Goal: Task Accomplishment & Management: Use online tool/utility

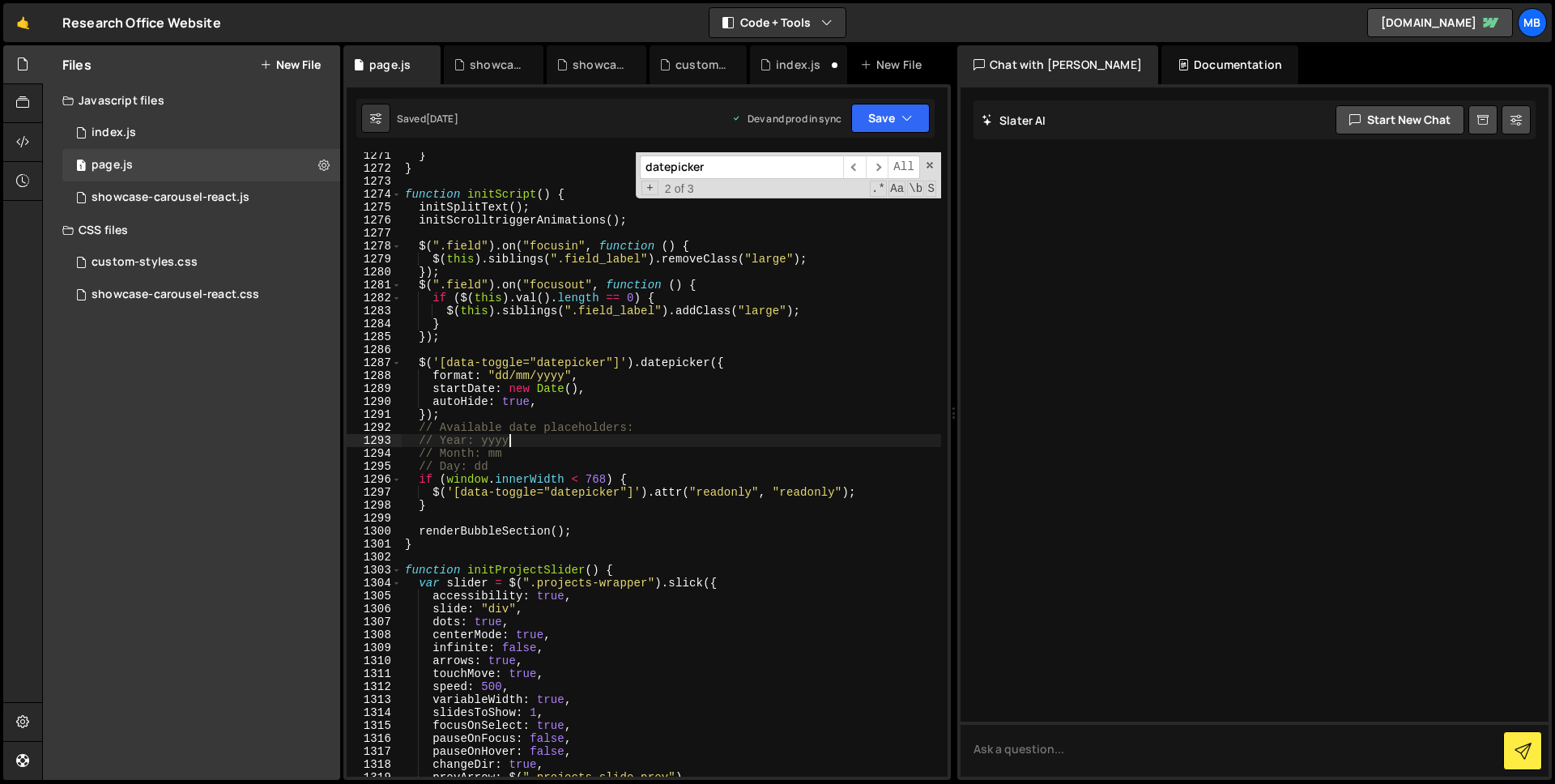
scroll to position [17723, 0]
click at [472, 527] on div "} } function initScript ( ) { initSplitText ( ) ; initScrolltriggerAnimations (…" at bounding box center [672, 474] width 540 height 650
click at [459, 505] on div "} } function initScript ( ) { initSplitText ( ) ; initScrolltriggerAnimations (…" at bounding box center [672, 474] width 540 height 650
click at [533, 463] on div "} } function initScript ( ) { initSplitText ( ) ; initScrolltriggerAnimations (…" at bounding box center [672, 474] width 540 height 650
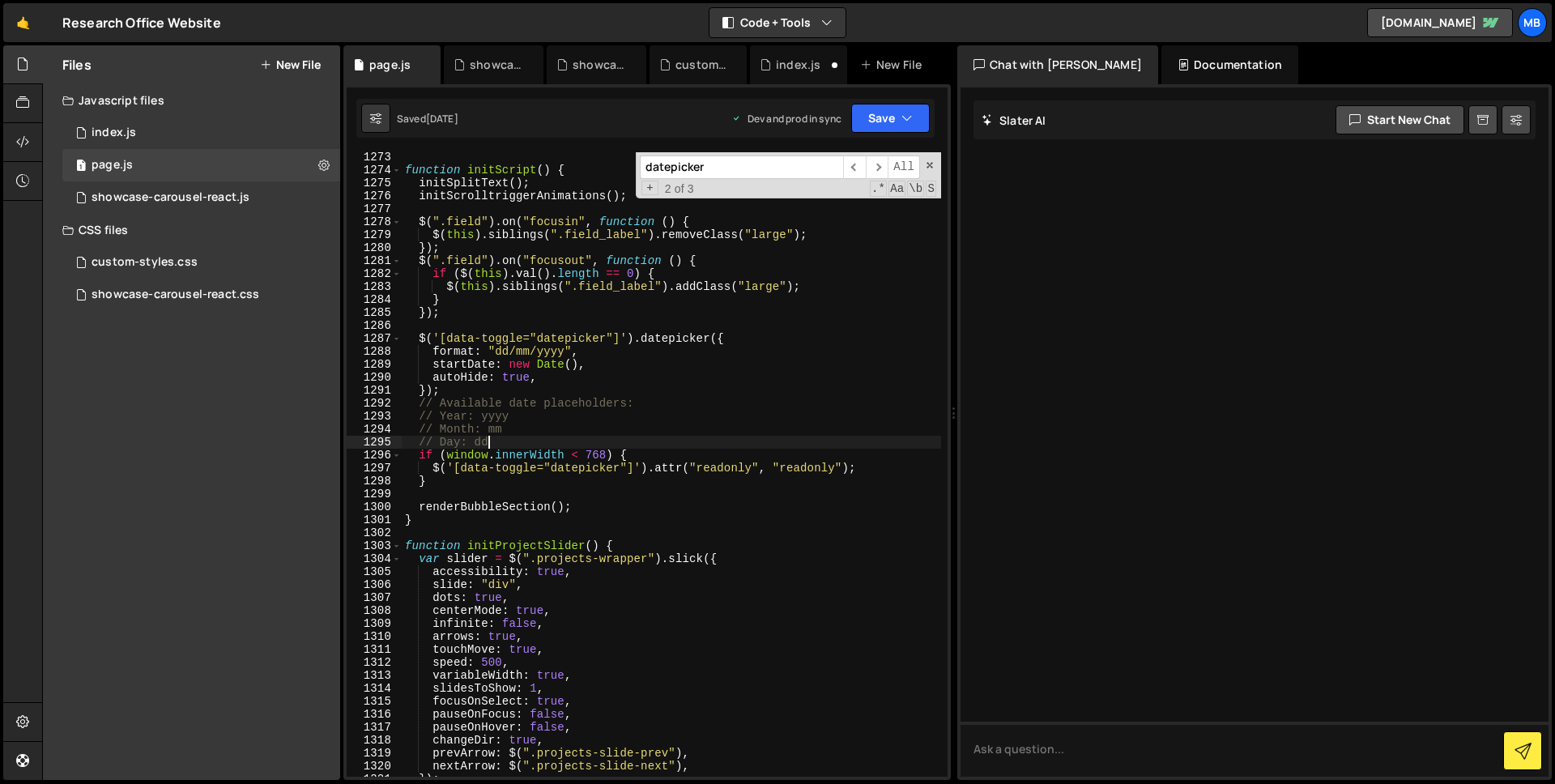
scroll to position [17774, 0]
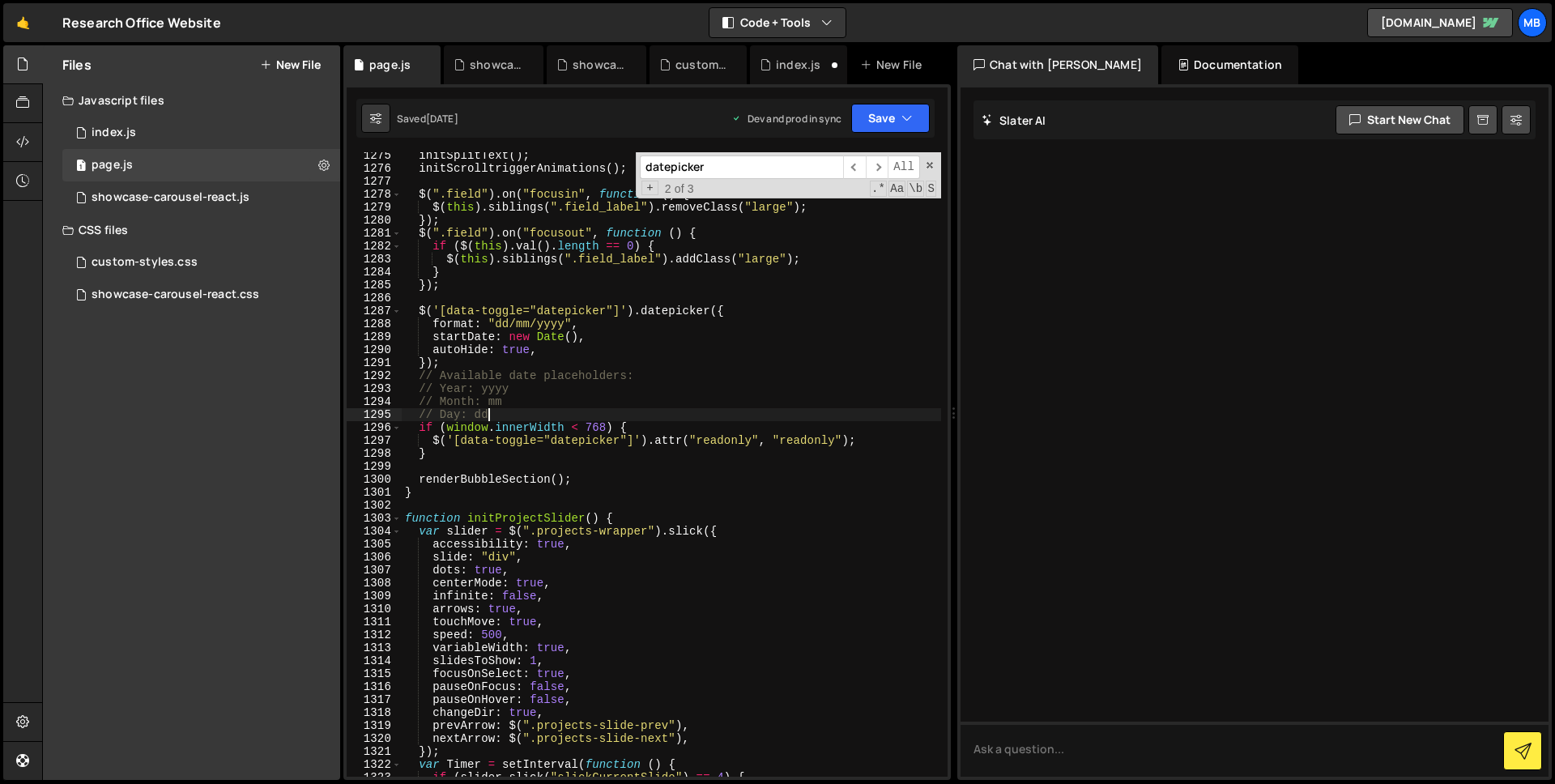
click at [572, 452] on div "initSplitText ( ) ; initScrolltriggerAnimations ( ) ; $ ( ".field" ) . on ( "fo…" at bounding box center [672, 474] width 540 height 650
click at [590, 440] on div "initSplitText ( ) ; initScrolltriggerAnimations ( ) ; $ ( ".field" ) . on ( "fo…" at bounding box center [672, 474] width 540 height 650
click at [495, 447] on div "initSplitText ( ) ; initScrolltriggerAnimations ( ) ; $ ( ".field" ) . on ( "fo…" at bounding box center [672, 474] width 540 height 650
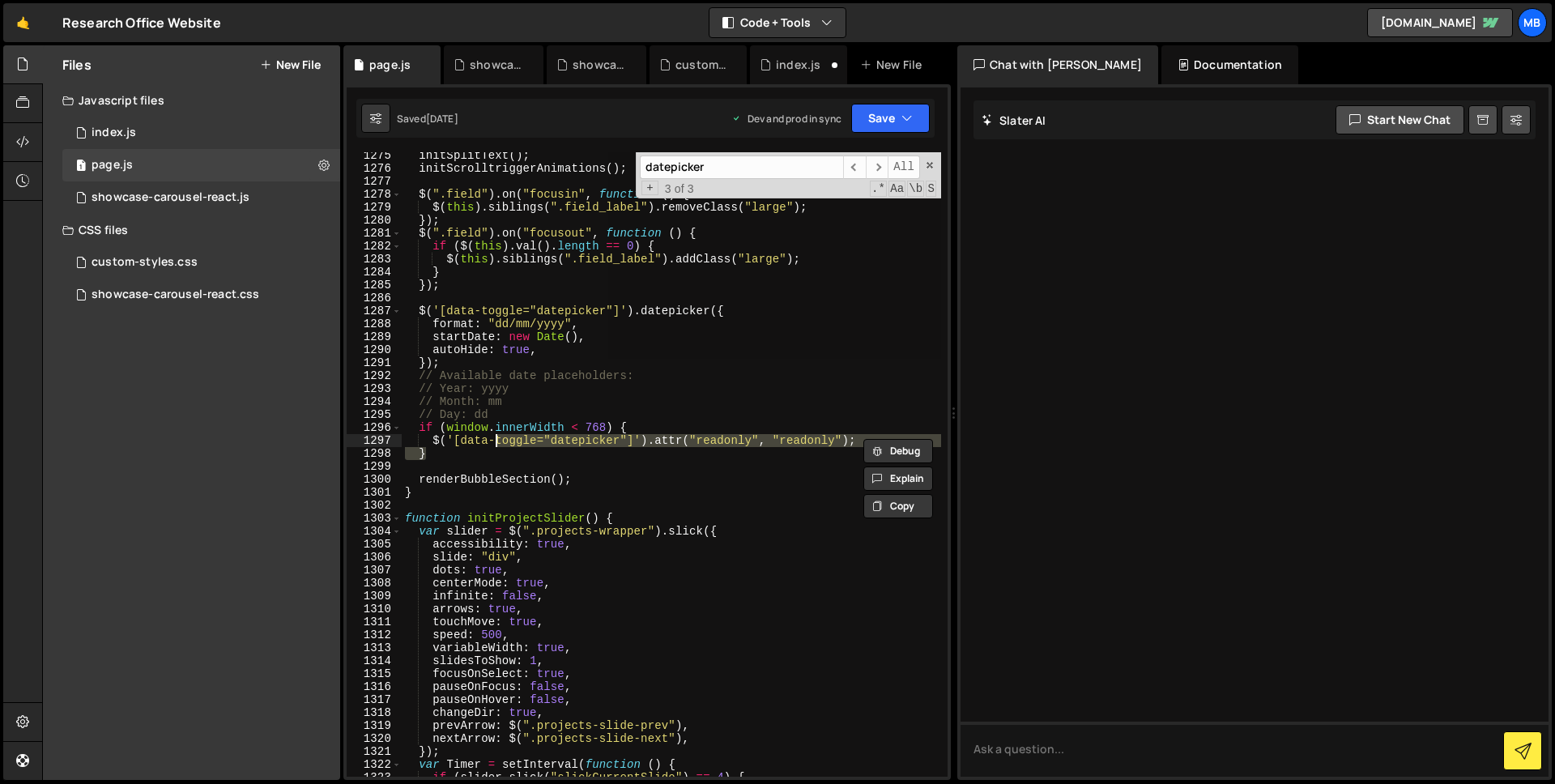
click at [466, 456] on div "initSplitText ( ) ; initScrolltriggerAnimations ( ) ; $ ( ".field" ) . on ( "fo…" at bounding box center [672, 464] width 540 height 624
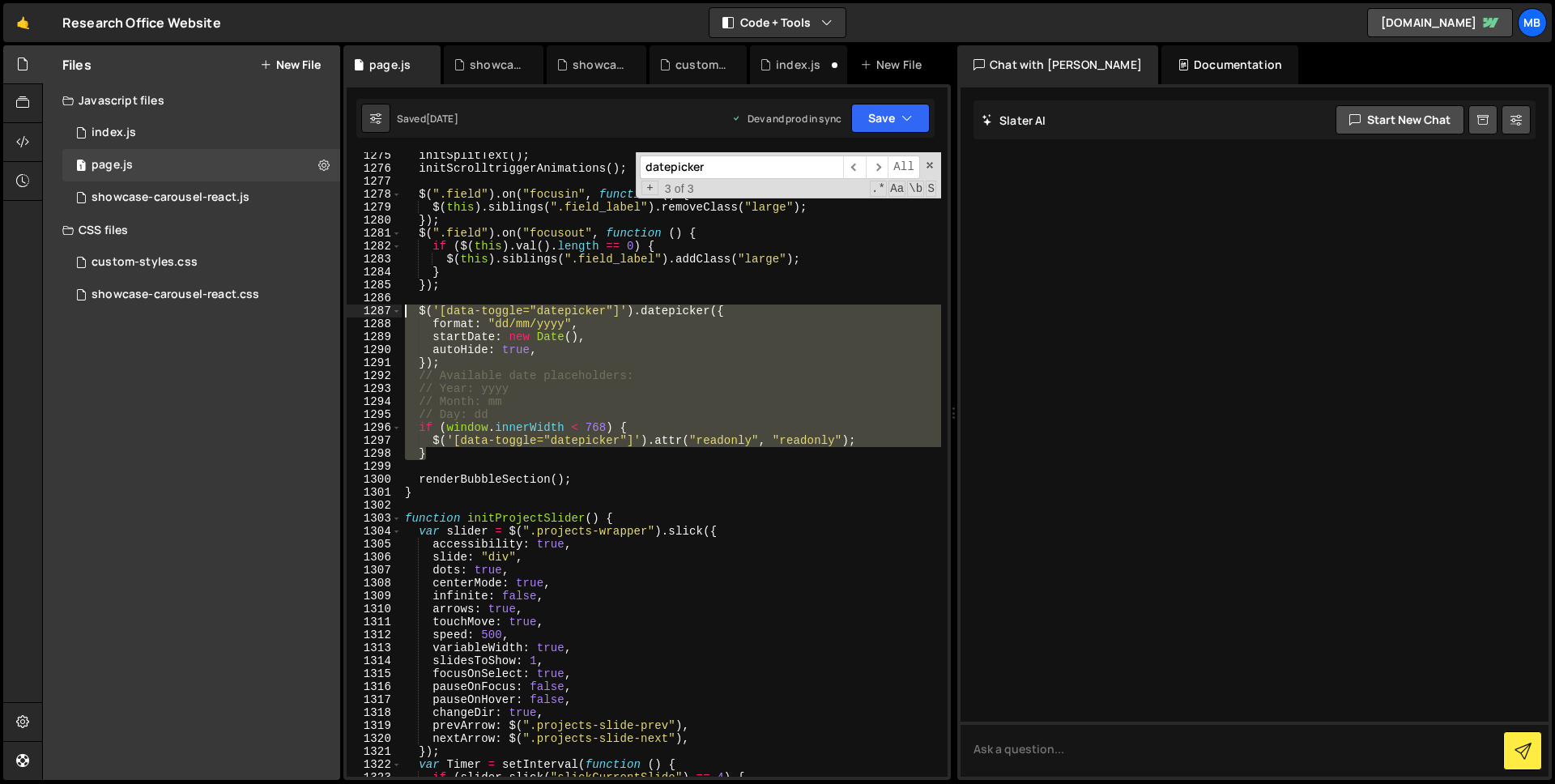
drag, startPoint x: 440, startPoint y: 458, endPoint x: 406, endPoint y: 306, distance: 155.8
click at [406, 306] on div "initSplitText ( ) ; initScrolltriggerAnimations ( ) ; $ ( ".field" ) . on ( "fo…" at bounding box center [672, 474] width 540 height 650
type textarea "$('[data-toggle="datepicker"]').datepicker({ format: "dd/mm/yyyy","
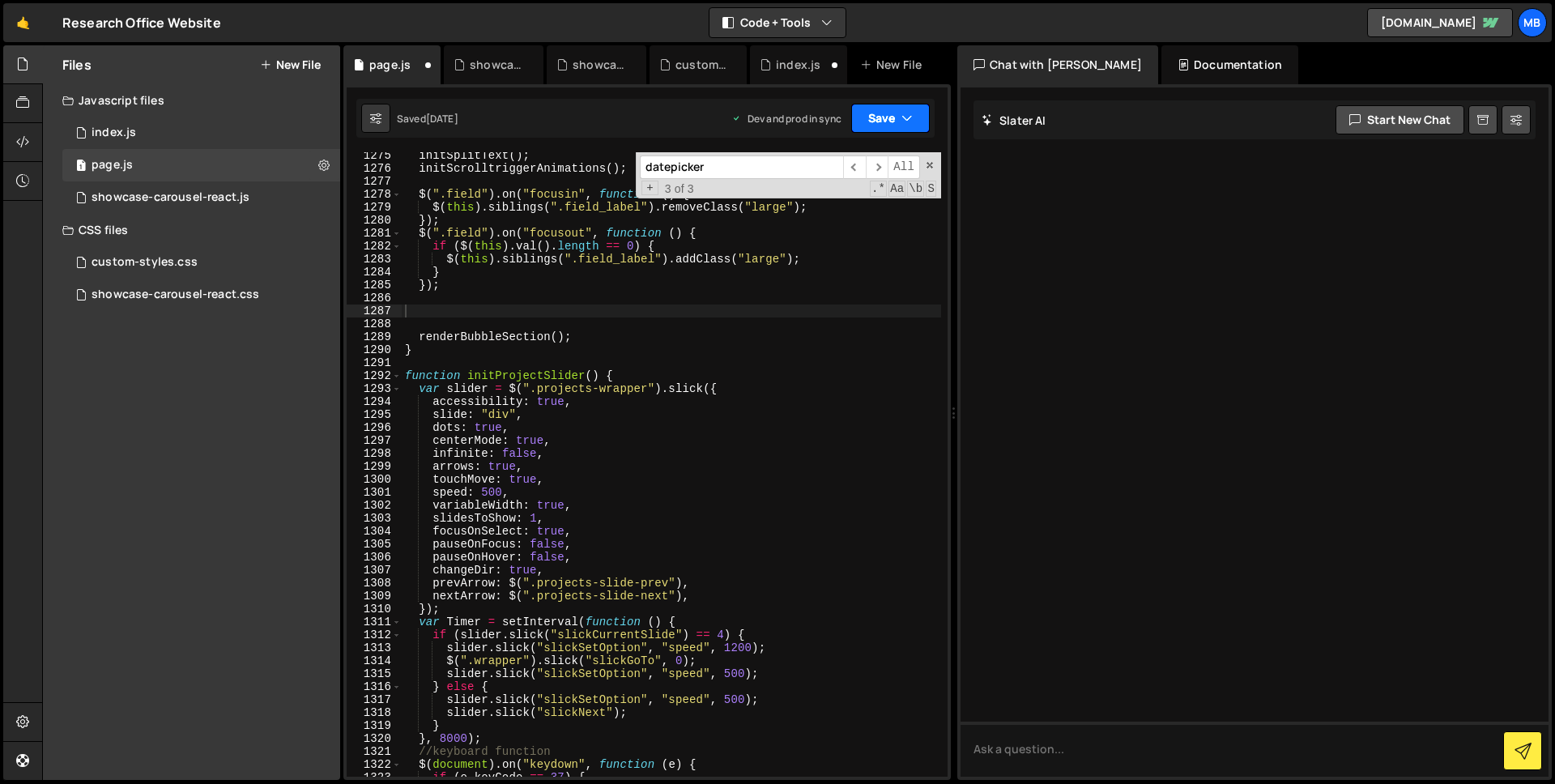
click at [873, 111] on button "Save" at bounding box center [890, 118] width 79 height 30
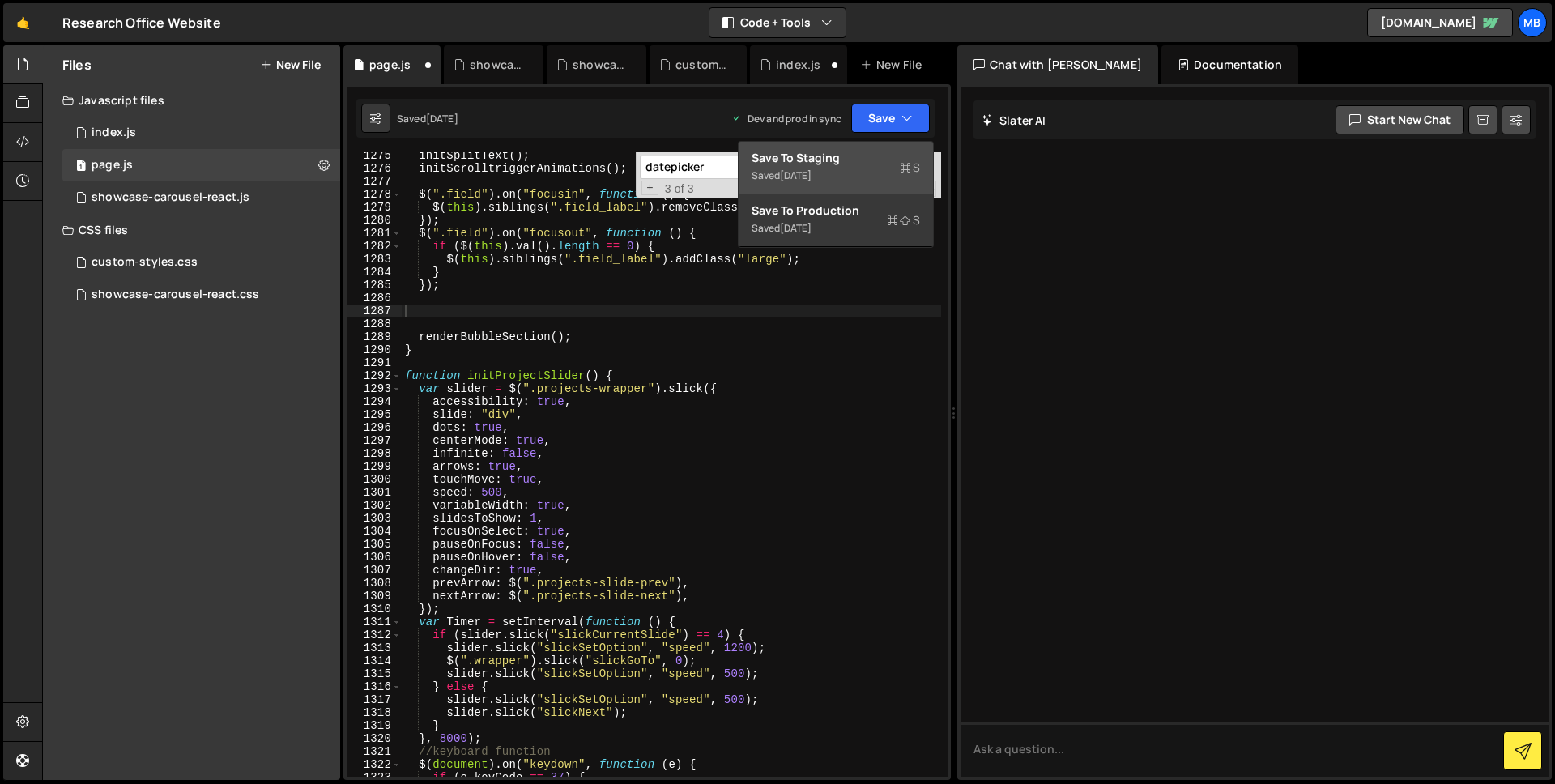
click at [845, 172] on div "Saved [DATE]" at bounding box center [836, 175] width 168 height 19
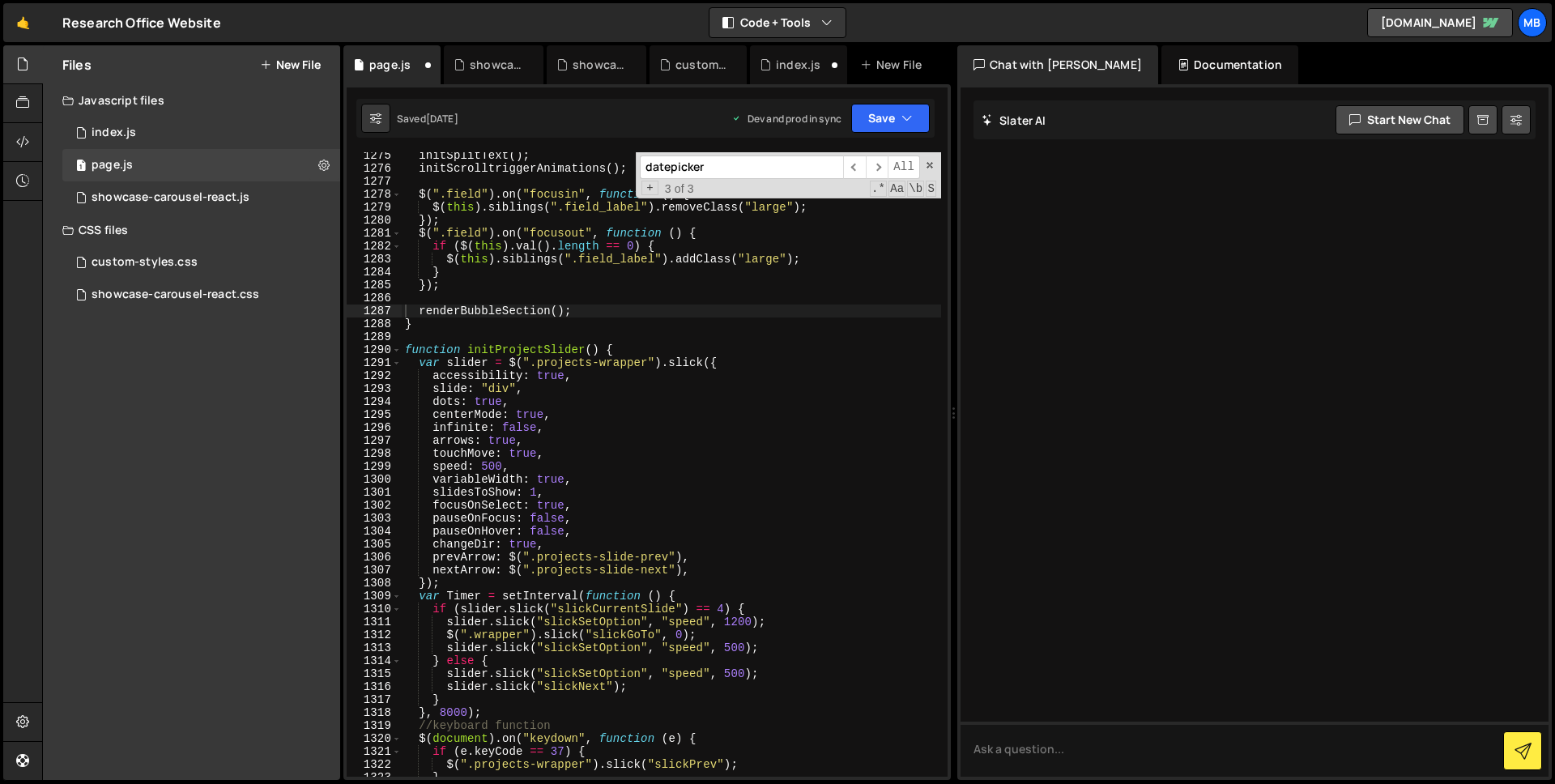
click at [724, 323] on div "initSplitText ( ) ; initScrolltriggerAnimations ( ) ; $ ( ".field" ) . on ( "fo…" at bounding box center [672, 474] width 540 height 650
type textarea "showBubblesWhenScrolled();"
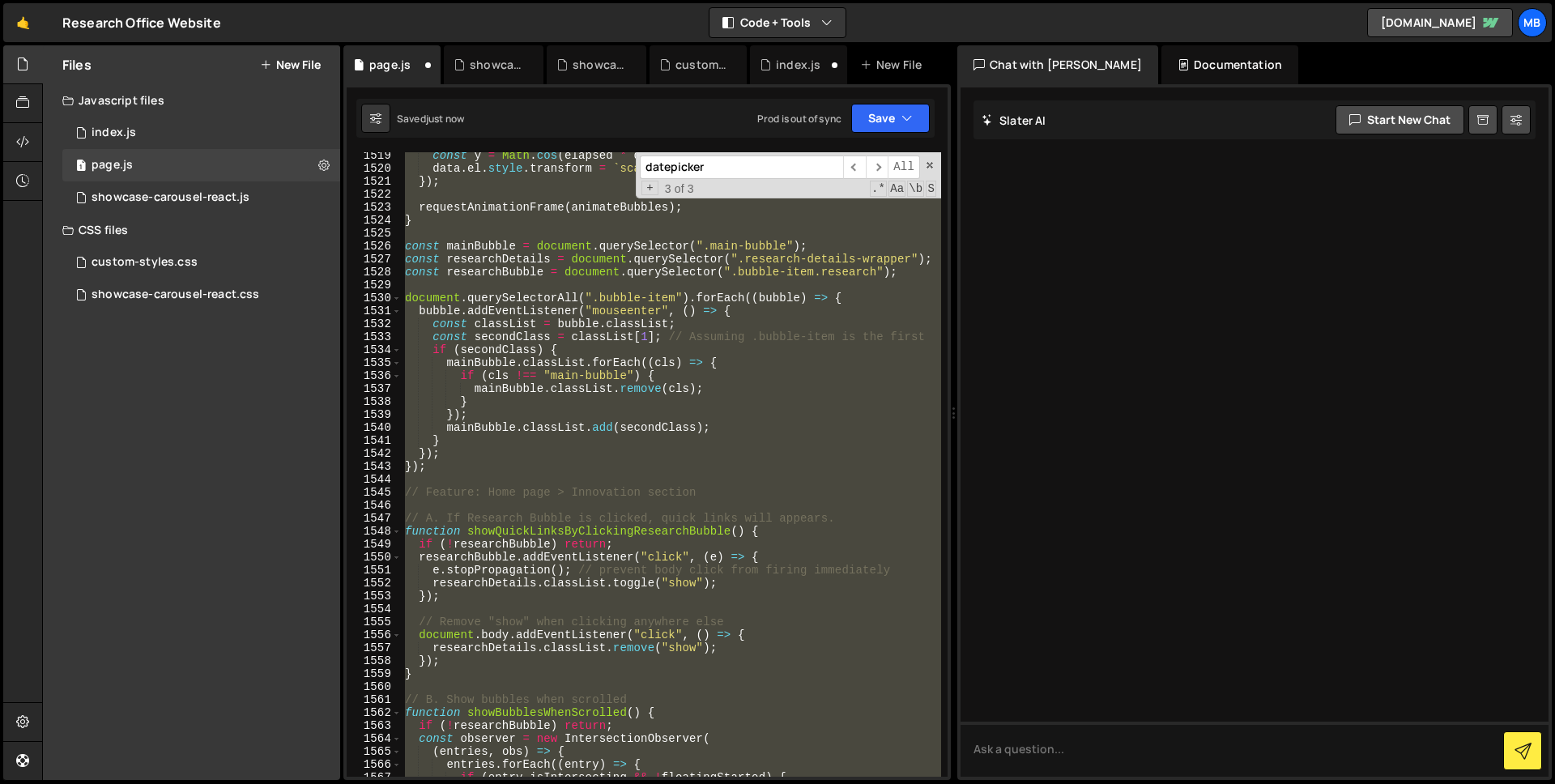
scroll to position [20927, 0]
click at [724, 323] on div "const y = Math . cos ( elapsed * data . speedY + data . offsetY ) * data . ampY…" at bounding box center [672, 464] width 540 height 624
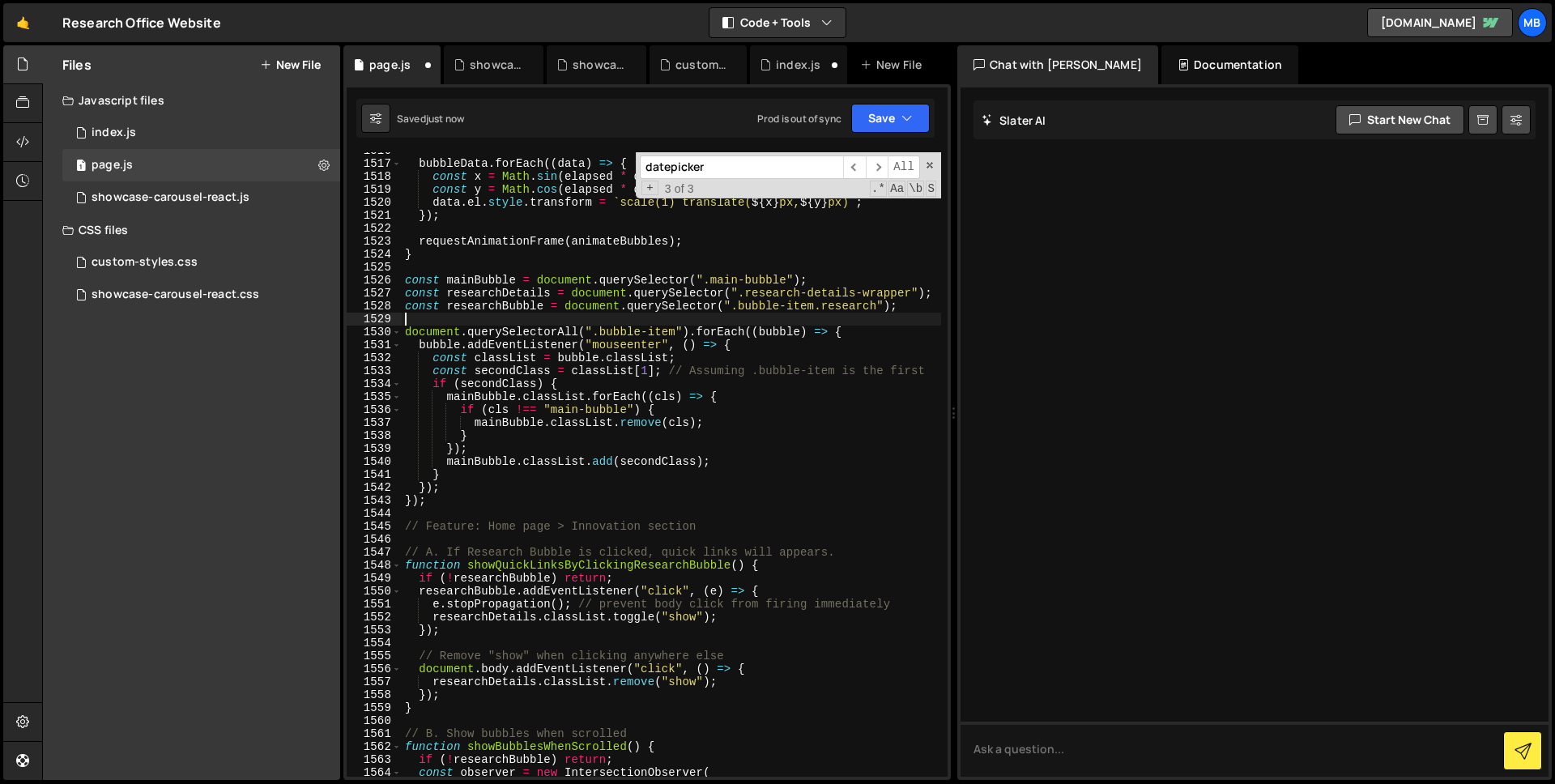
click at [725, 174] on input "datepicker" at bounding box center [742, 166] width 203 height 23
click at [714, 346] on div "bubbleData . forEach (( data ) => { const x = Math . sin ( elapsed * data . spe…" at bounding box center [672, 469] width 540 height 650
click at [603, 389] on div "bubbleData . forEach (( data ) => { const x = Math . sin ( elapsed * data . spe…" at bounding box center [672, 469] width 540 height 650
type textarea "if (secondClass) {"
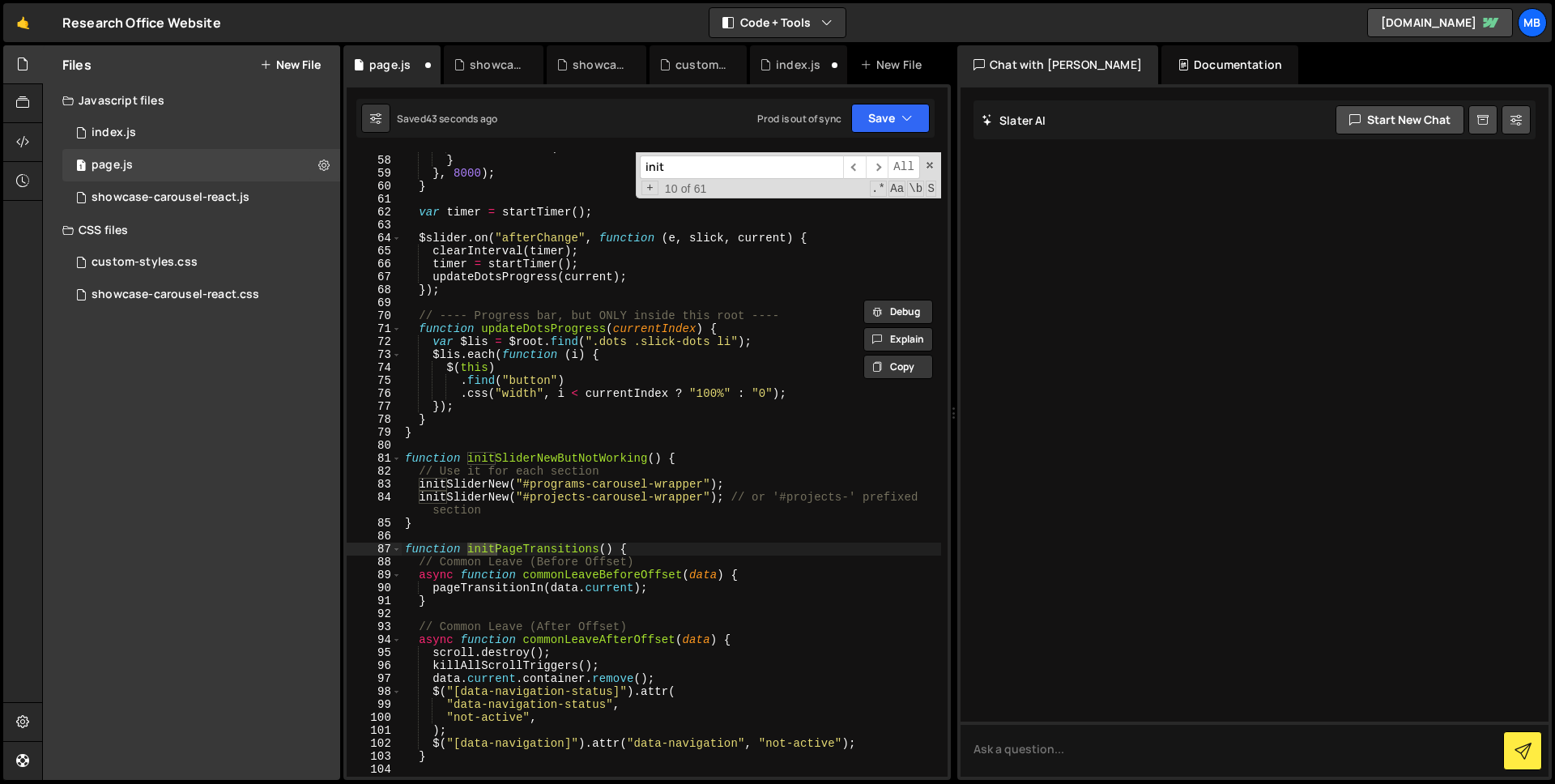
scroll to position [1165, 0]
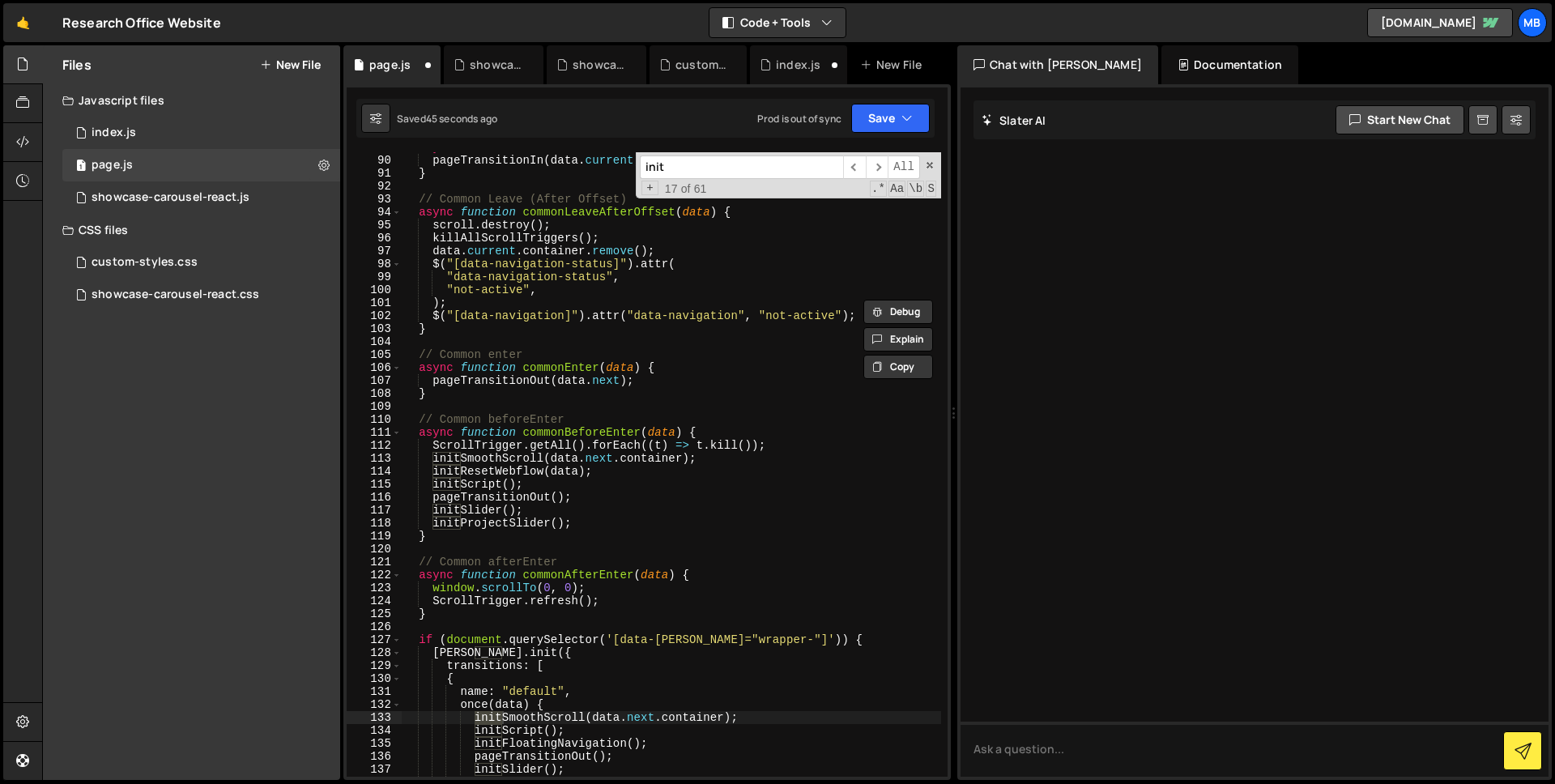
type input "init"
click at [649, 422] on div "async function commonLeaveBeforeOffset ( data ) { pageTransitionIn ( data . cur…" at bounding box center [672, 466] width 540 height 650
type textarea "showBubblesWhenScrolled();"
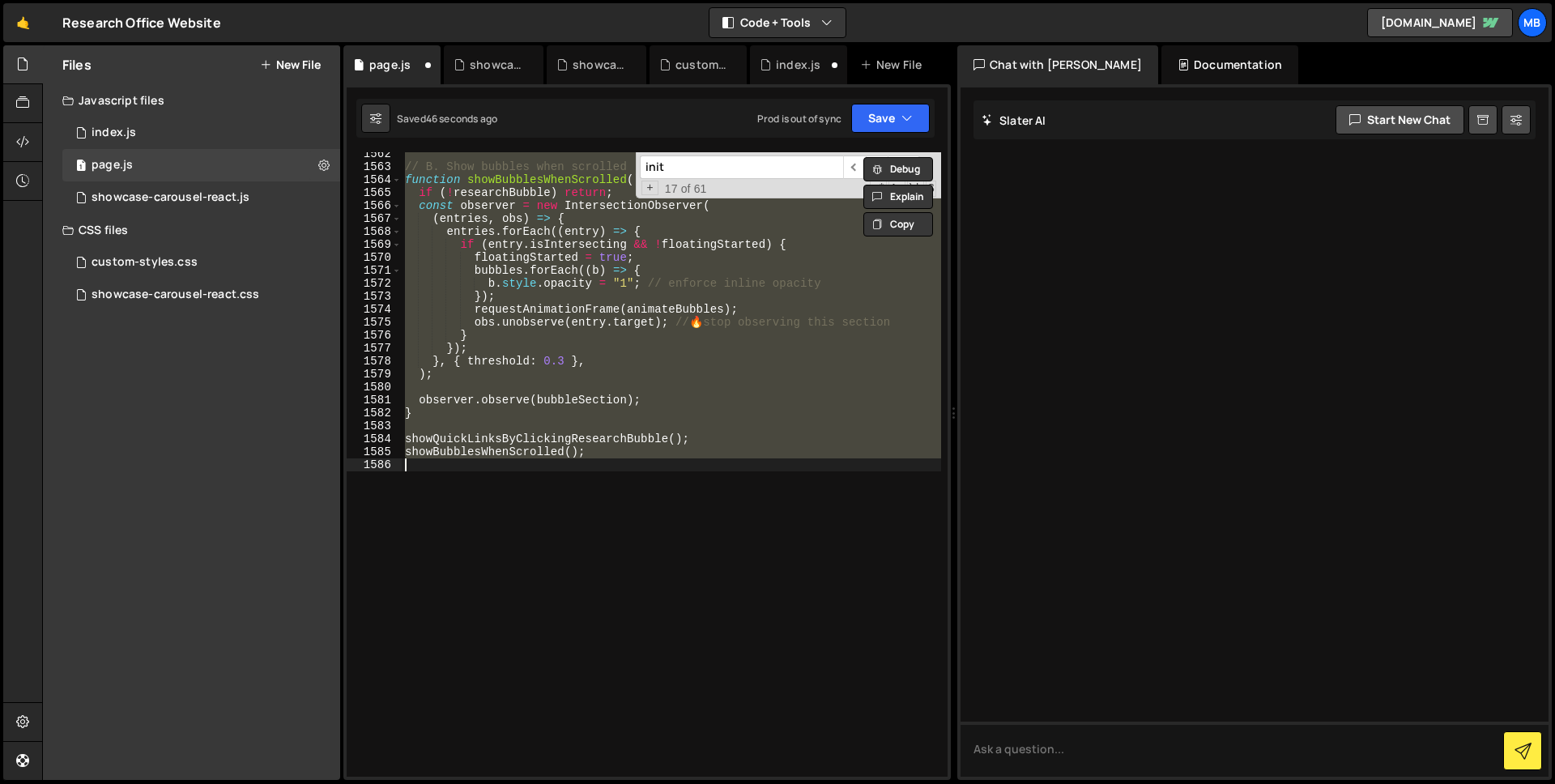
scroll to position [21521, 0]
click at [687, 389] on div "// B. Show bubbles when scrolled function showBubblesWhenScrolled ( ) { if ( ! …" at bounding box center [672, 464] width 540 height 624
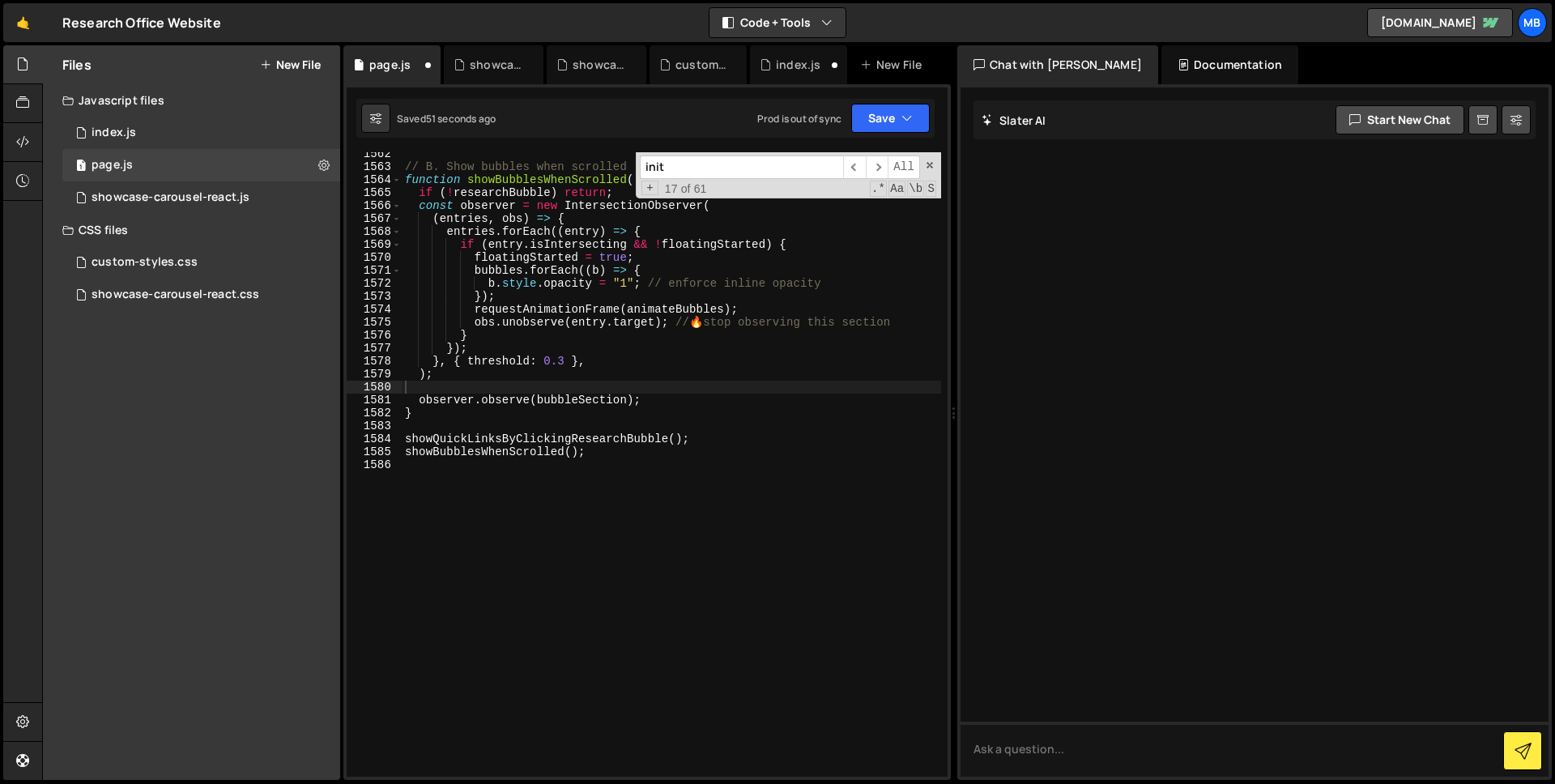
click at [673, 167] on input "init" at bounding box center [742, 166] width 203 height 23
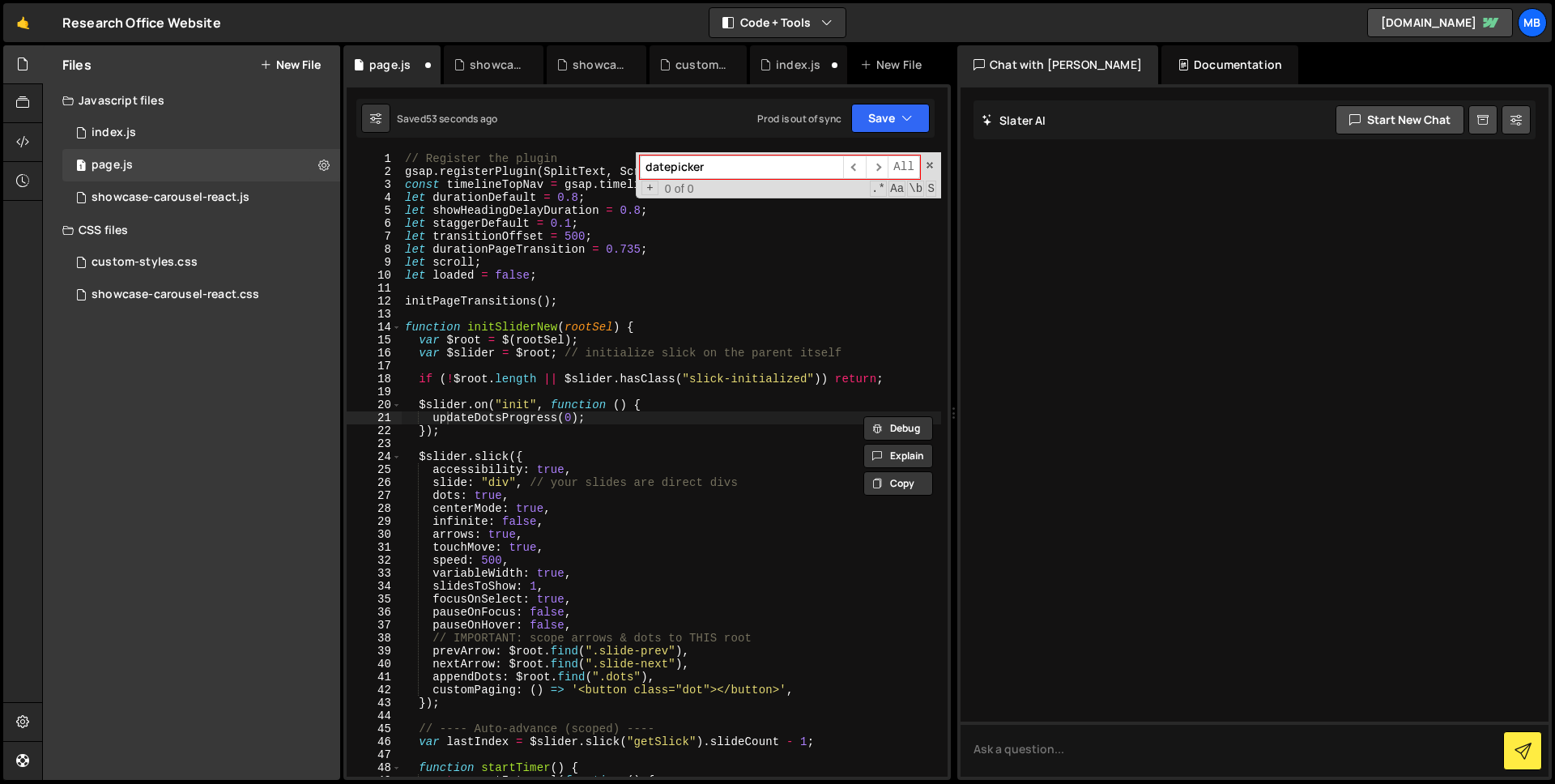
type input "datepicker"
click at [649, 424] on div "// Register the plugin gsap . registerPlugin ( SplitText , ScrollTrigger ) ; co…" at bounding box center [672, 477] width 540 height 650
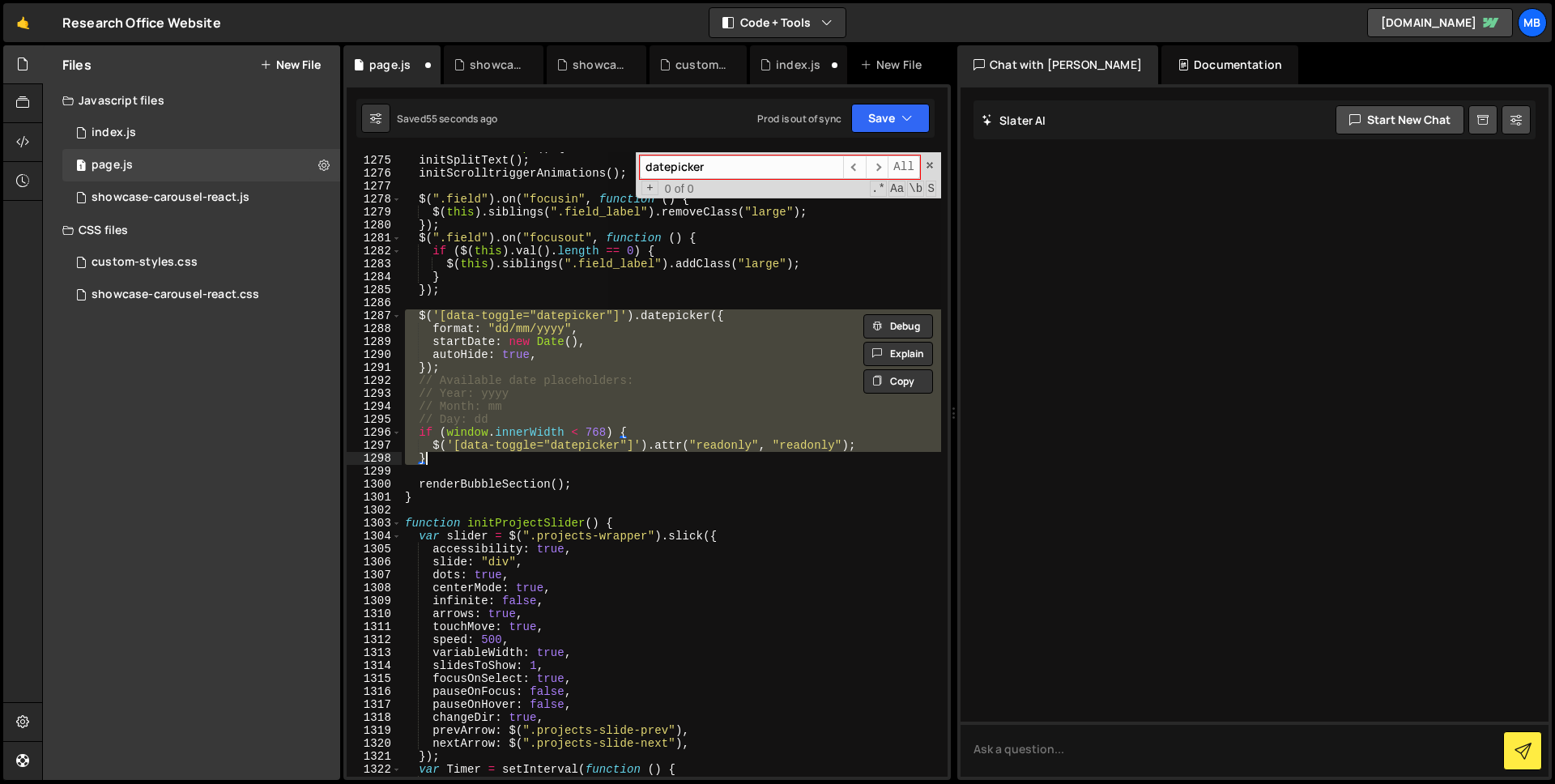
click at [654, 396] on div "function initScript ( ) { initSplitText ( ) ; initScrolltriggerAnimations ( ) ;…" at bounding box center [672, 464] width 540 height 624
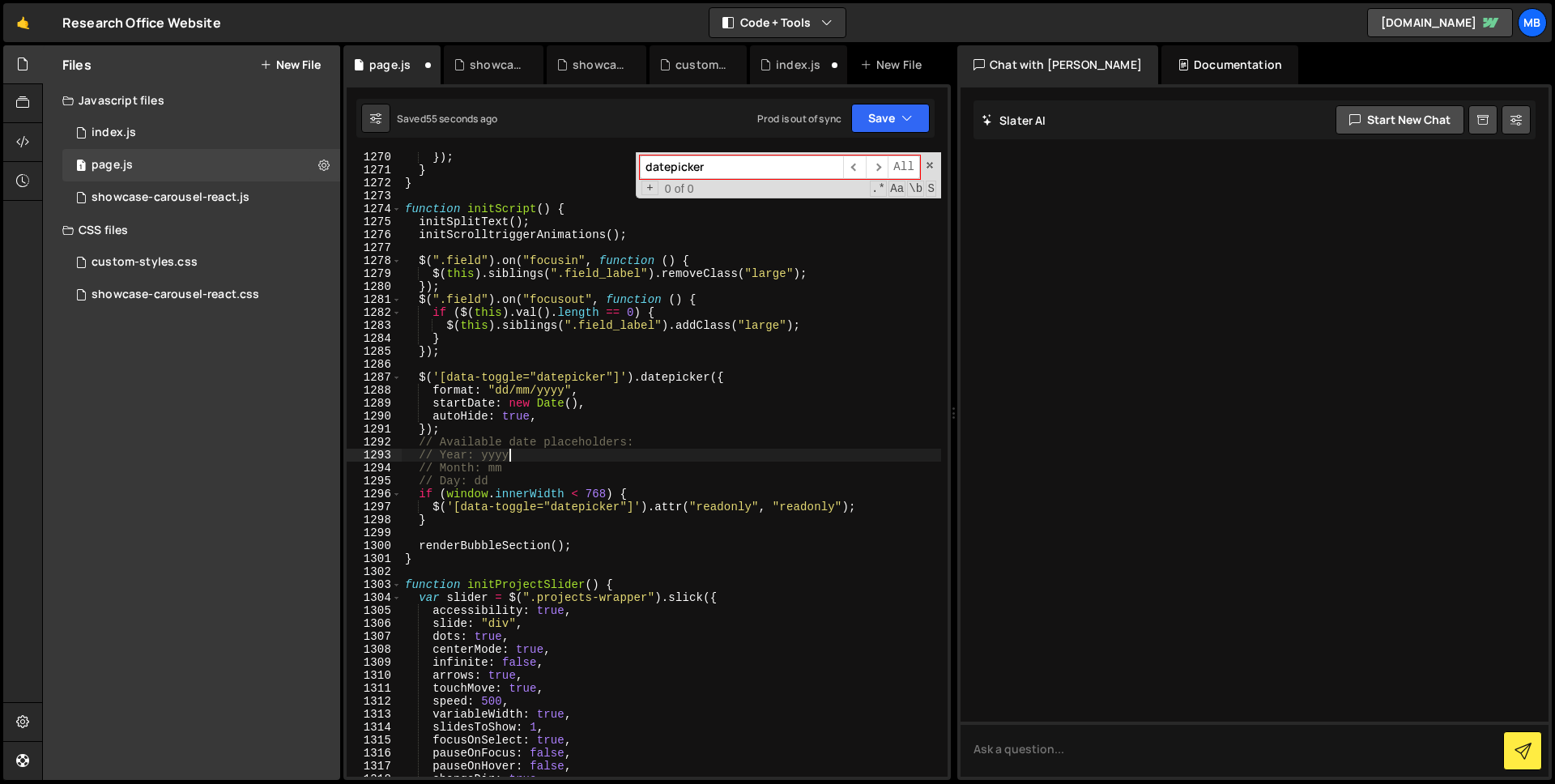
scroll to position [17709, 0]
click at [516, 205] on div "}) ; } } function initScript ( ) { initSplitText ( ) ; initScrolltriggerAnimati…" at bounding box center [672, 476] width 540 height 650
type textarea "function initScript() {"
click at [518, 211] on div "}) ; } } function initScript ( ) { initSplitText ( ) ; initScrolltriggerAnimati…" at bounding box center [672, 476] width 540 height 650
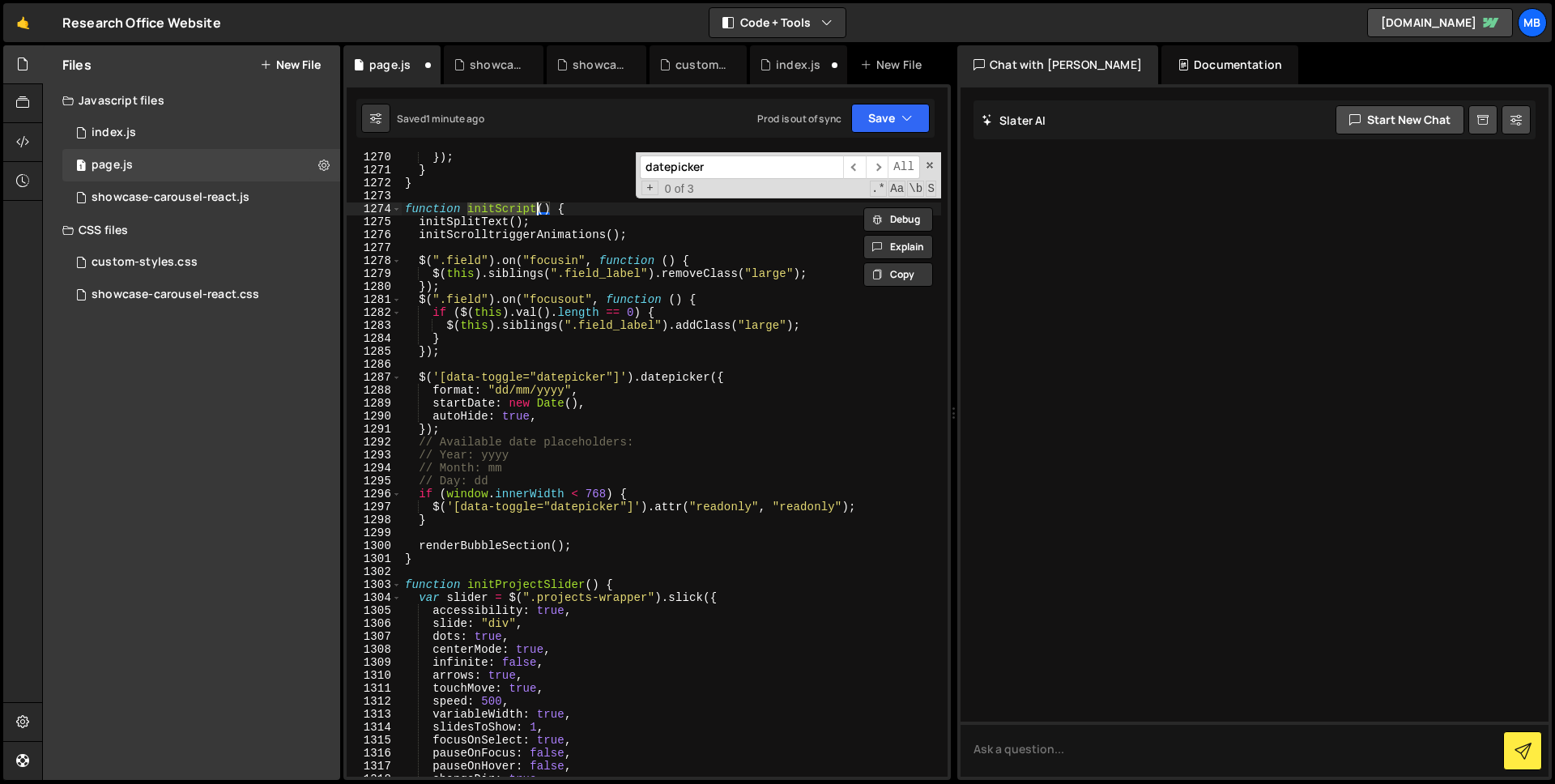
click at [687, 169] on input "datepicker" at bounding box center [742, 166] width 203 height 23
click at [528, 205] on div "}) ; } } function initScript ( ) { initSplitText ( ) ; initScrolltriggerAnimati…" at bounding box center [672, 476] width 540 height 650
click at [693, 171] on input "datepicker" at bounding box center [742, 166] width 203 height 23
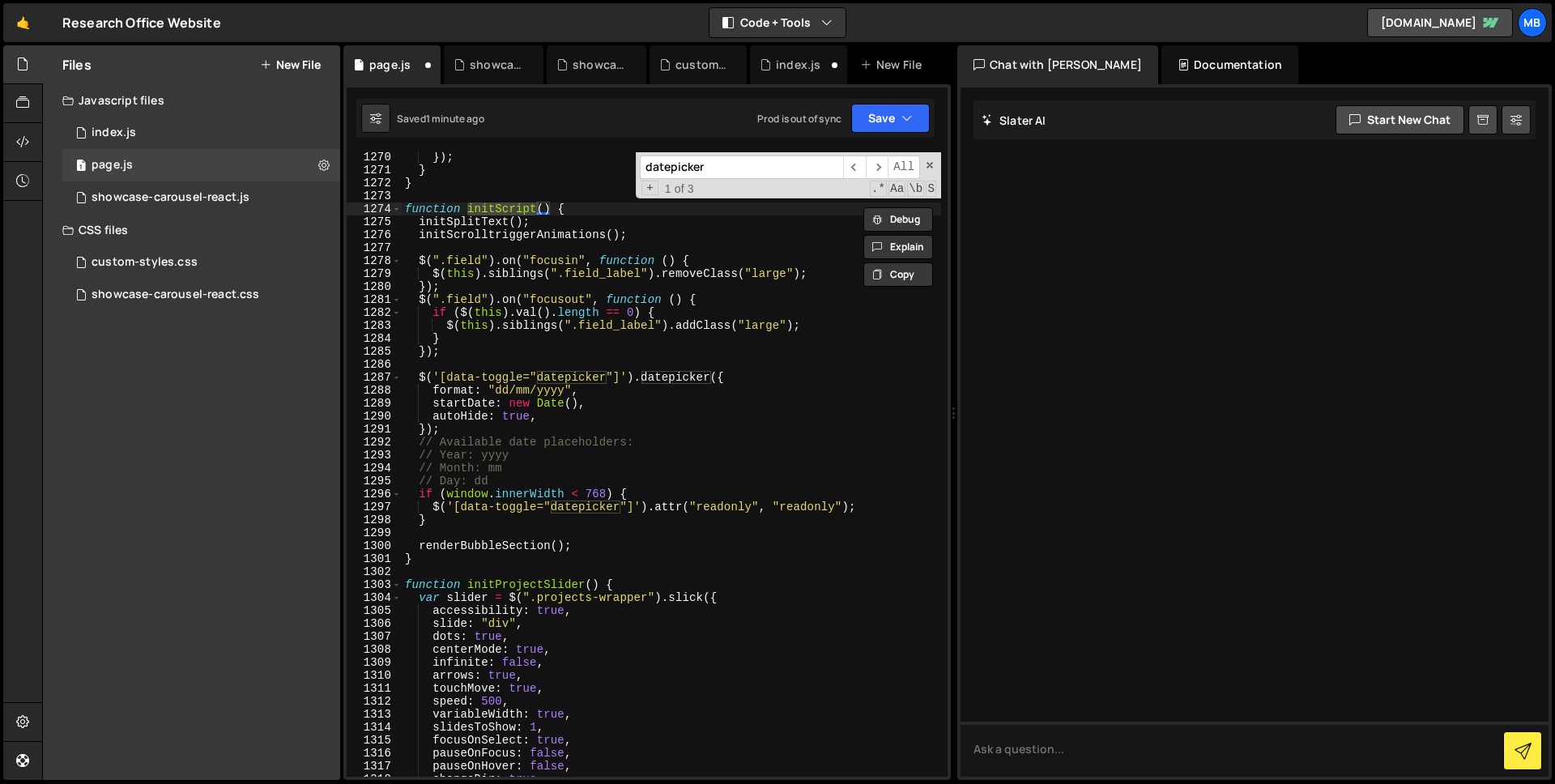
click at [693, 171] on input "datepicker" at bounding box center [742, 166] width 203 height 23
paste input "initScript"
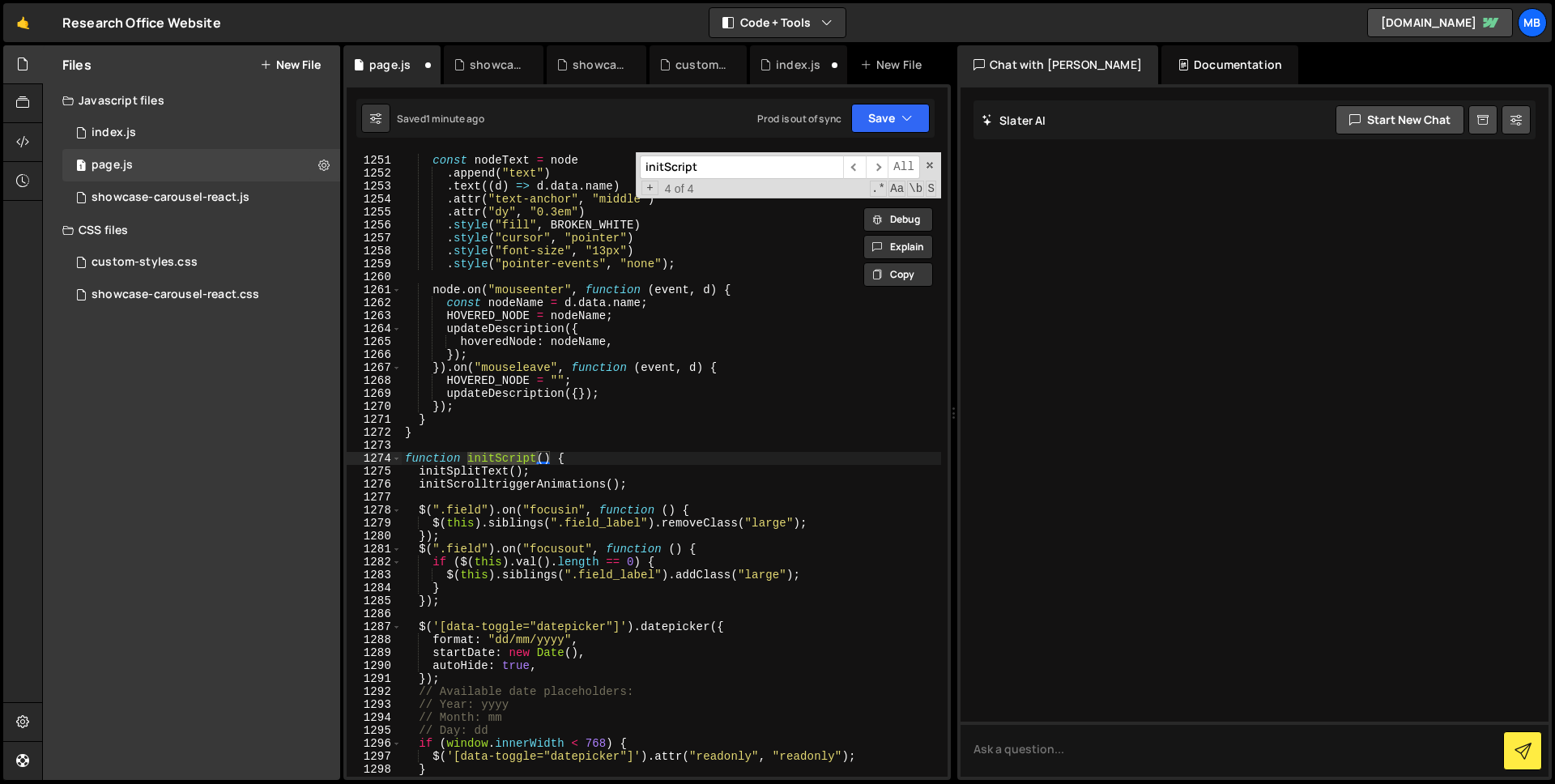
scroll to position [1178, 0]
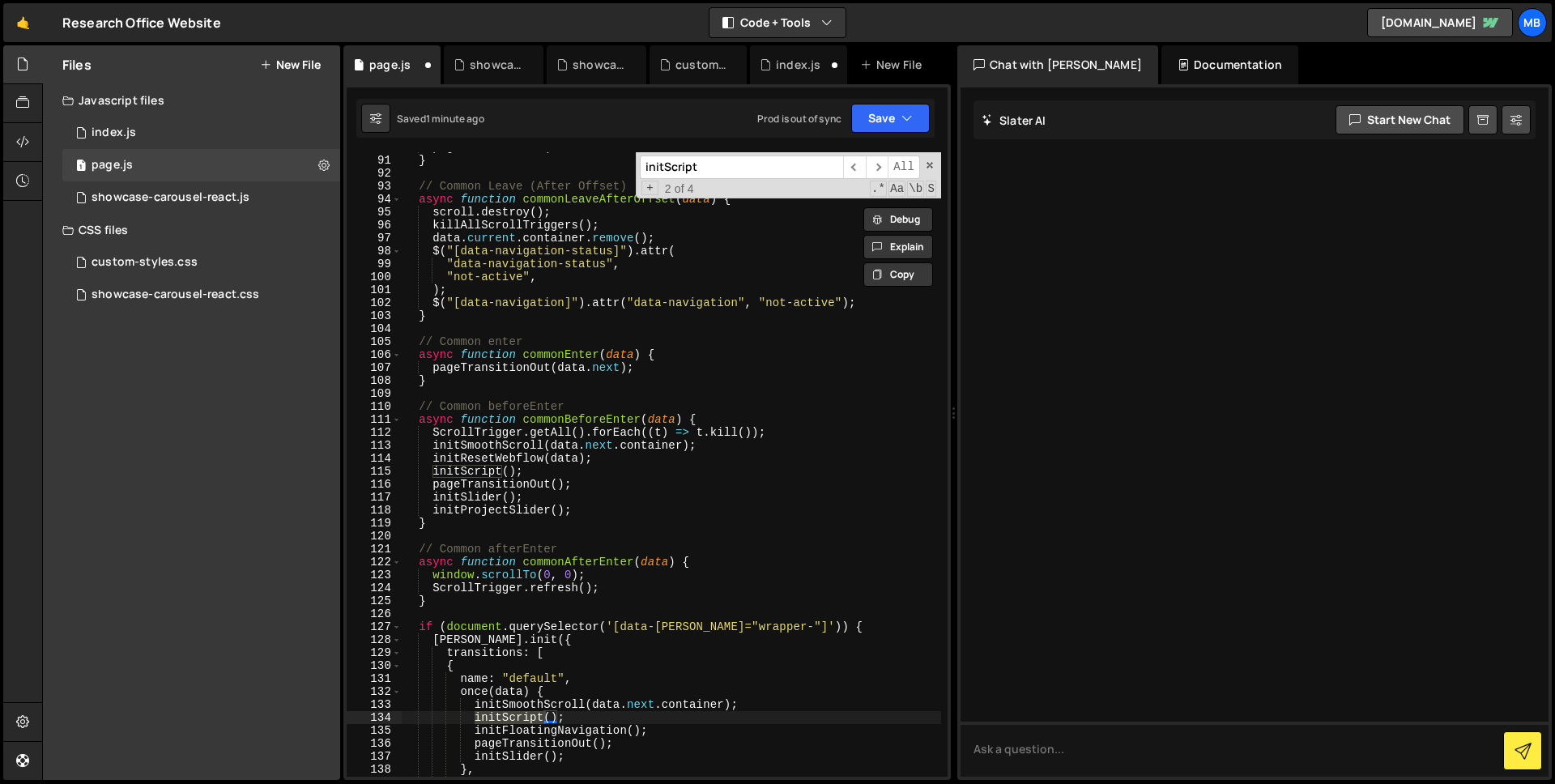
type input "initScript"
click at [602, 413] on div "pageTransitionIn ( data . current ) ; } // Common Leave (After Offset) async fu…" at bounding box center [672, 466] width 540 height 650
type textarea "async function commonBeforeEnter(data) {"
click at [602, 413] on div "pageTransitionIn ( data . current ) ; } // Common Leave (After Offset) async fu…" at bounding box center [672, 466] width 540 height 650
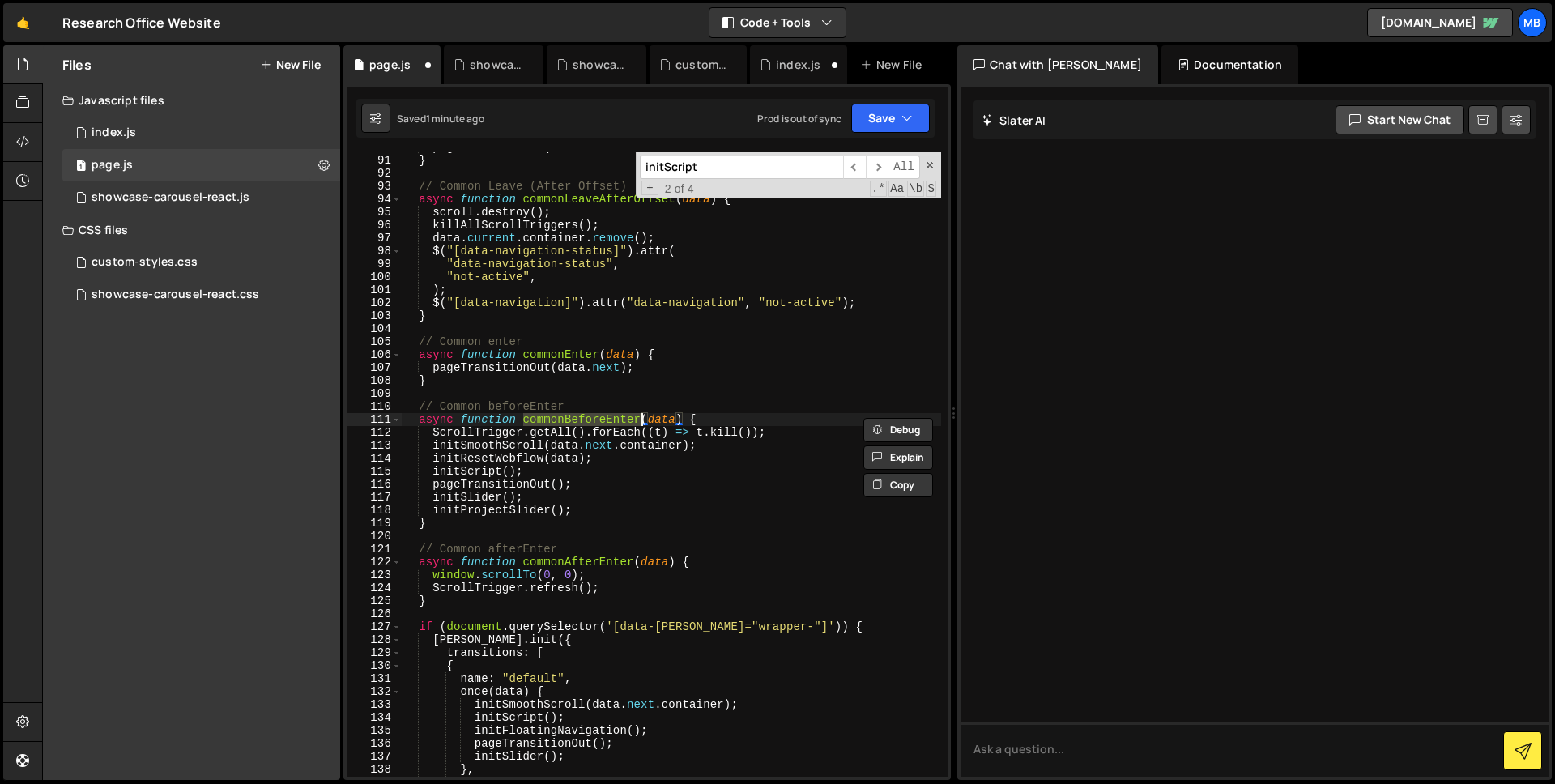
click at [722, 160] on input "initScript" at bounding box center [742, 166] width 203 height 23
paste input "commonBeforeEnter"
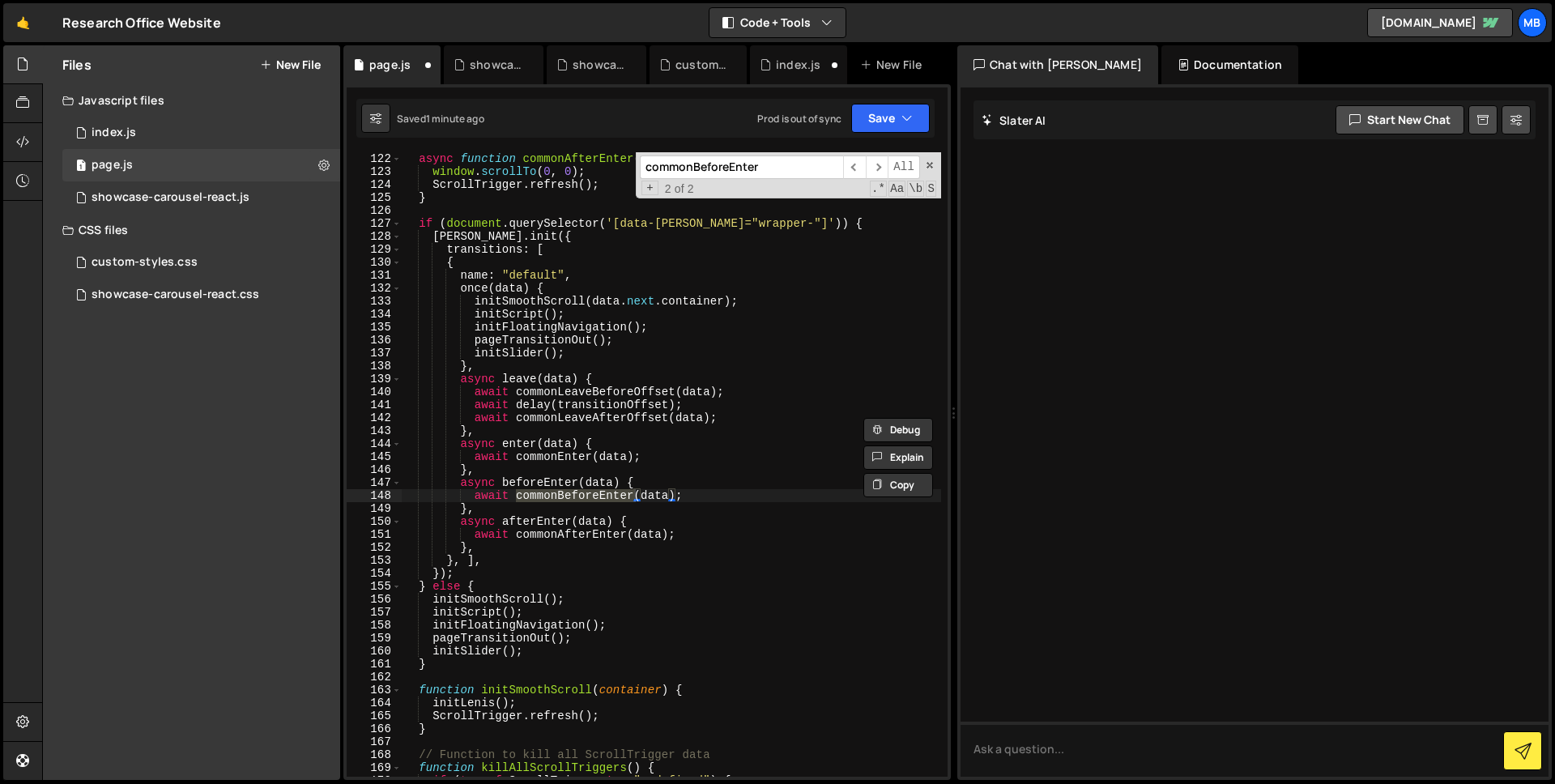
scroll to position [1126, 0]
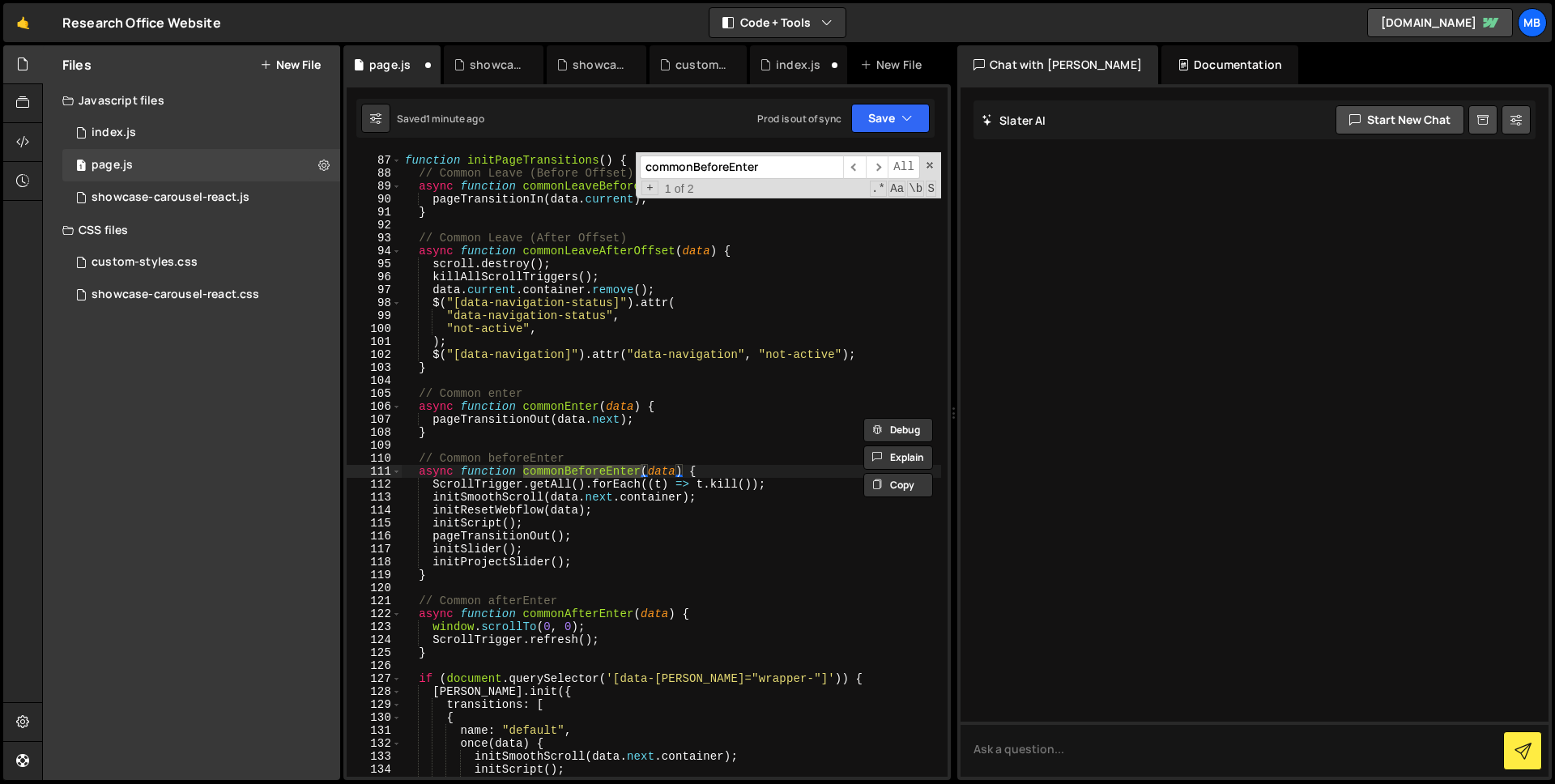
type input "commonBeforeEnter"
type textarea "killAllScrollTriggers();"
click at [725, 271] on div "function initPageTransitions ( ) { // Common Leave (Before Offset) async functi…" at bounding box center [672, 466] width 540 height 650
click at [778, 70] on div "index.js" at bounding box center [798, 65] width 44 height 17
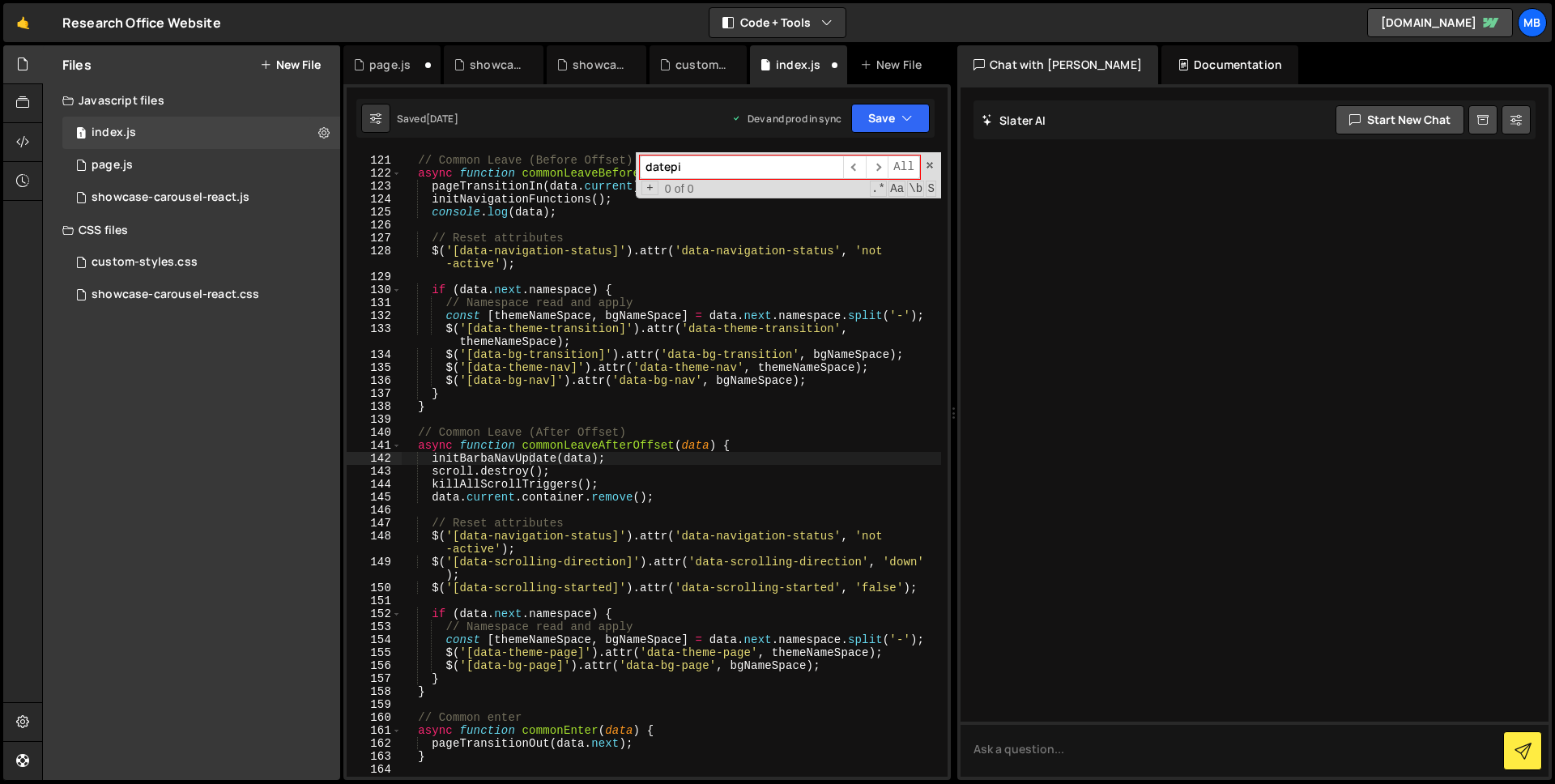
click at [602, 417] on div "// Common Leave (Before Offset) async function commonLeaveBeforeOffset ( data )…" at bounding box center [671, 466] width 541 height 650
type textarea "f"
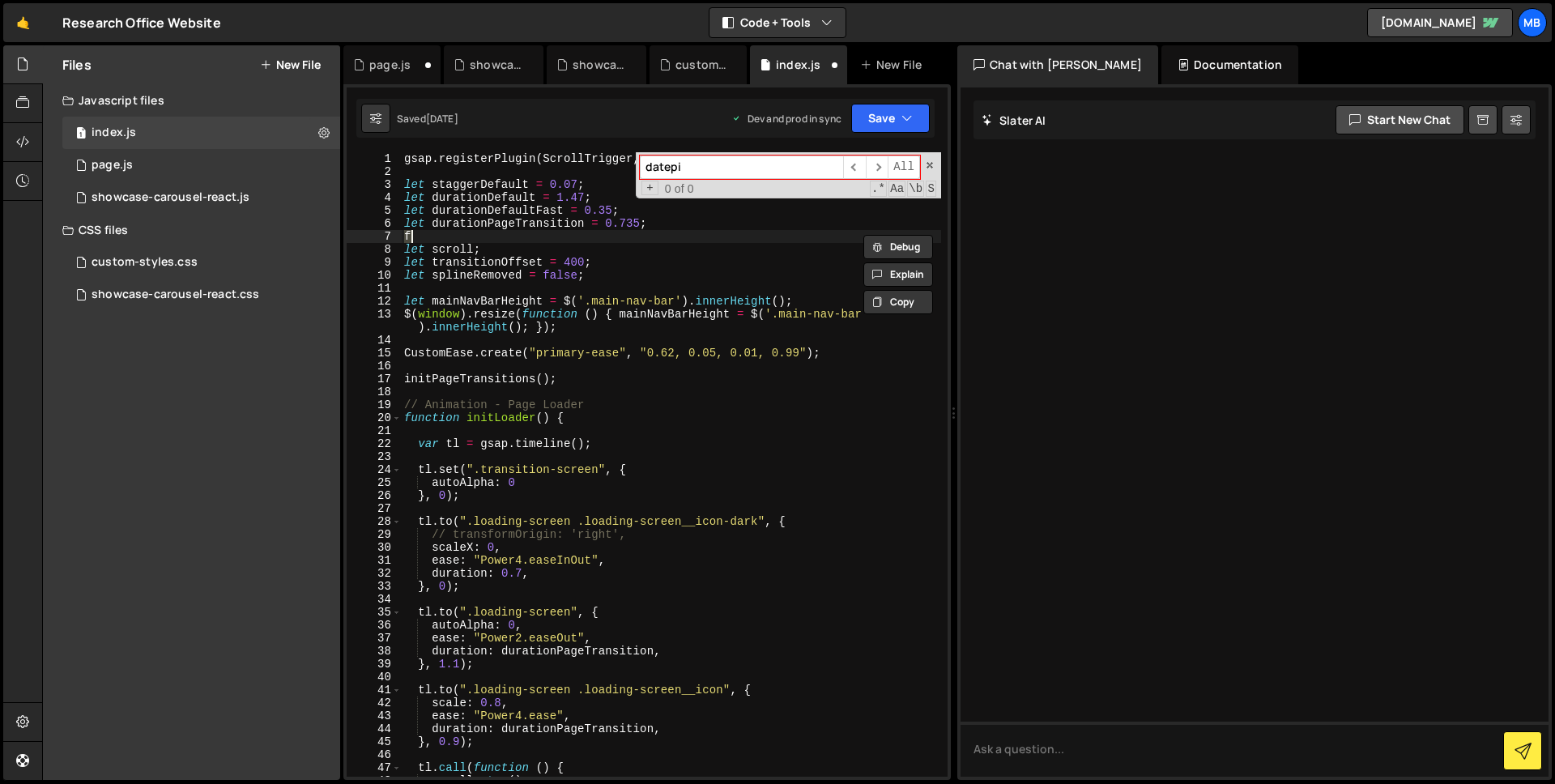
scroll to position [0, 0]
click at [694, 397] on div "gsap . registerPlugin ( ScrollTrigger , SplitText , CustomEase ) ; let staggerD…" at bounding box center [671, 477] width 541 height 650
click at [379, 66] on div "page.js" at bounding box center [390, 65] width 42 height 17
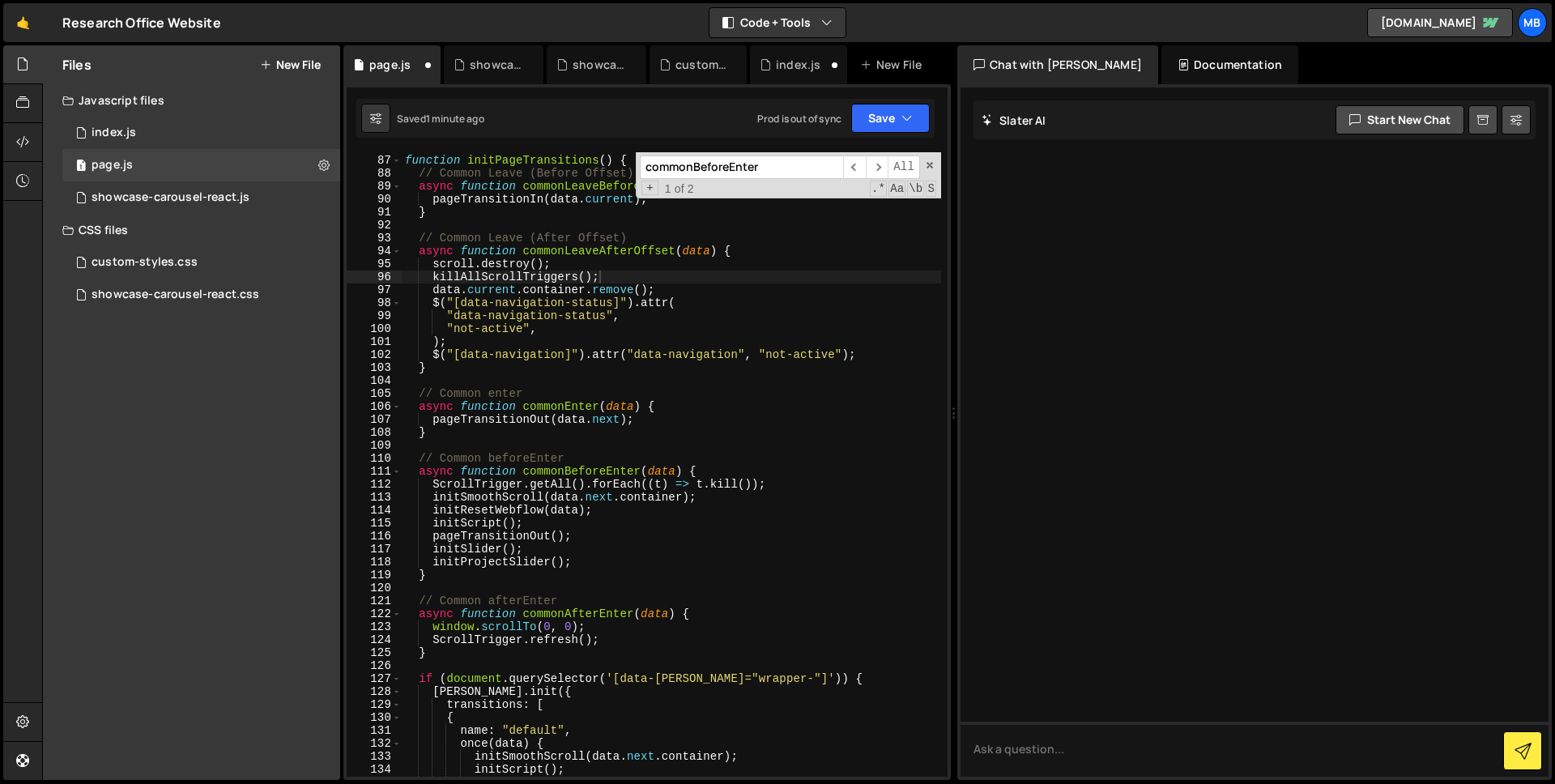
type textarea ");"
click at [599, 338] on div "function initPageTransitions ( ) { // Common Leave (Before Offset) async functi…" at bounding box center [672, 466] width 540 height 650
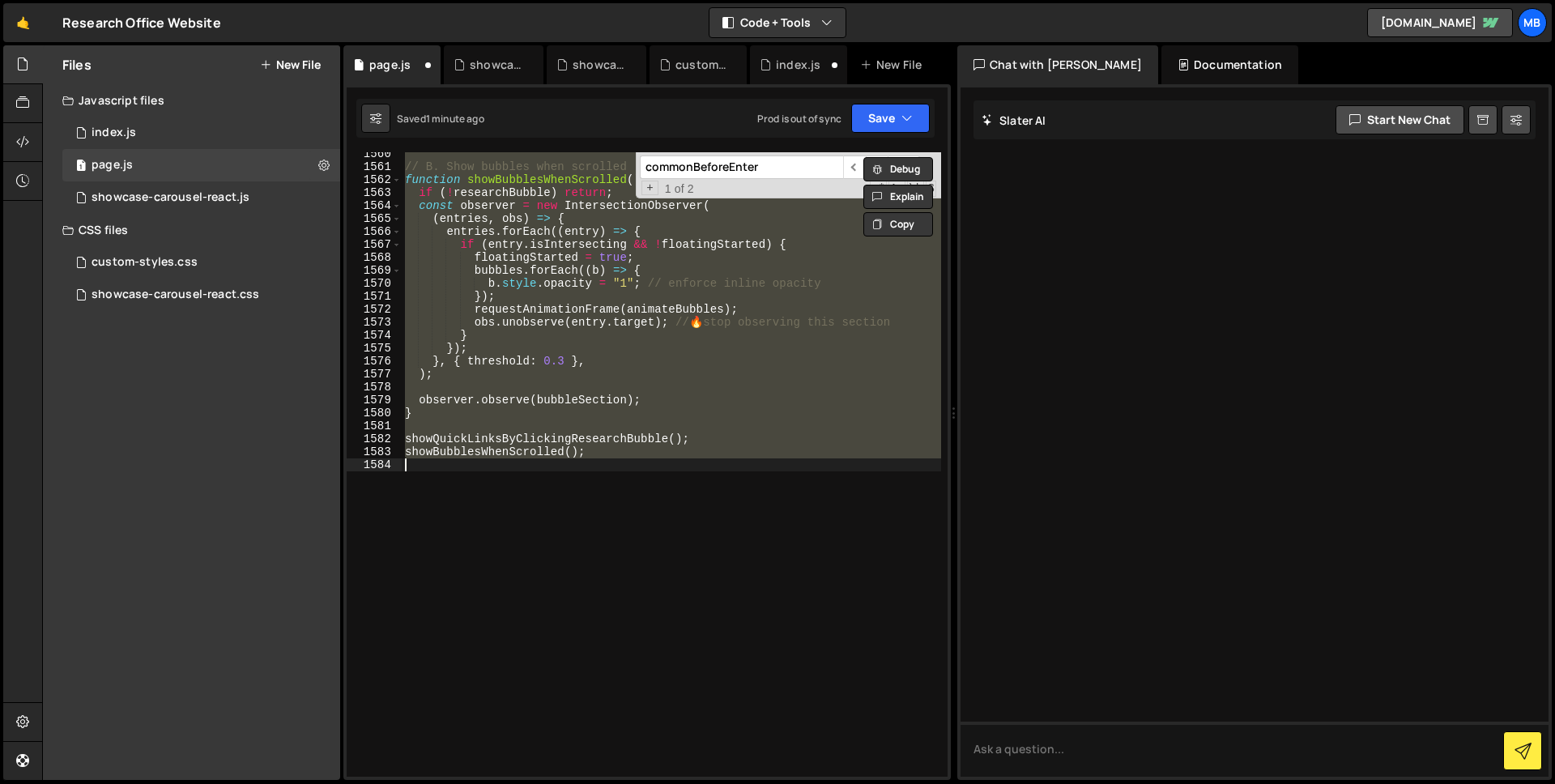
scroll to position [21495, 0]
click at [652, 344] on div "// B. Show bubbles when scrolled function showBubblesWhenScrolled ( ) { if ( ! …" at bounding box center [672, 464] width 540 height 624
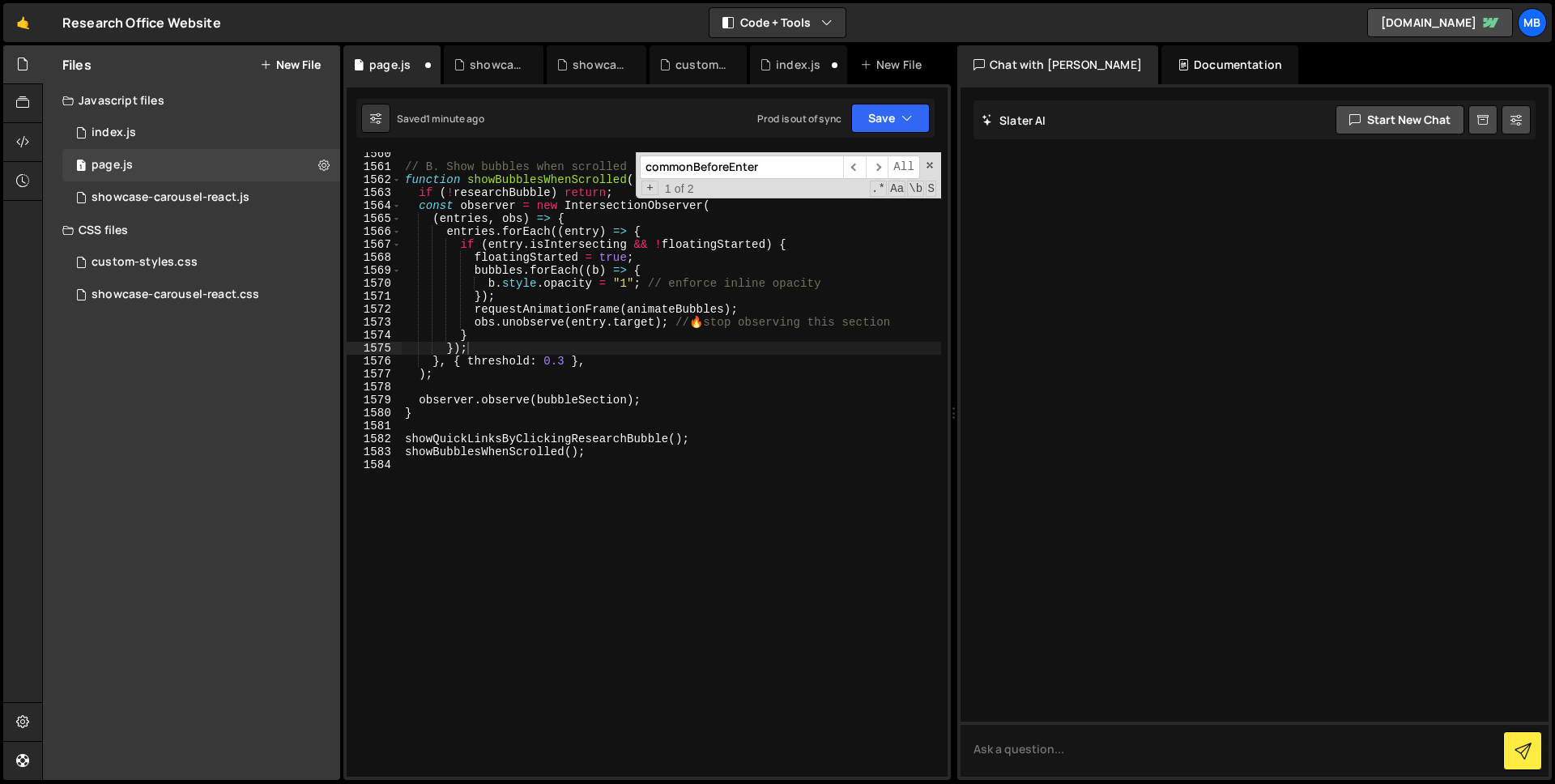
click at [736, 166] on input "commonBeforeEnter" at bounding box center [742, 166] width 203 height 23
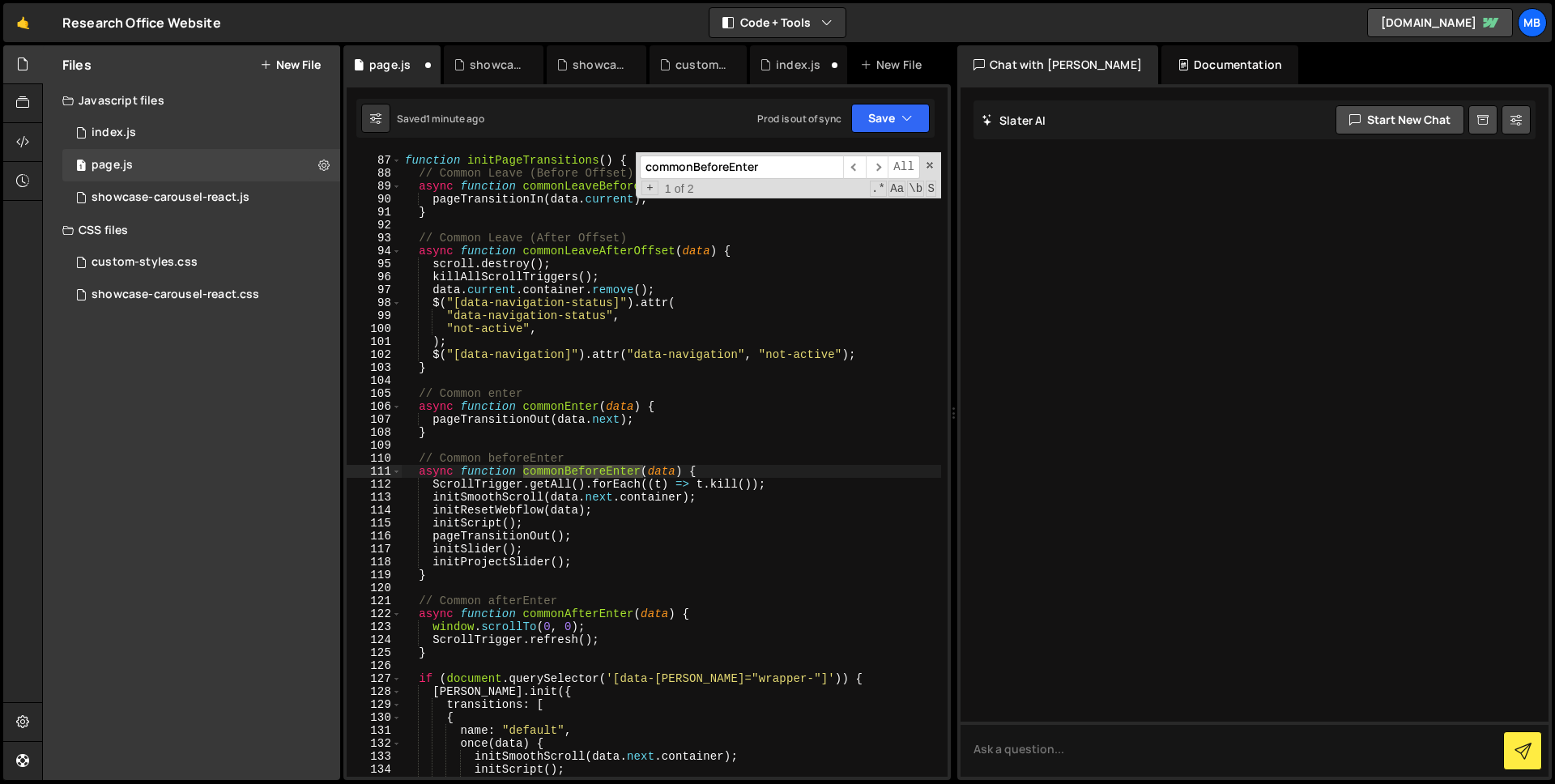
scroll to position [1126, 0]
type textarea "initScript();"
click at [477, 522] on div "function initPageTransitions ( ) { // Common Leave (Before Offset) async functi…" at bounding box center [672, 466] width 540 height 650
click at [712, 166] on input "commonBeforeEnter" at bounding box center [742, 166] width 203 height 23
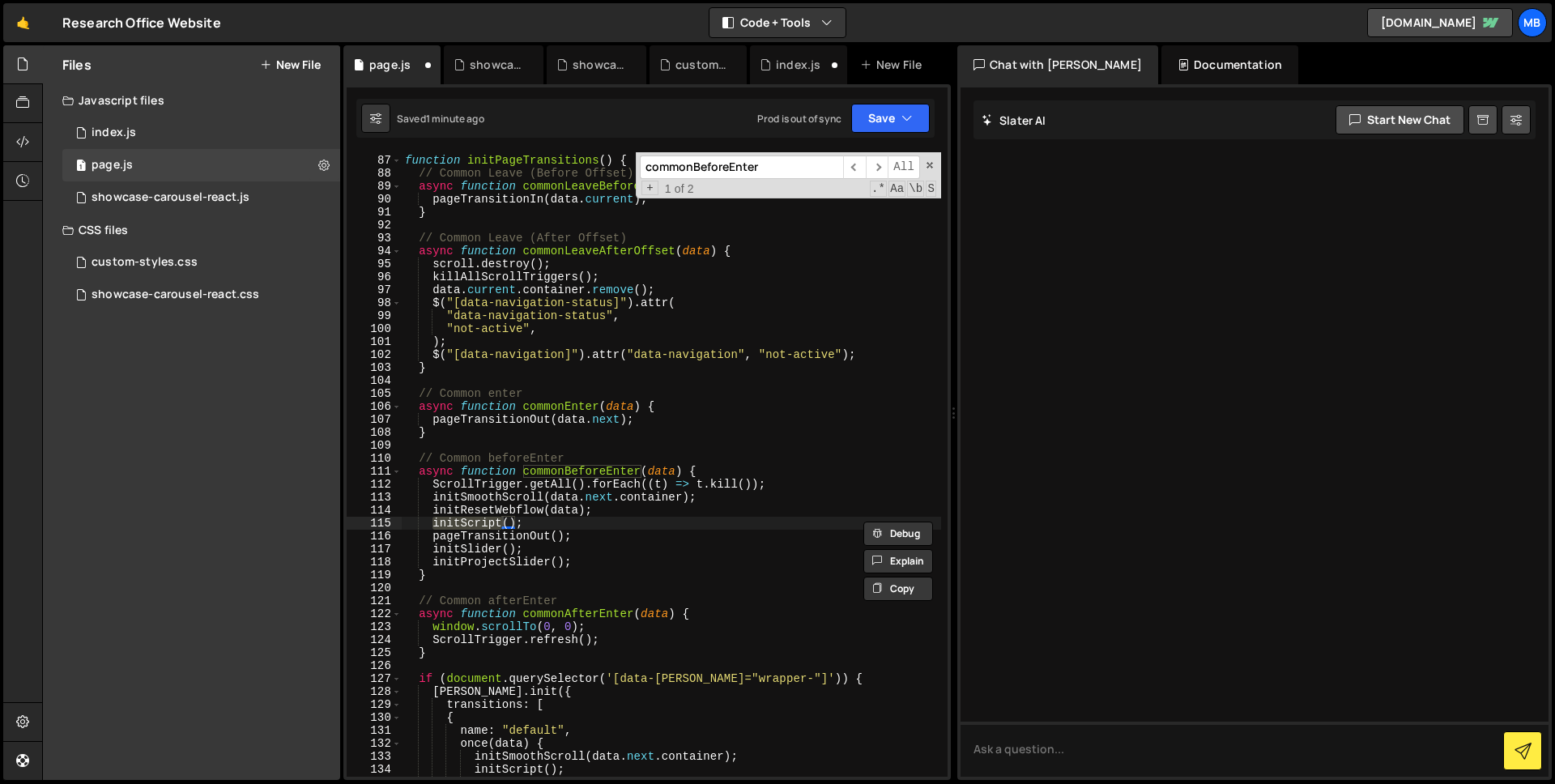
click at [712, 166] on input "commonBeforeEnter" at bounding box center [742, 166] width 203 height 23
paste input "initScript"
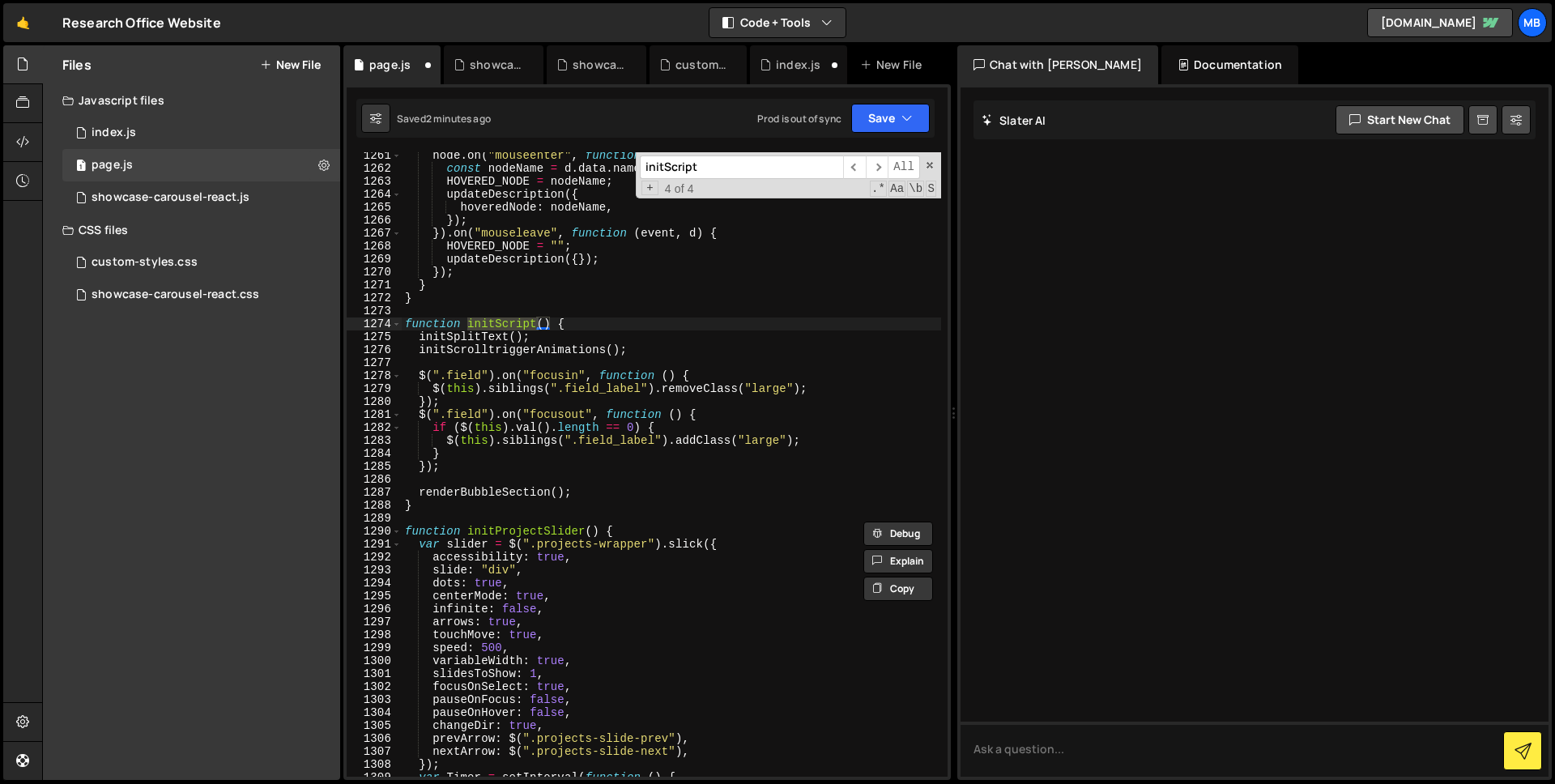
scroll to position [17644, 0]
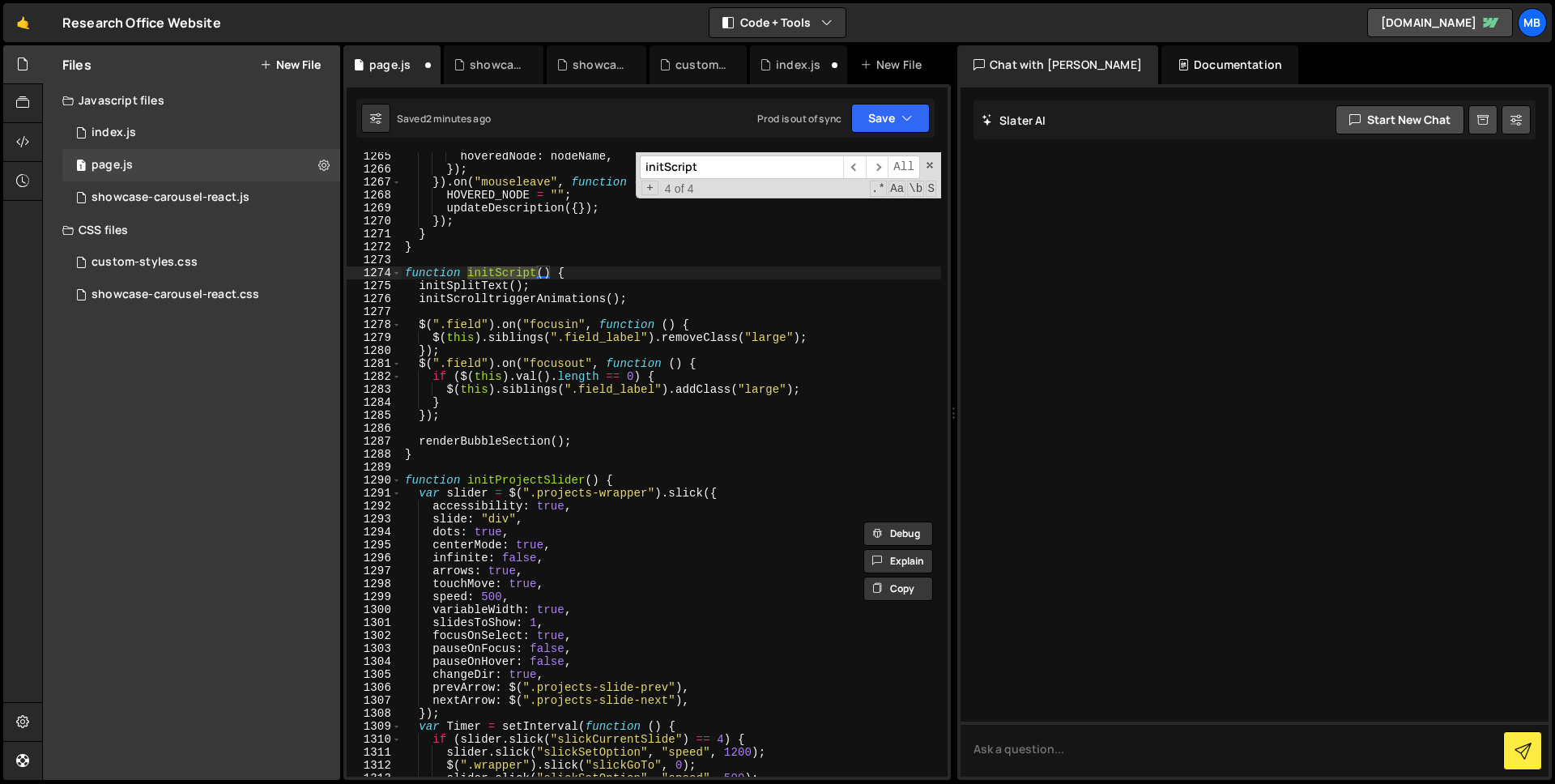
click at [666, 166] on input "initScript" at bounding box center [742, 166] width 203 height 23
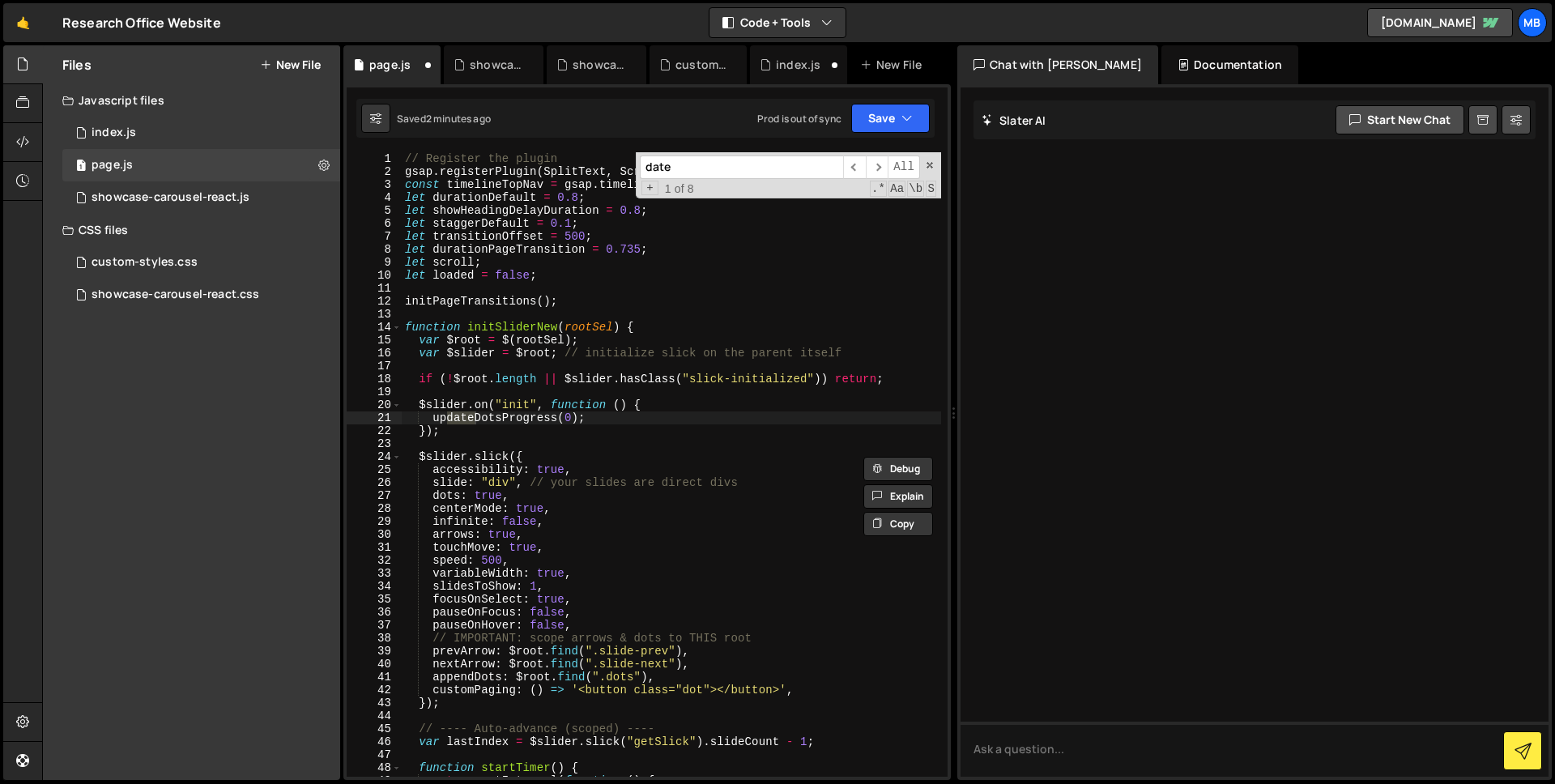
scroll to position [0, 0]
type input "datepicker"
click at [188, 486] on div "Files New File Javascript files 1 index.js 0 1 page.js 0 0 showcase-carousel-re…" at bounding box center [191, 412] width 298 height 734
click at [282, 66] on button "New File" at bounding box center [290, 65] width 61 height 13
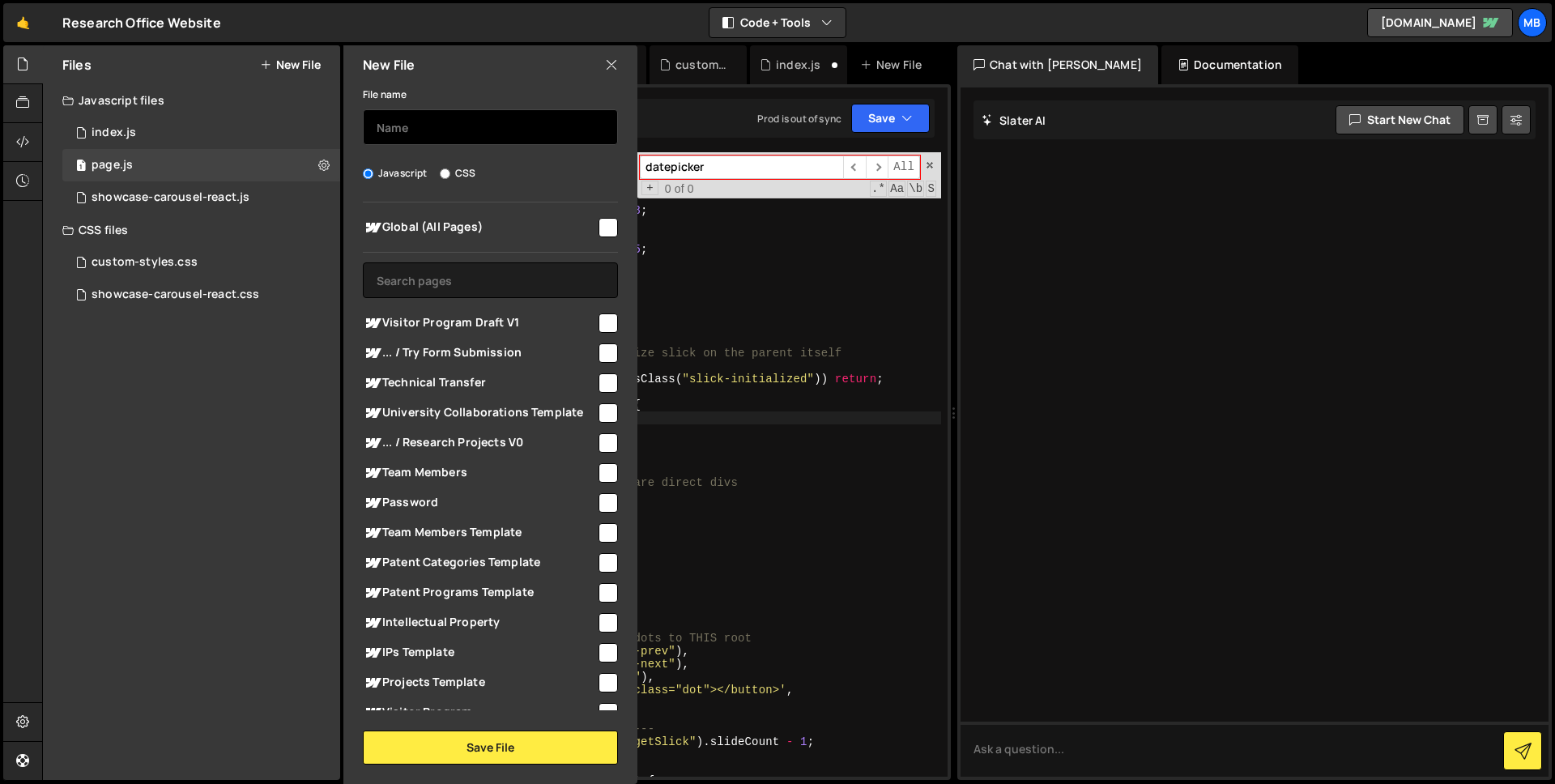
click at [415, 128] on input "text" at bounding box center [491, 127] width 255 height 36
type input "mc-validate"
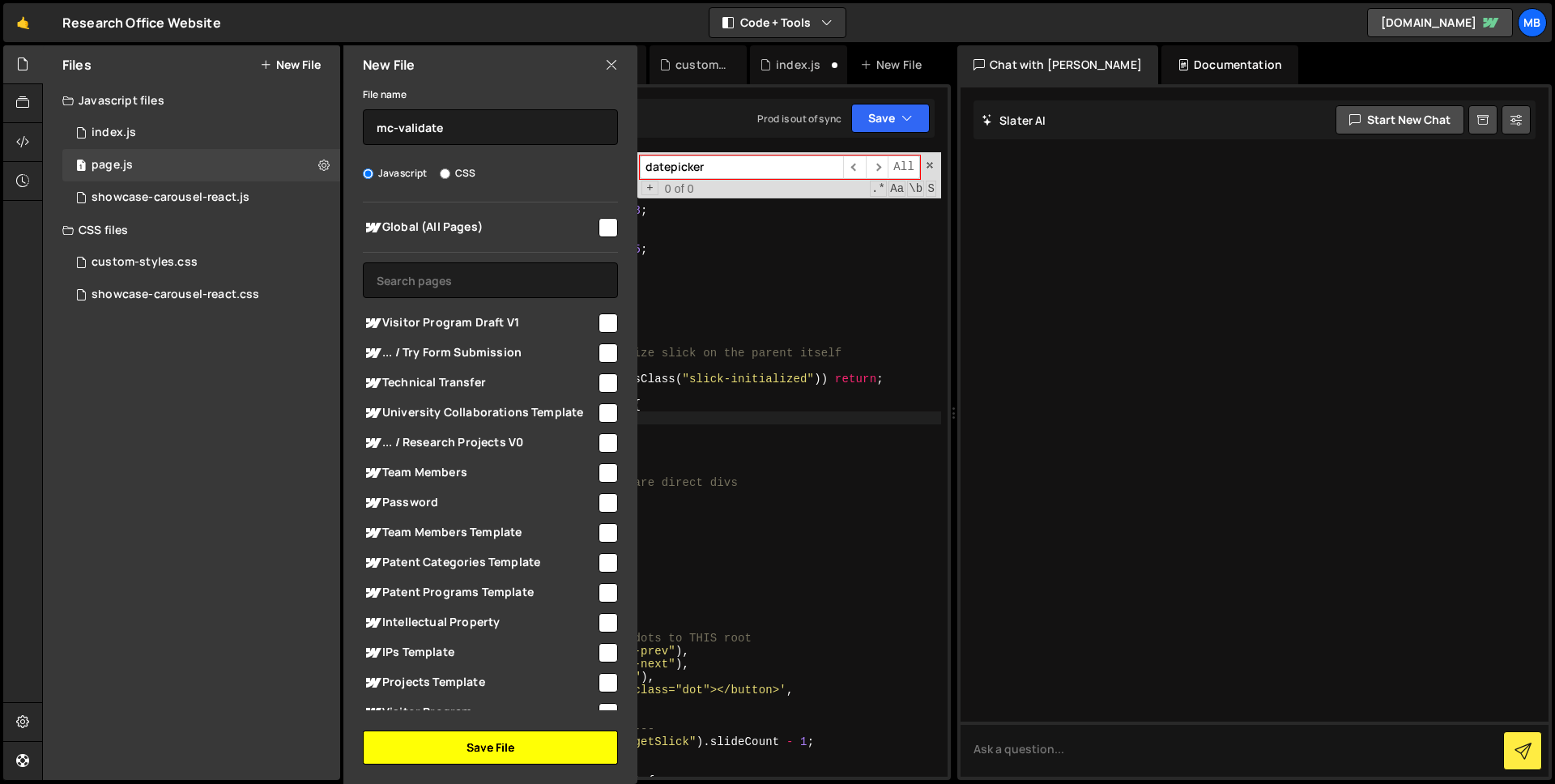
click at [475, 744] on button "Save File" at bounding box center [491, 747] width 255 height 34
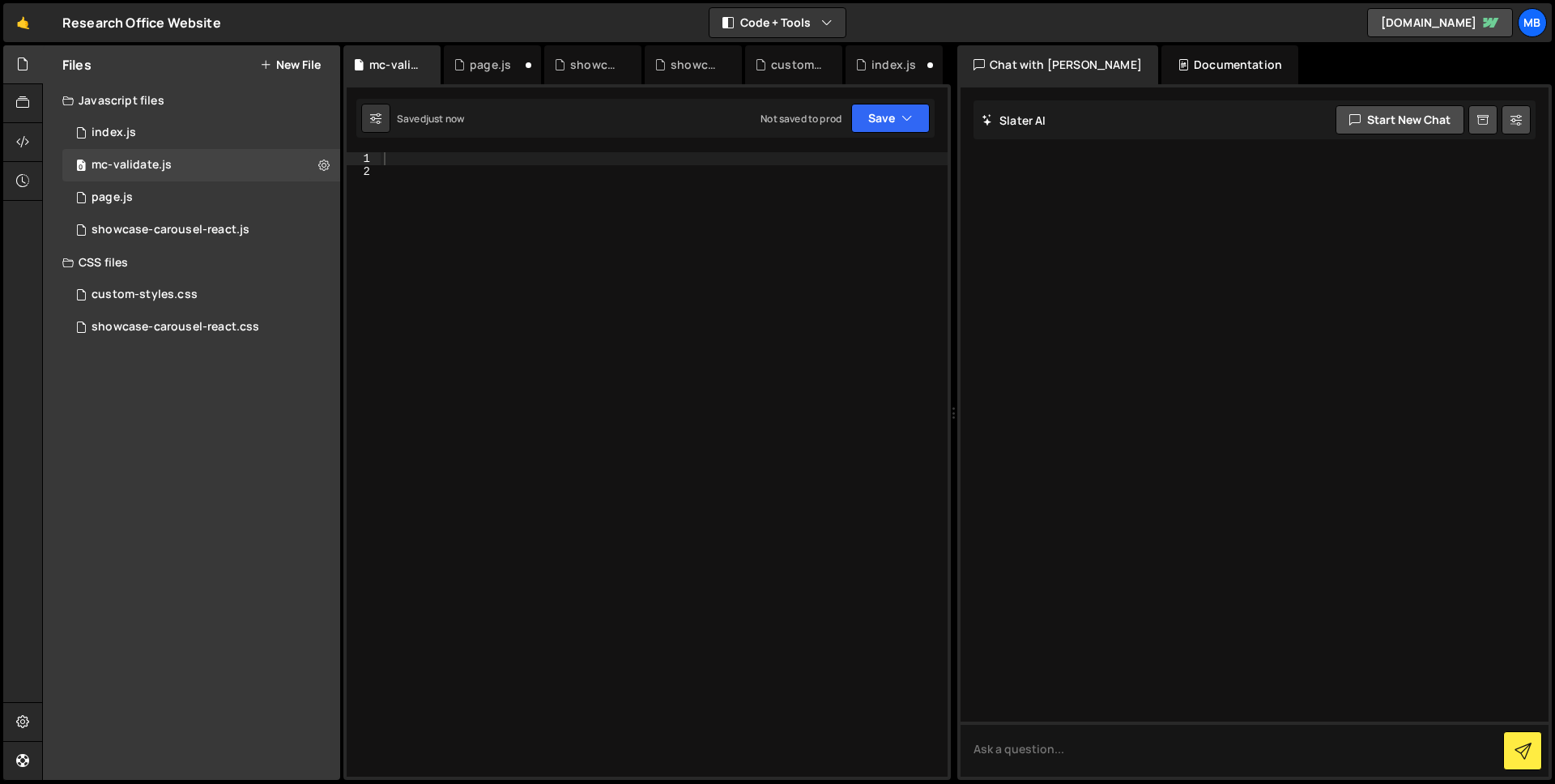
click at [469, 187] on div at bounding box center [664, 477] width 567 height 650
click at [451, 156] on div at bounding box center [664, 477] width 567 height 650
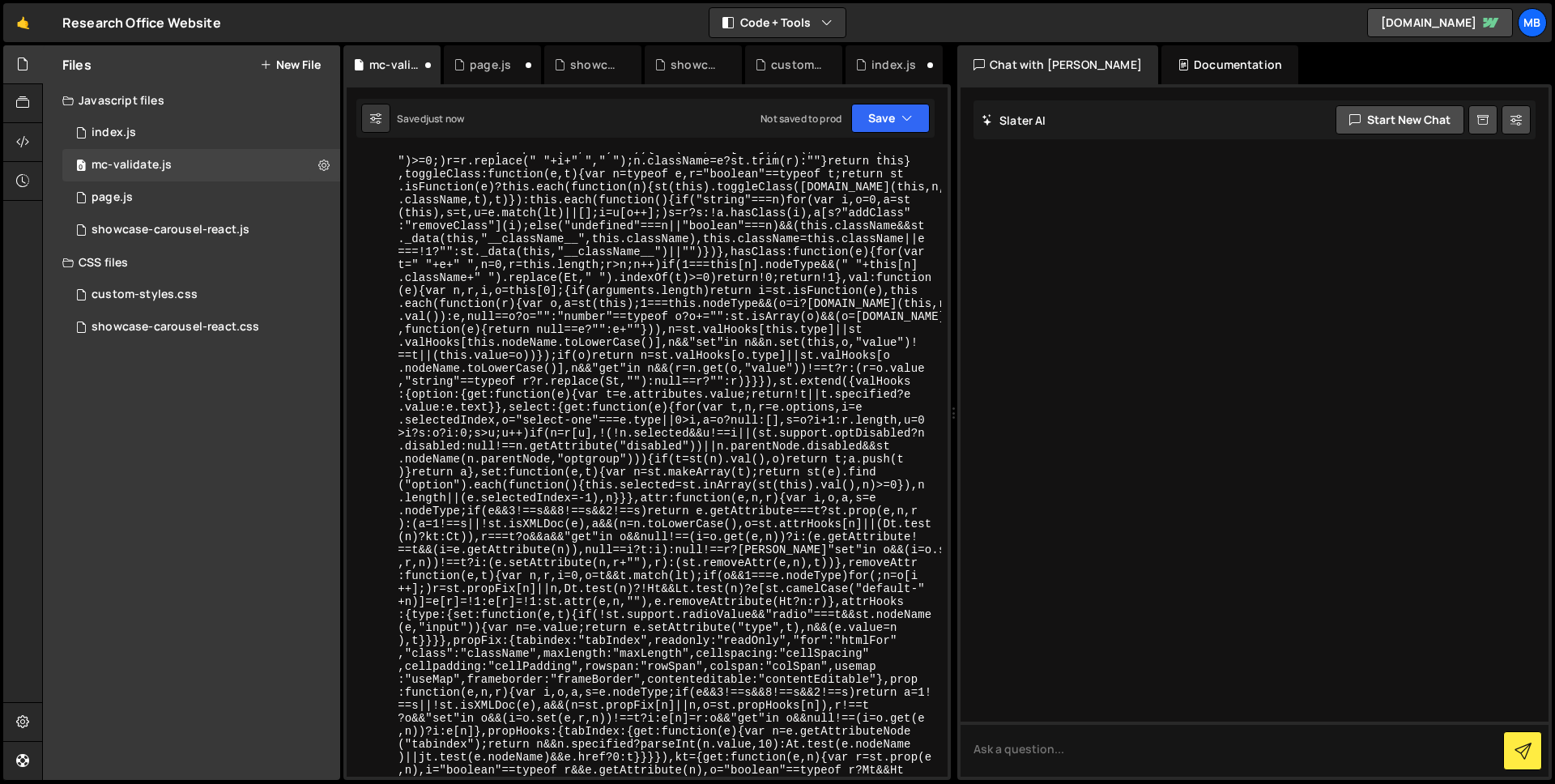
scroll to position [4959, 0]
click at [867, 120] on button "Save" at bounding box center [890, 118] width 79 height 30
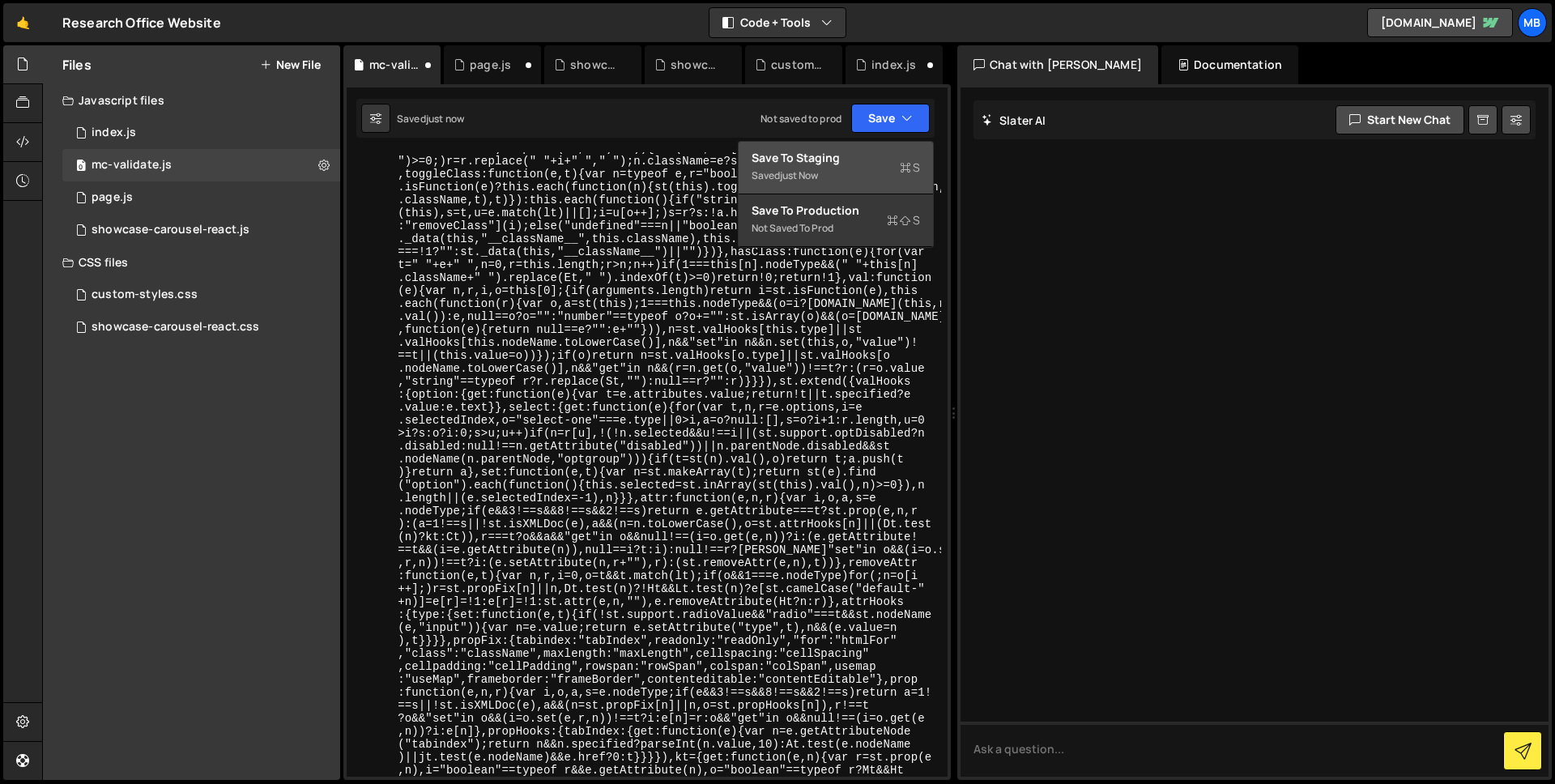
click at [863, 168] on div "Saved just now" at bounding box center [836, 175] width 168 height 19
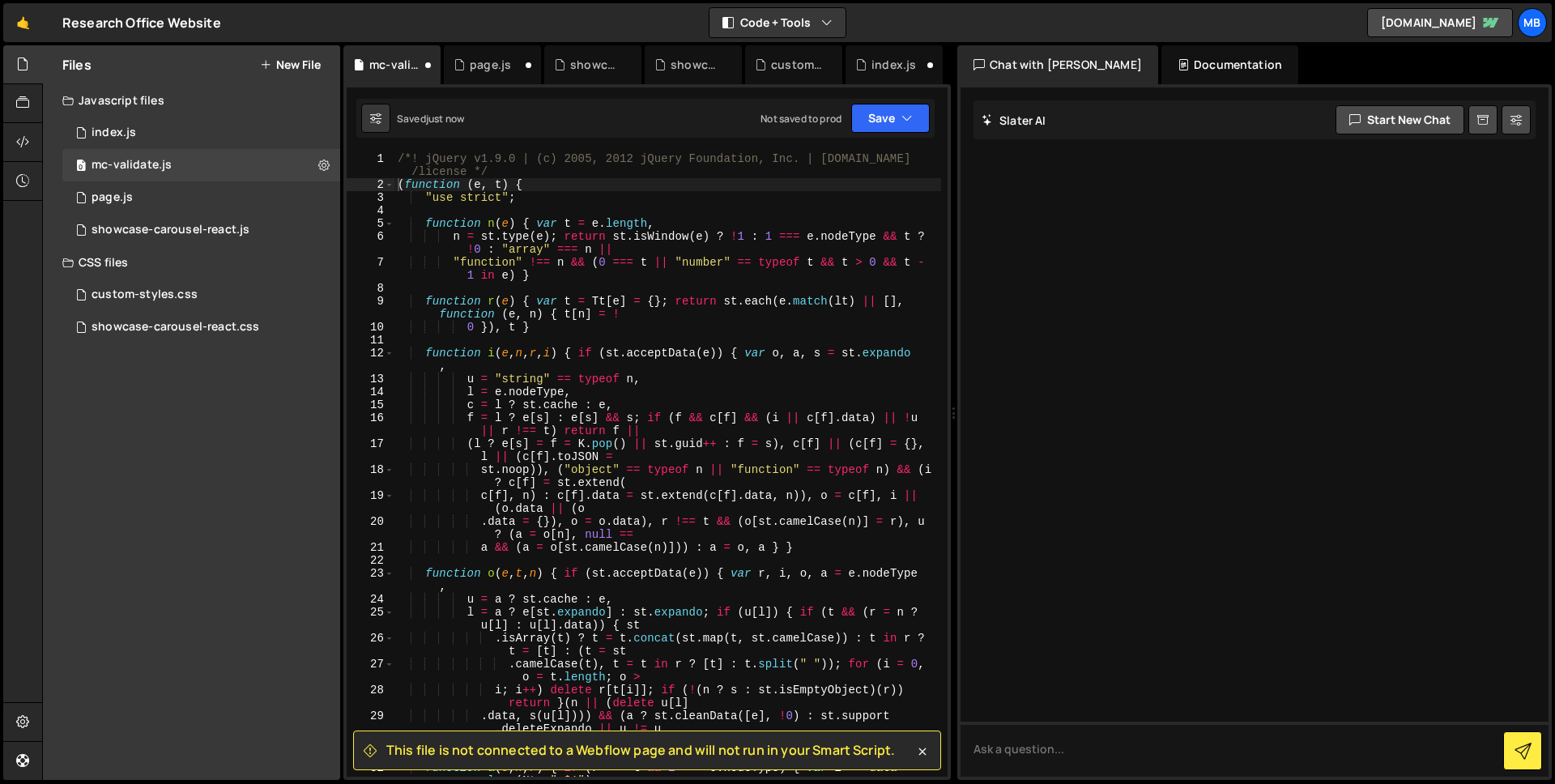
scroll to position [0, 0]
click at [333, 170] on button at bounding box center [324, 165] width 30 height 30
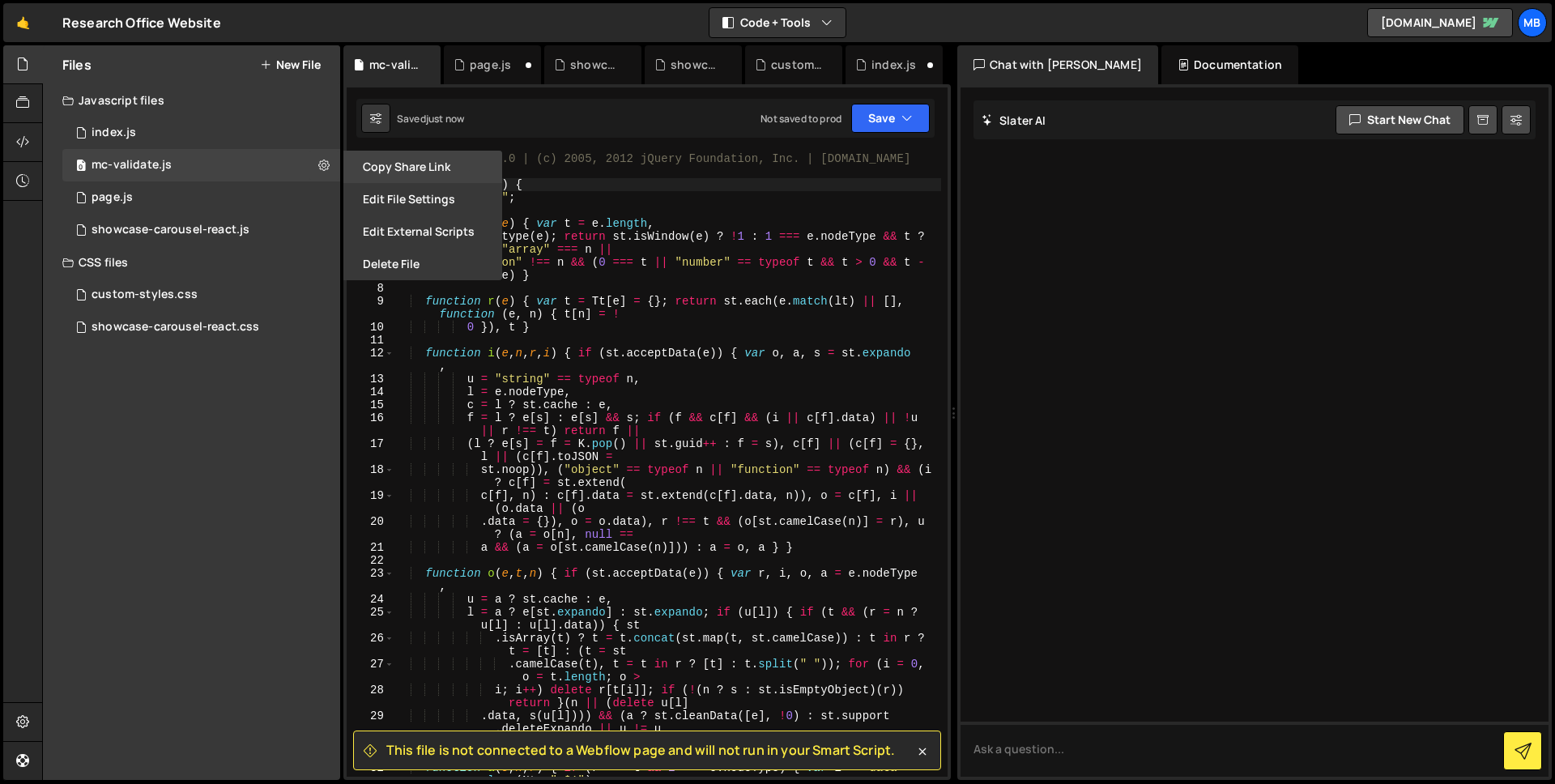
click at [385, 168] on button "Copy share link" at bounding box center [423, 166] width 159 height 32
click at [325, 166] on icon at bounding box center [324, 164] width 11 height 16
type textarea "l = e.nodeType,"
click at [701, 393] on div "/*! jQuery v1.9.0 | (c) 2005, 2012 jQuery Foundation, Inc. | [DOMAIN_NAME] /lic…" at bounding box center [668, 490] width 547 height 676
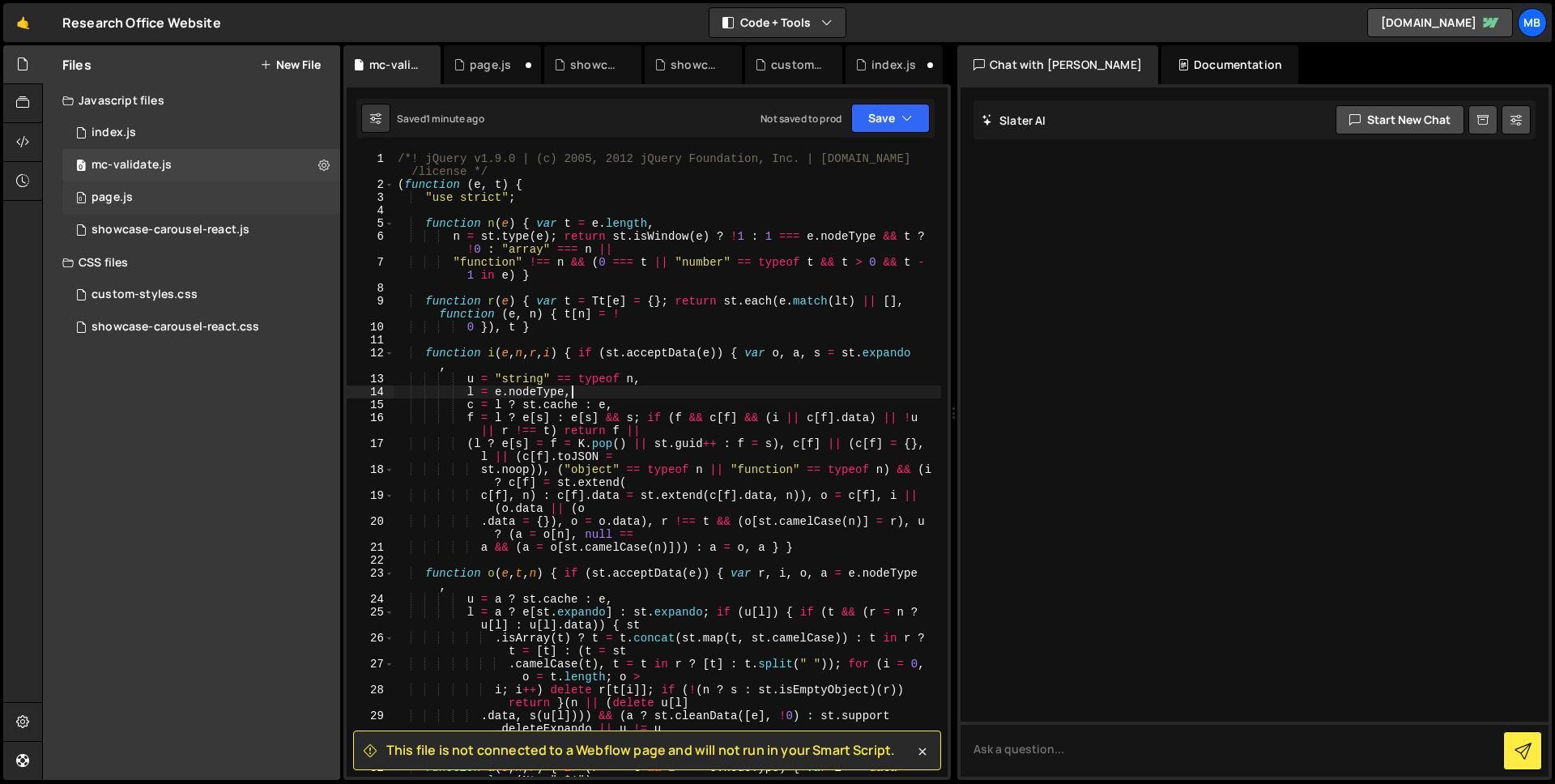
click at [111, 203] on div "page.js" at bounding box center [112, 198] width 42 height 15
click at [166, 166] on div "mc-validate.js" at bounding box center [131, 165] width 80 height 15
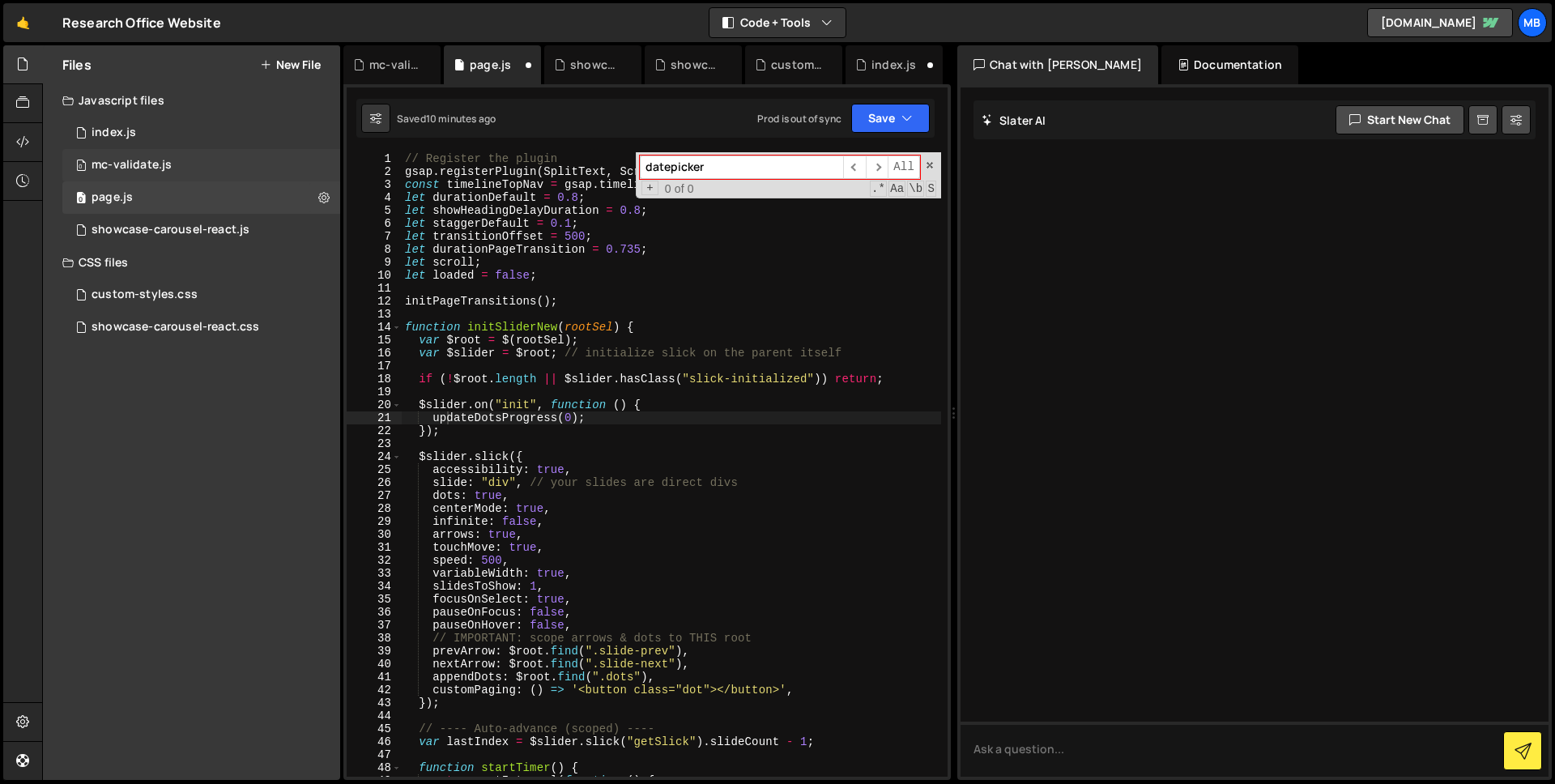
click at [151, 167] on div "mc-validate.js" at bounding box center [131, 165] width 80 height 15
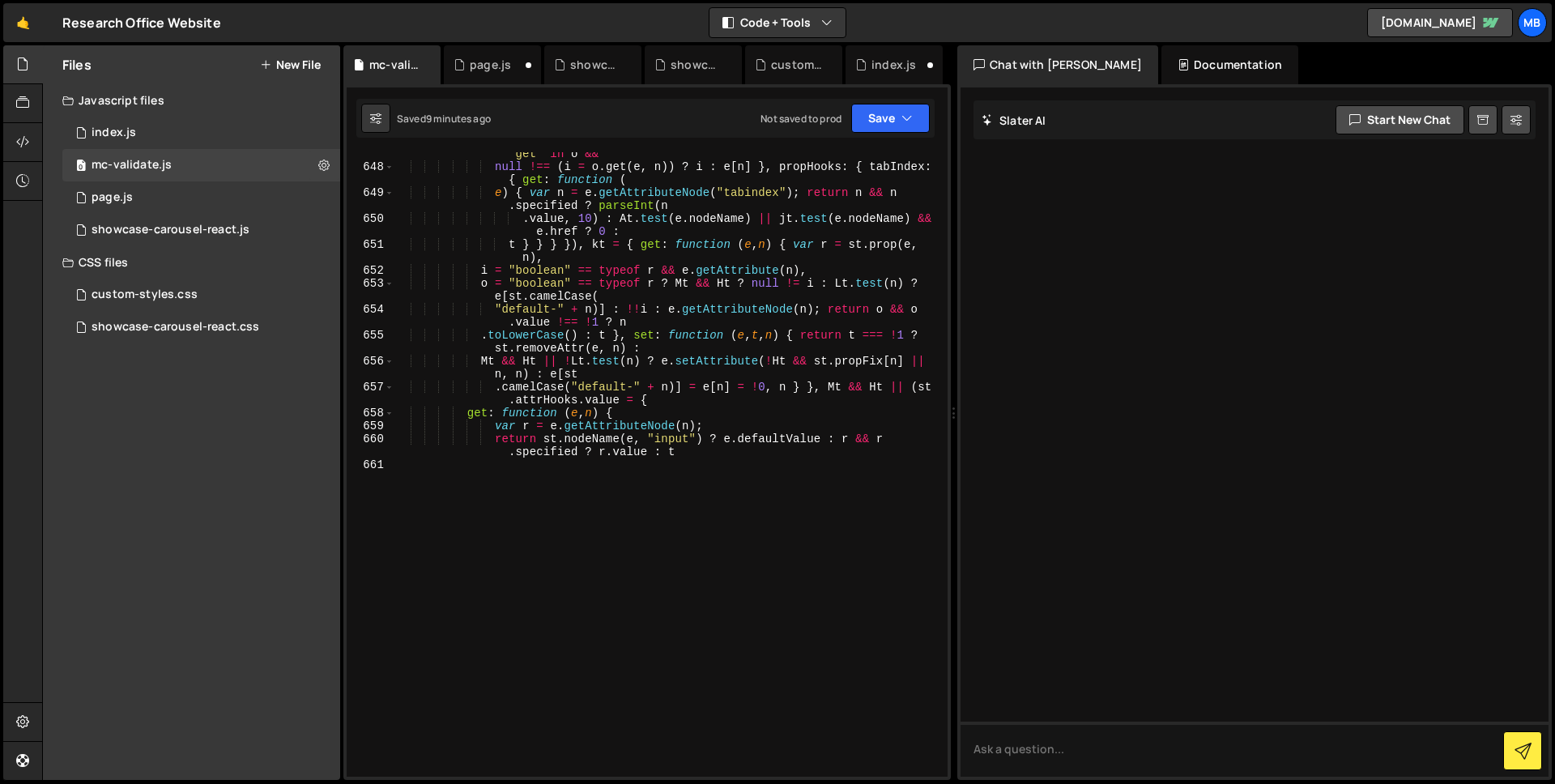
scroll to position [13218, 0]
click at [779, 472] on div ""set" in o && ( i = o . set ( e , r , n )) !== t ? i : e [ n ] = r : o && "get"…" at bounding box center [668, 466] width 547 height 663
click at [916, 115] on button "Save" at bounding box center [890, 118] width 79 height 30
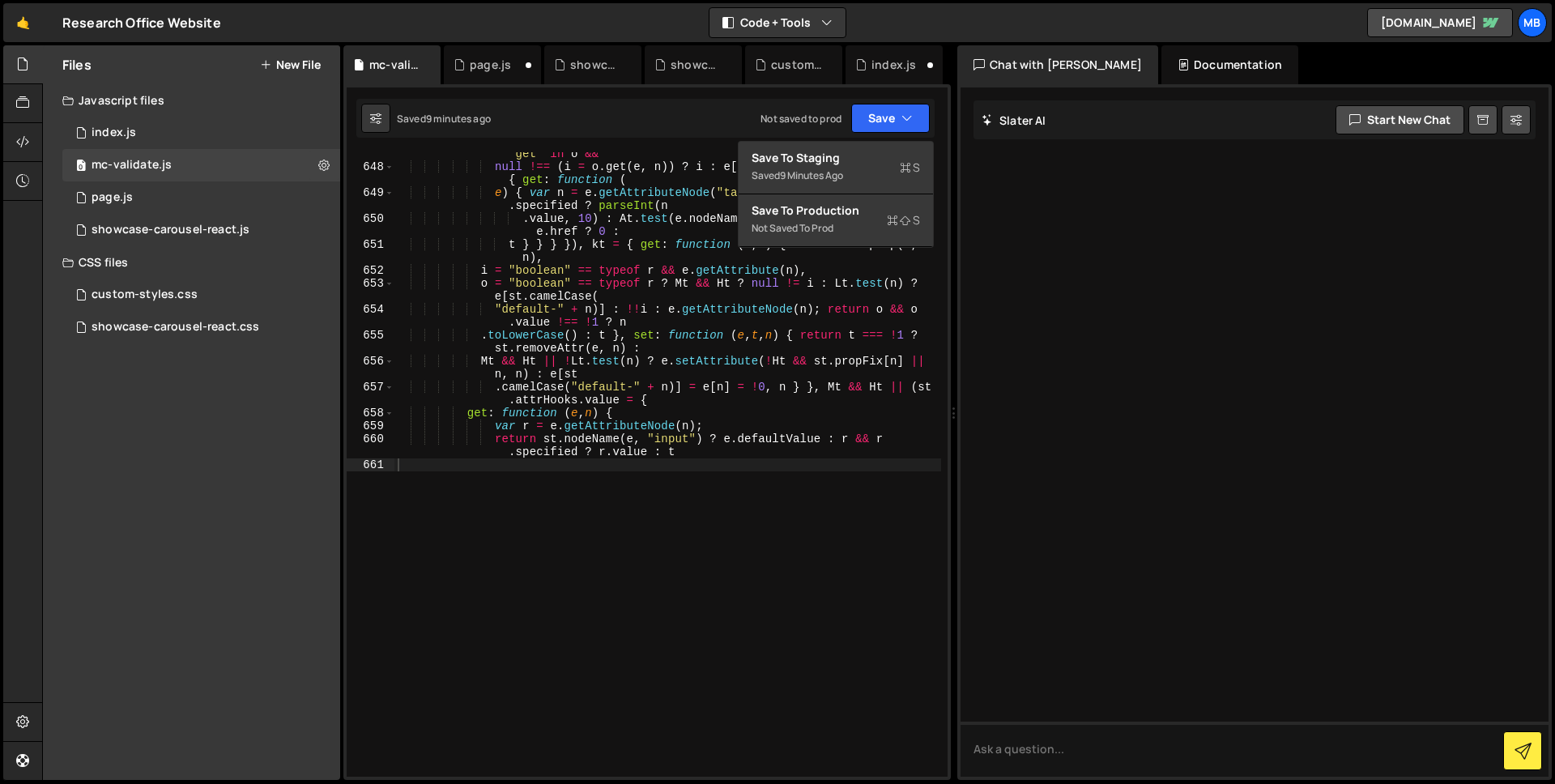
click at [720, 397] on div ""set" in o && ( i = o . set ( e , r , n )) !== t ? i : e [ n ] = r : o && "get"…" at bounding box center [668, 466] width 547 height 663
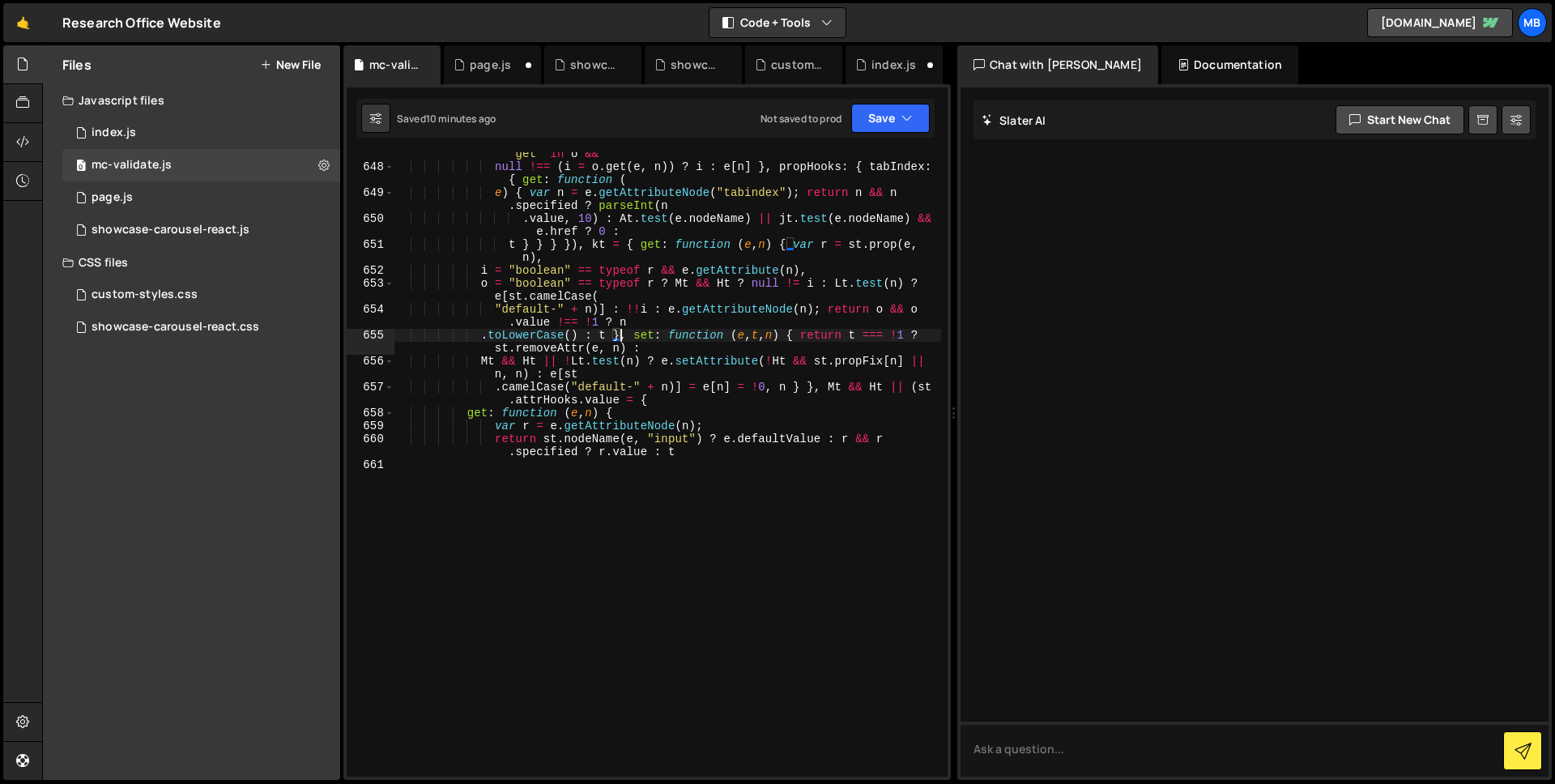
click at [623, 337] on div ""set" in o && ( i = o . set ( e , r , n )) !== t ? i : e [ n ] = r : o && "get"…" at bounding box center [668, 466] width 547 height 663
type textarea "return st.nodeName(e, "input") ? e.defaultValue : r && r.specified ? r.value : t"
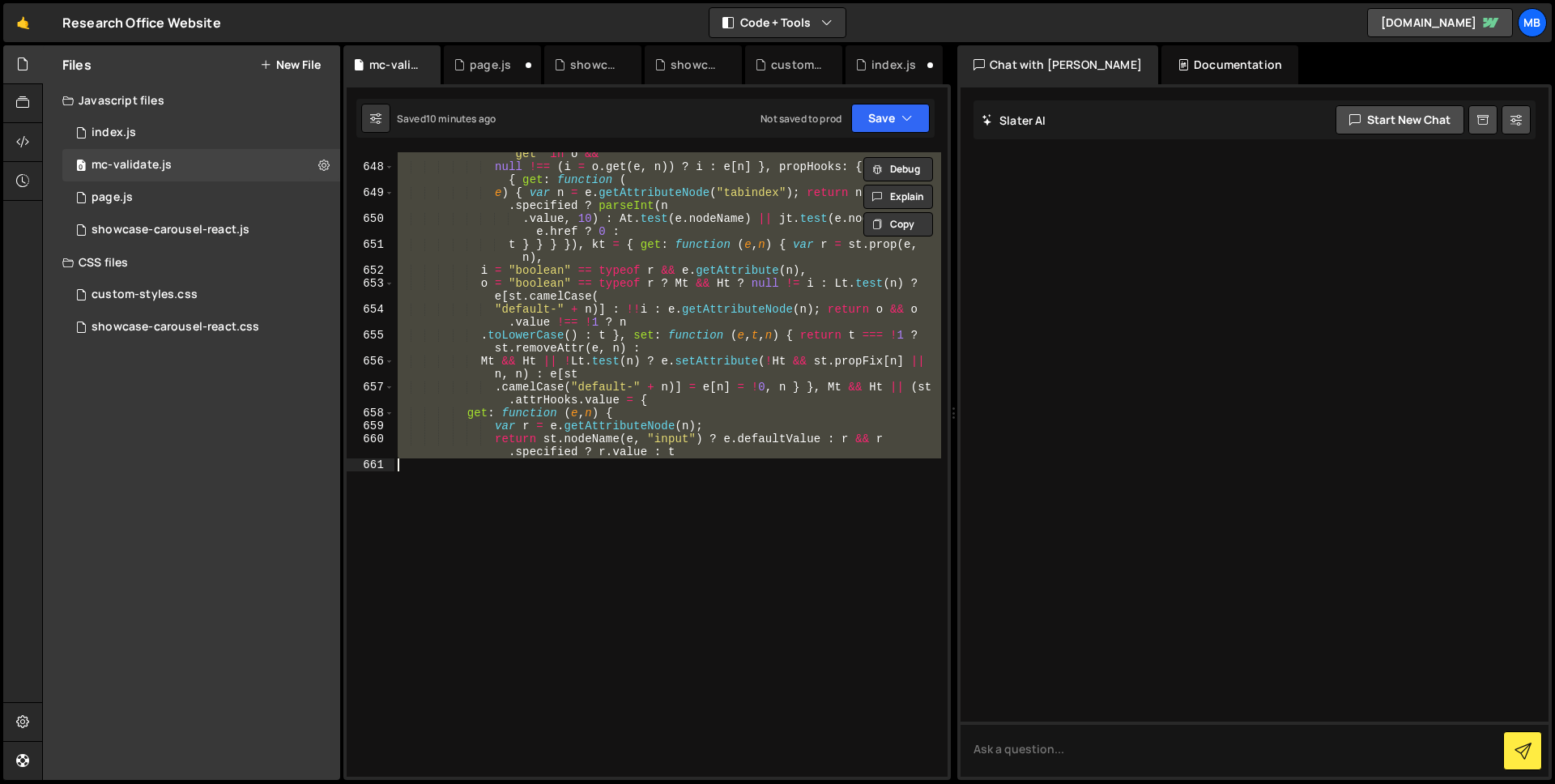
paste textarea
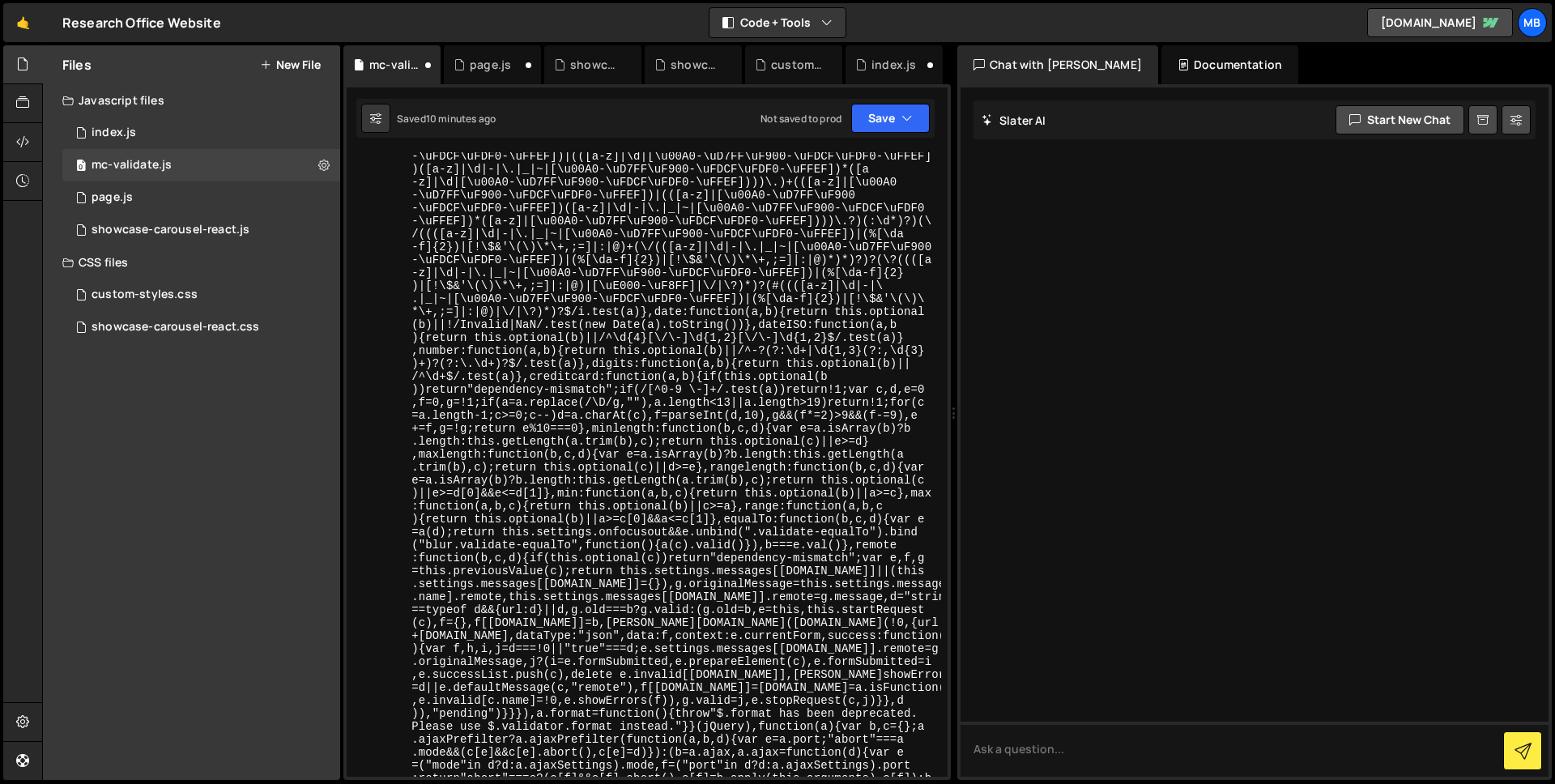
scroll to position [21005, 0]
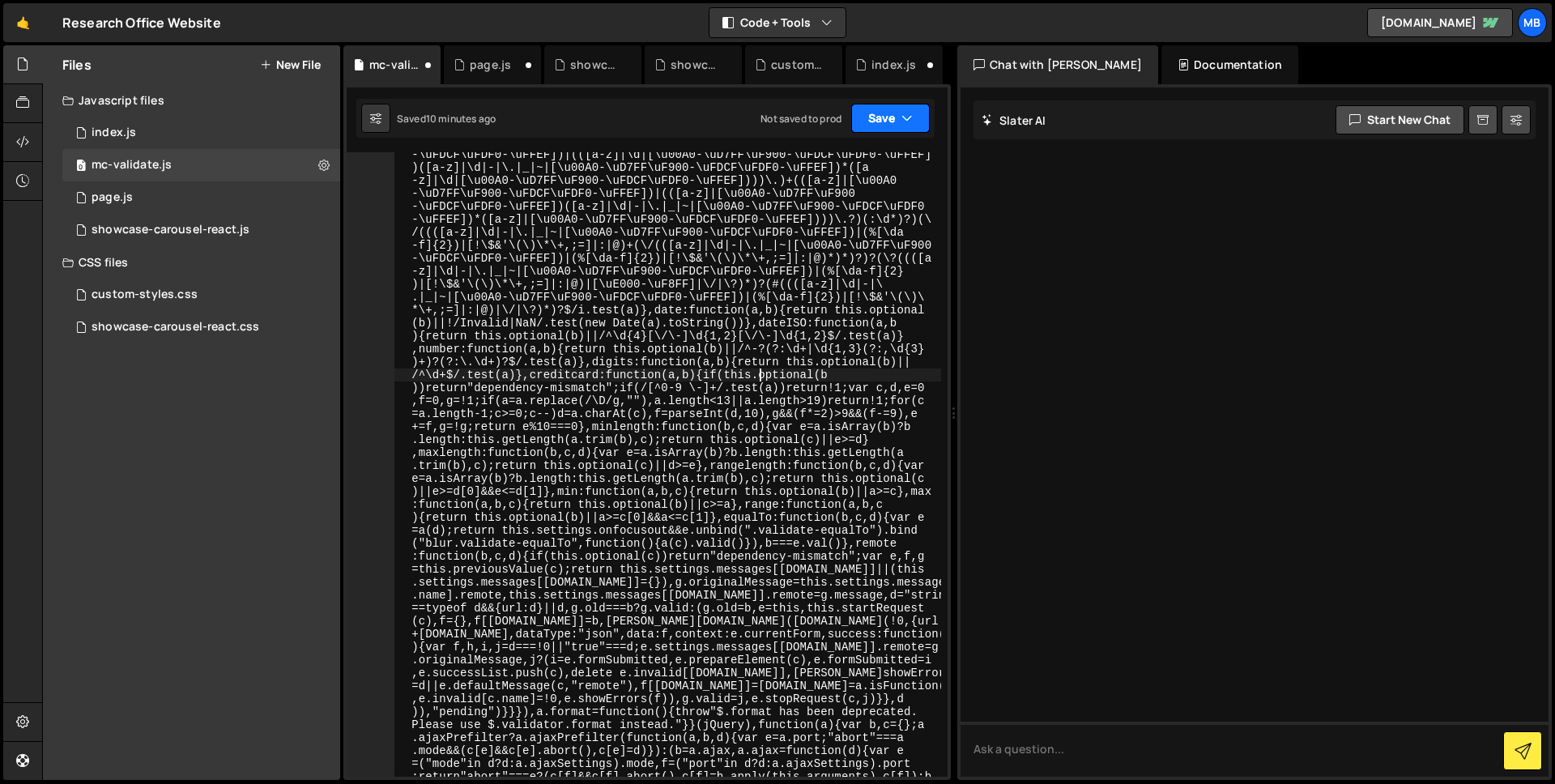
click at [868, 122] on button "Save" at bounding box center [890, 118] width 79 height 30
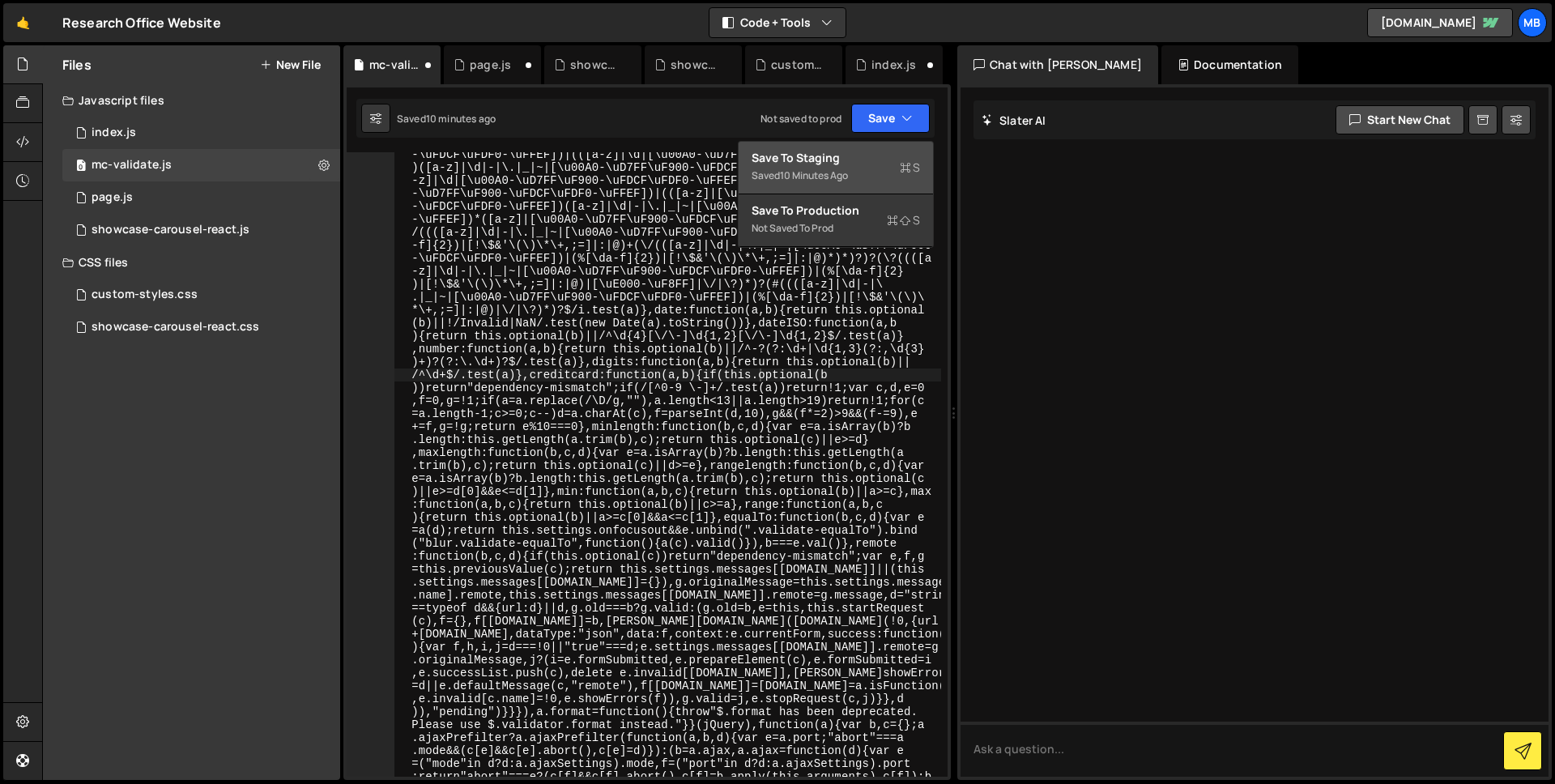
click at [848, 168] on div "10 minutes ago" at bounding box center [814, 175] width 68 height 14
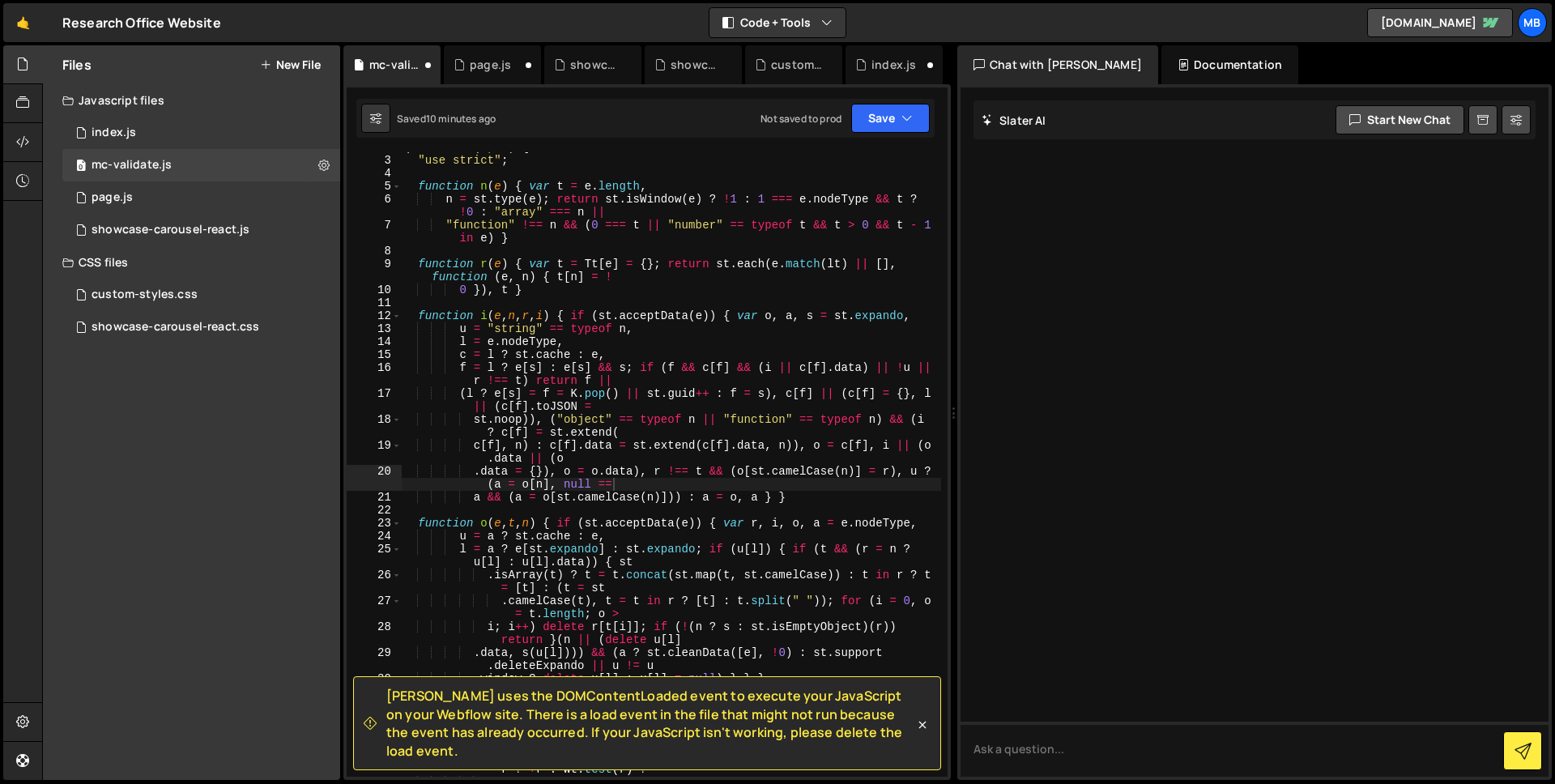
scroll to position [18, 0]
type textarea "c[f], n) : c[f].data = st.extend(c[f].data, n)), o = c[f], i || ([DOMAIN_NAME] …"
click at [719, 454] on div "( function ( e , t ) { "use strict" ; function n ( e ) { var t = e . length , n…" at bounding box center [671, 473] width 541 height 663
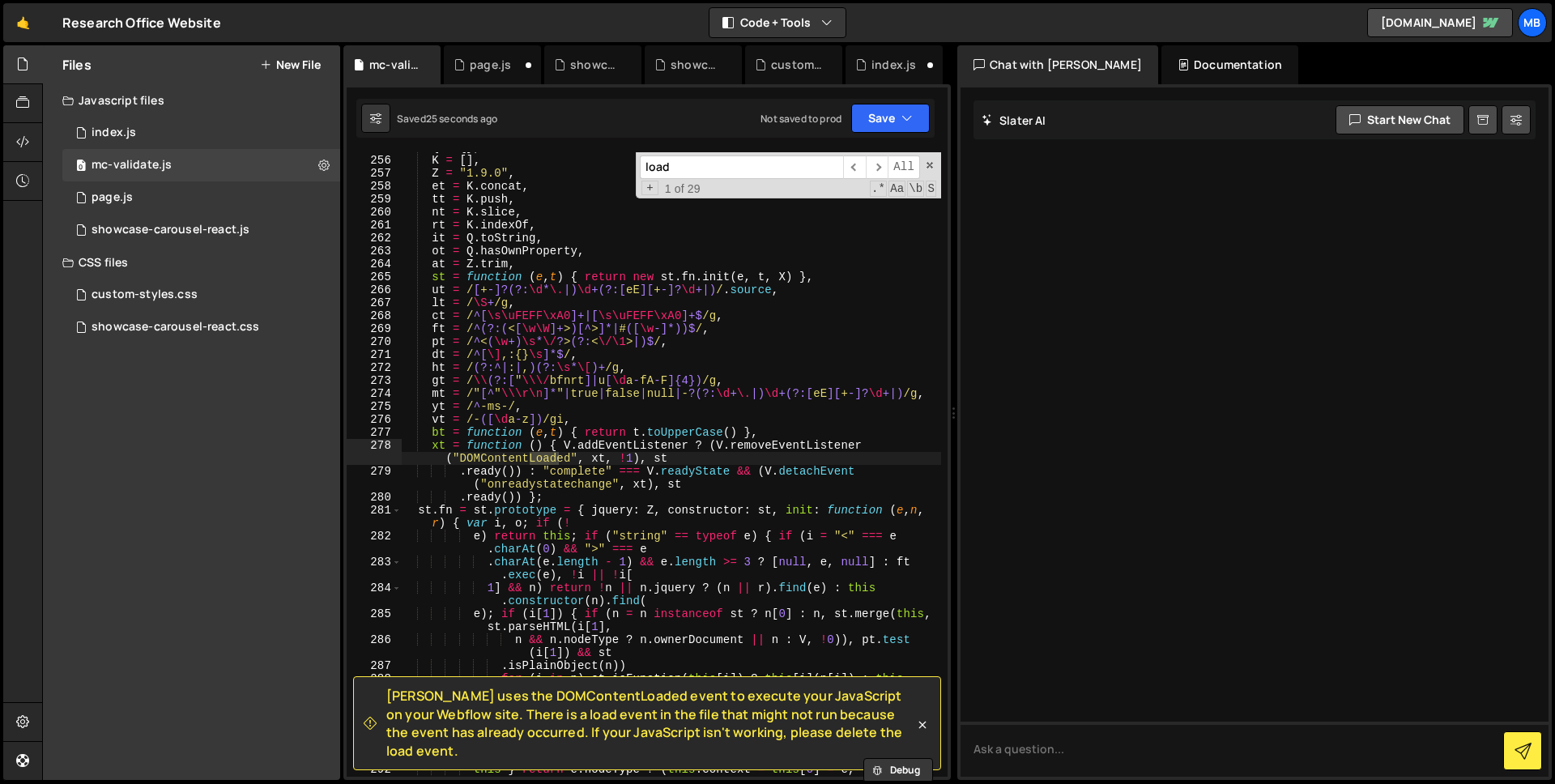
scroll to position [2922, 0]
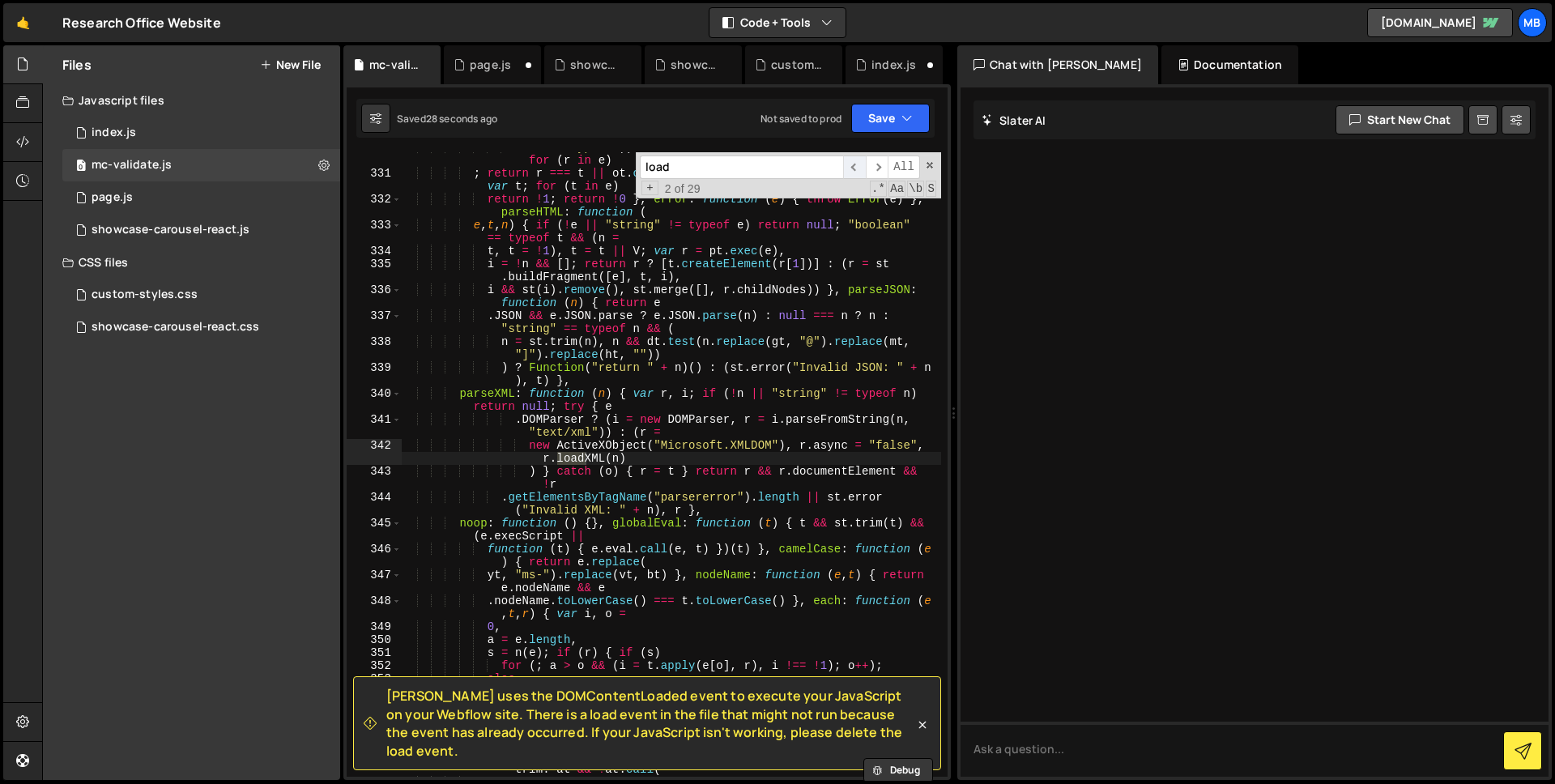
type input "load"
click at [851, 172] on span "​" at bounding box center [855, 166] width 23 height 23
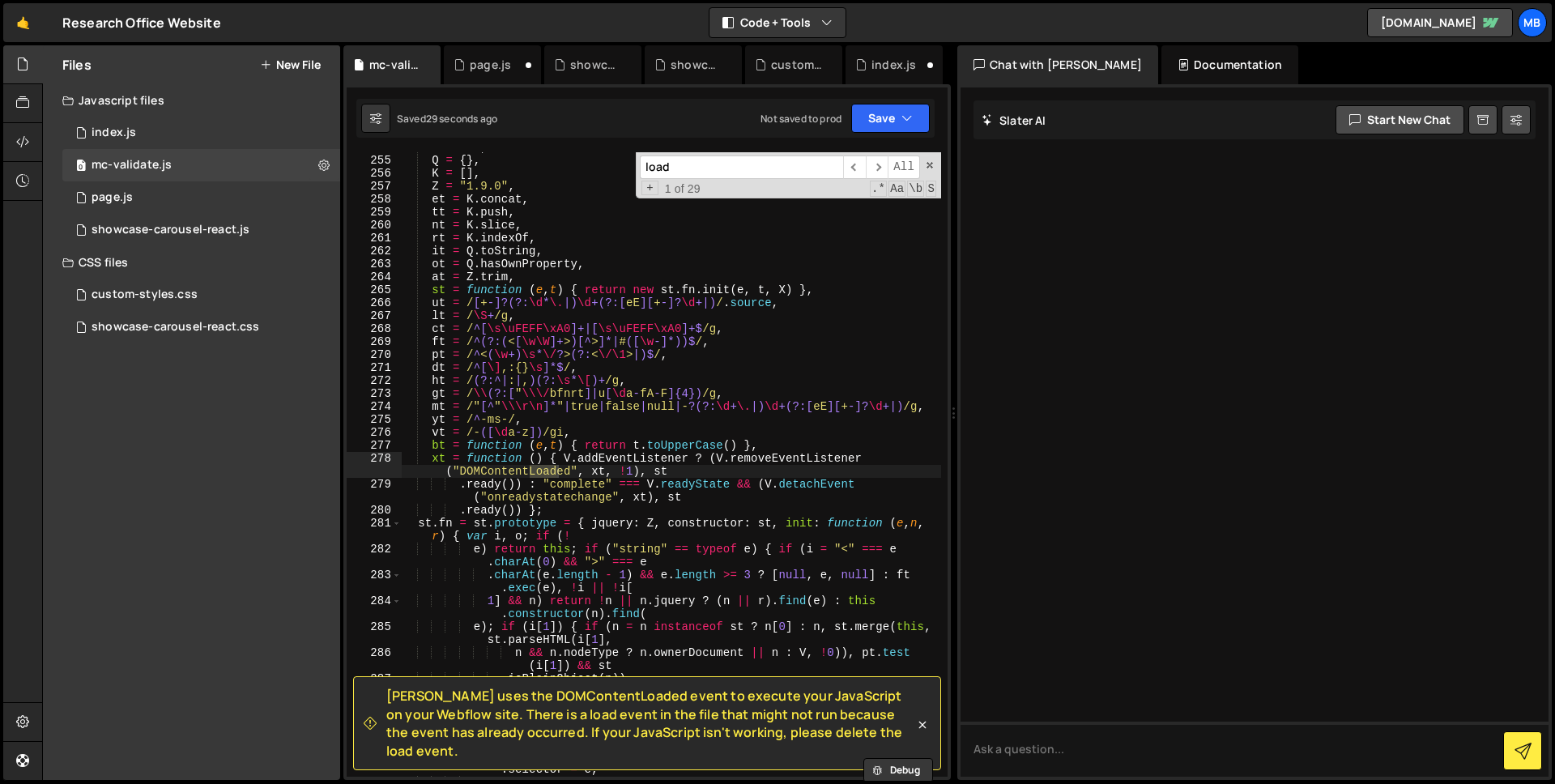
type textarea "xt = function () { V.addEventListener ? (V.removeEventListener("DOMContentLoade…"
click at [504, 471] on div "G = e . $ , Q = { } , K = [ ] , Z = "1.9.0" , et = K . concat , tt = K . push ,…" at bounding box center [671, 473] width 541 height 663
click at [704, 167] on input "load" at bounding box center [742, 166] width 203 height 23
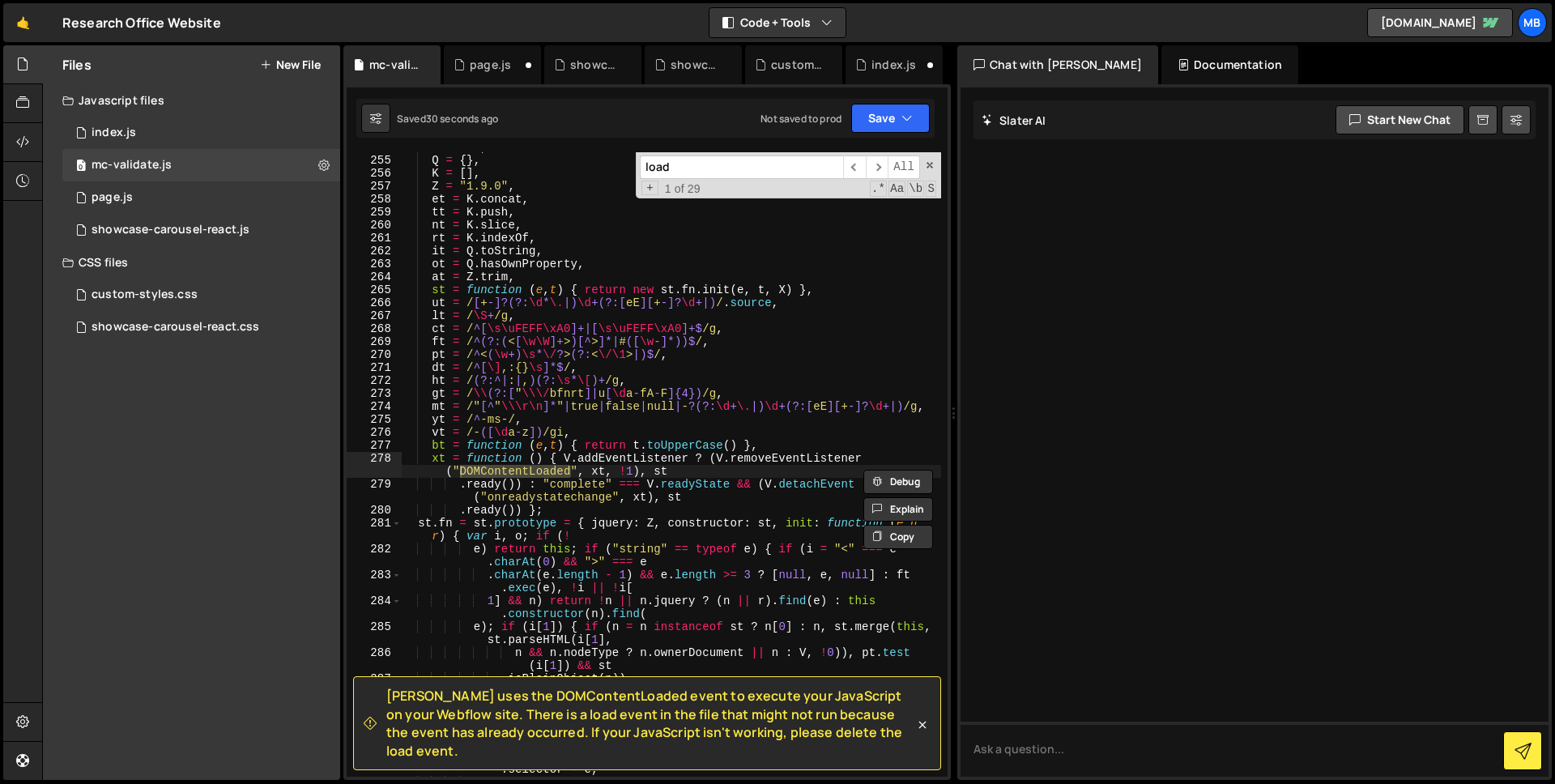
click at [704, 167] on input "load" at bounding box center [742, 166] width 203 height 23
paste input "DOMContentLoade"
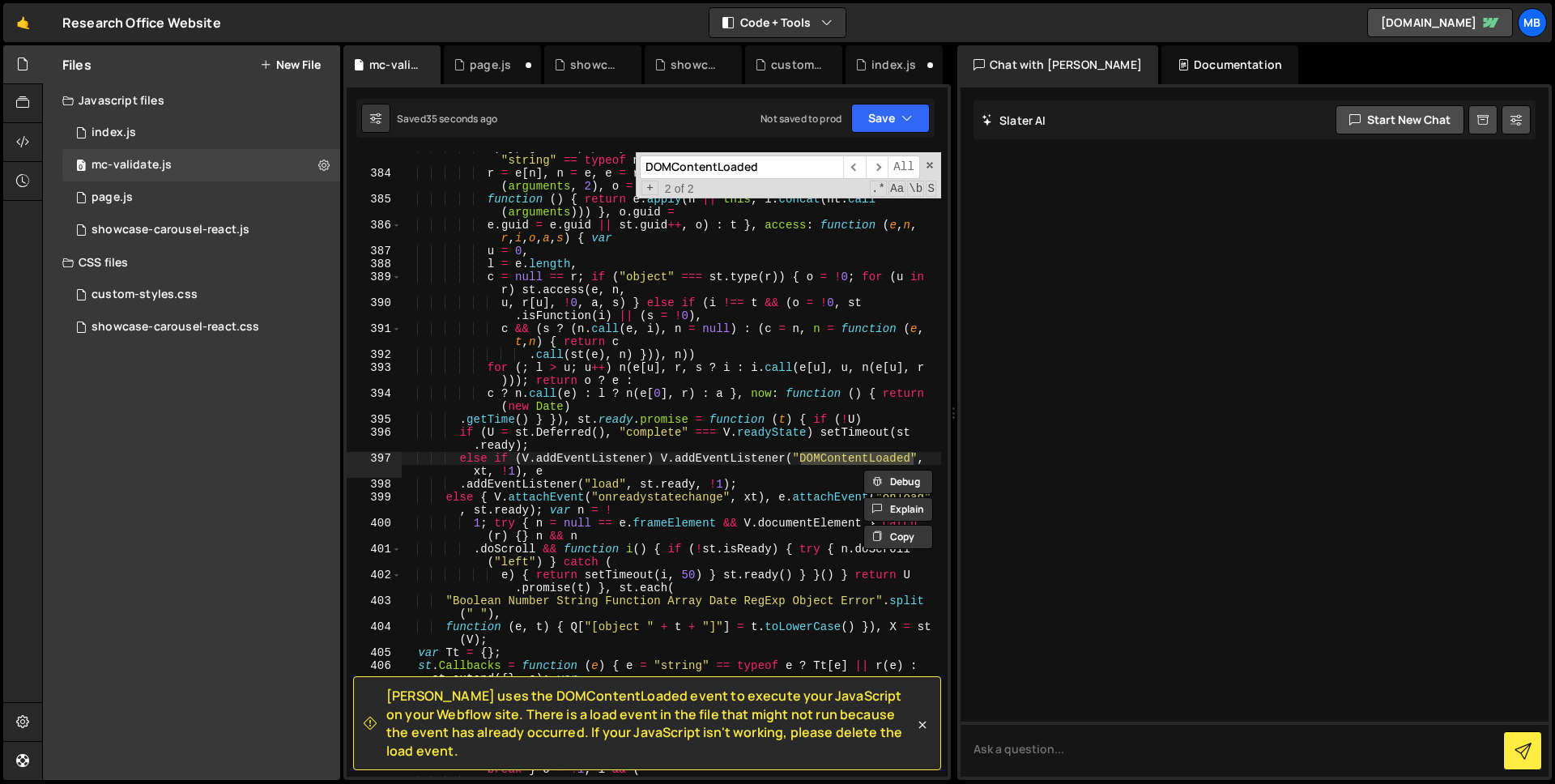
type input "DOMContentLoaded"
click at [711, 318] on div "u ) } , guid : 1 , proxy : function ( e , n ) { var r , i , o ; return "string"…" at bounding box center [671, 473] width 541 height 663
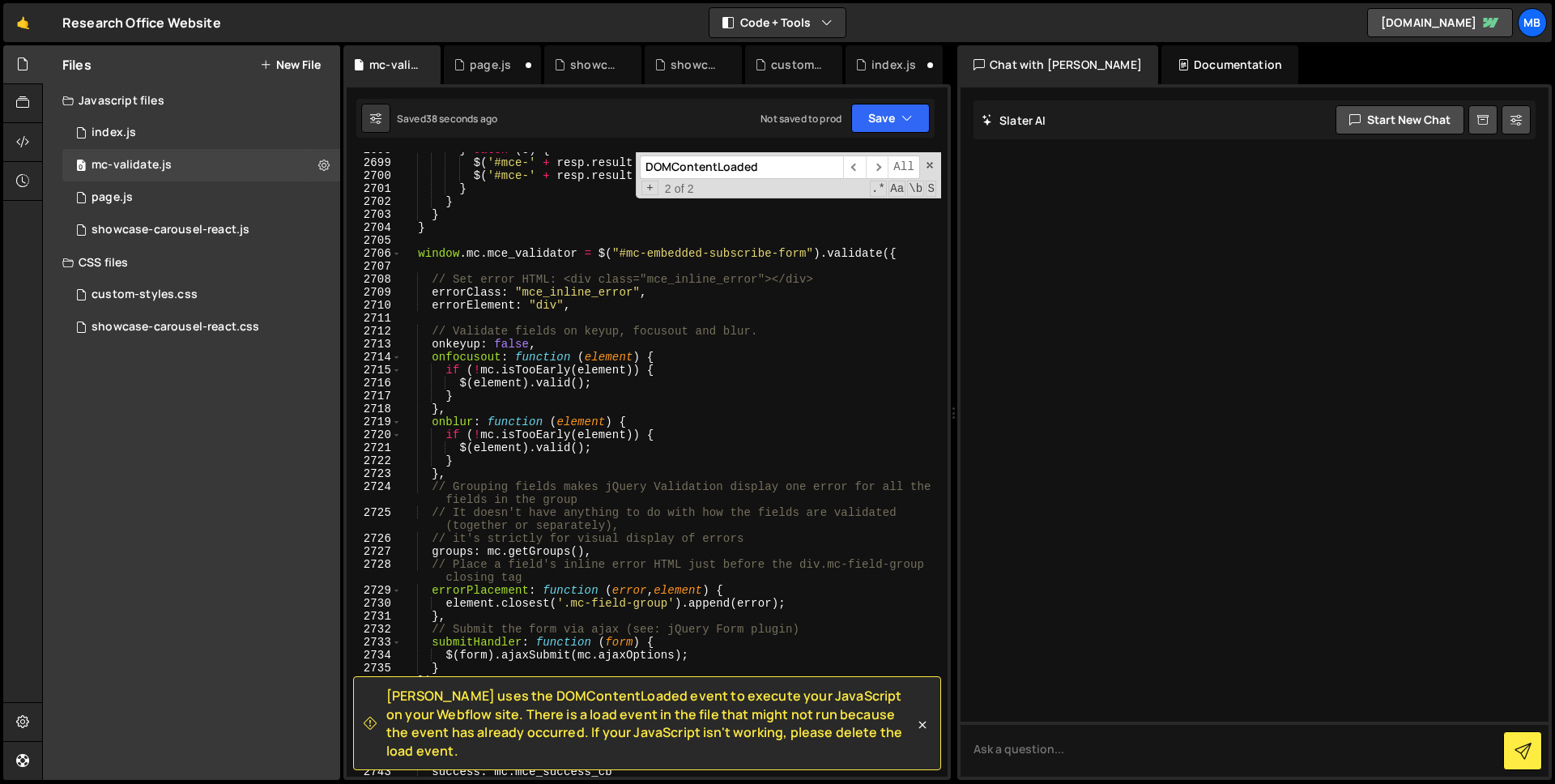
scroll to position [25903, 0]
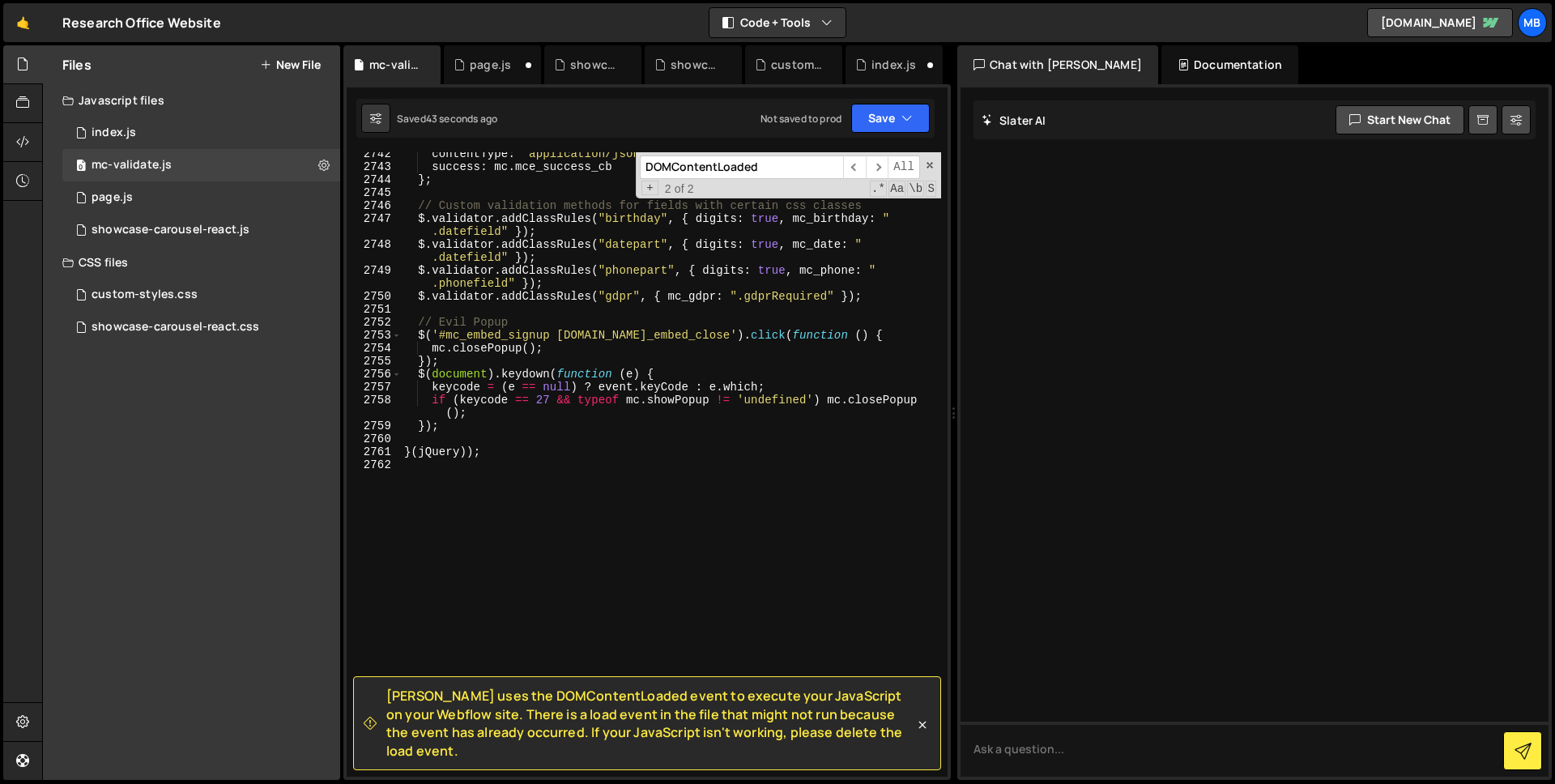
click at [721, 168] on input "DOMContentLoaded" at bounding box center [742, 166] width 203 height 23
click at [652, 391] on div "contentType : "application/json; charset=utf-8" , success : mc . mce_success_cb…" at bounding box center [671, 473] width 541 height 650
click at [584, 322] on div "contentType : "application/json; charset=utf-8" , success : mc . mce_success_cb…" at bounding box center [671, 473] width 541 height 650
type textarea "// Evil Popup"
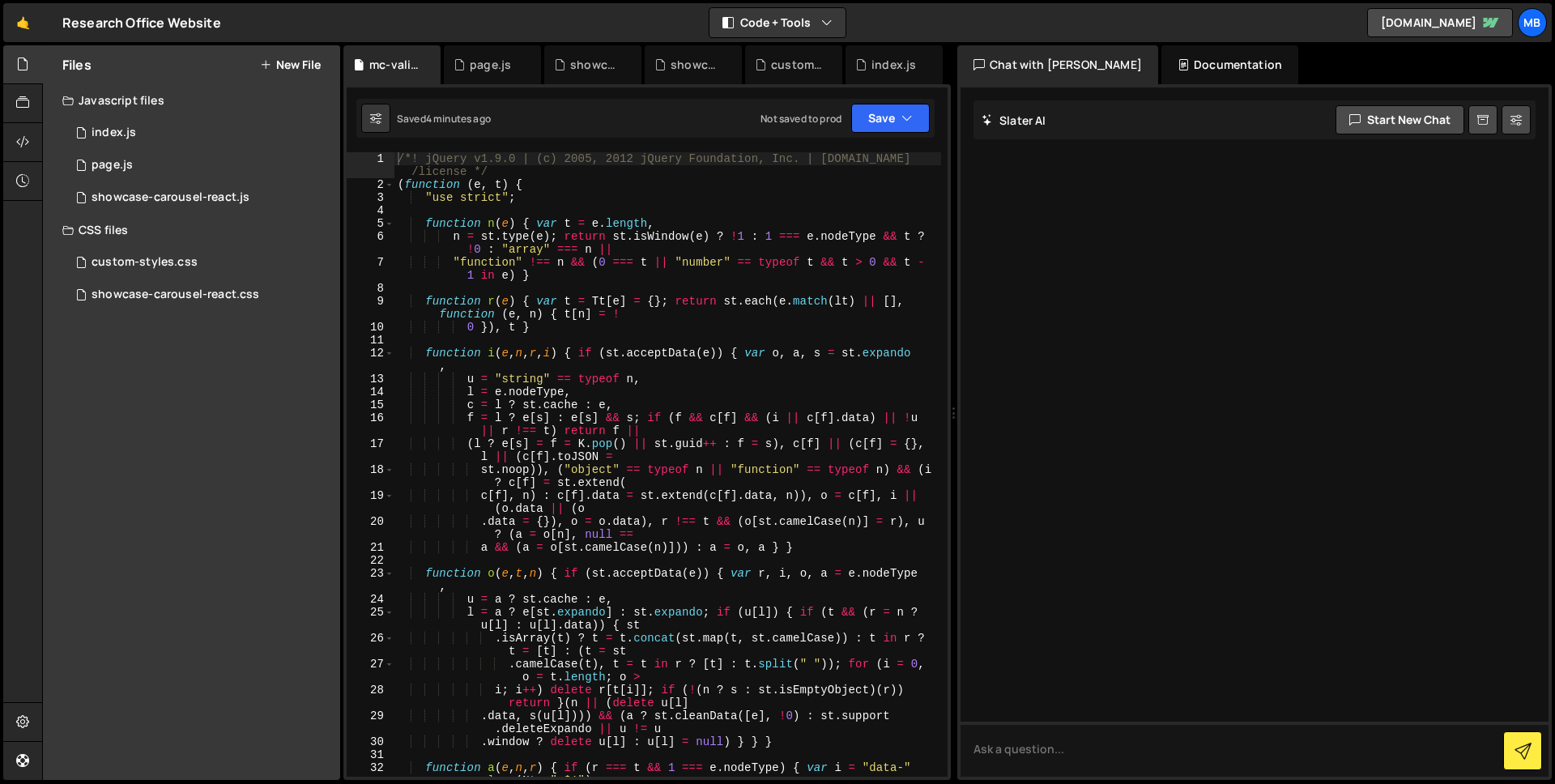
type textarea "function r(e) { var t = Tt[e] = {}; return st.each(e.match(lt) || [], function …"
click at [581, 306] on div "/*! jQuery v1.9.0 | (c) 2005, 2012 jQuery Foundation, Inc. | [DOMAIN_NAME] /lic…" at bounding box center [668, 490] width 547 height 676
